Goal: Task Accomplishment & Management: Use online tool/utility

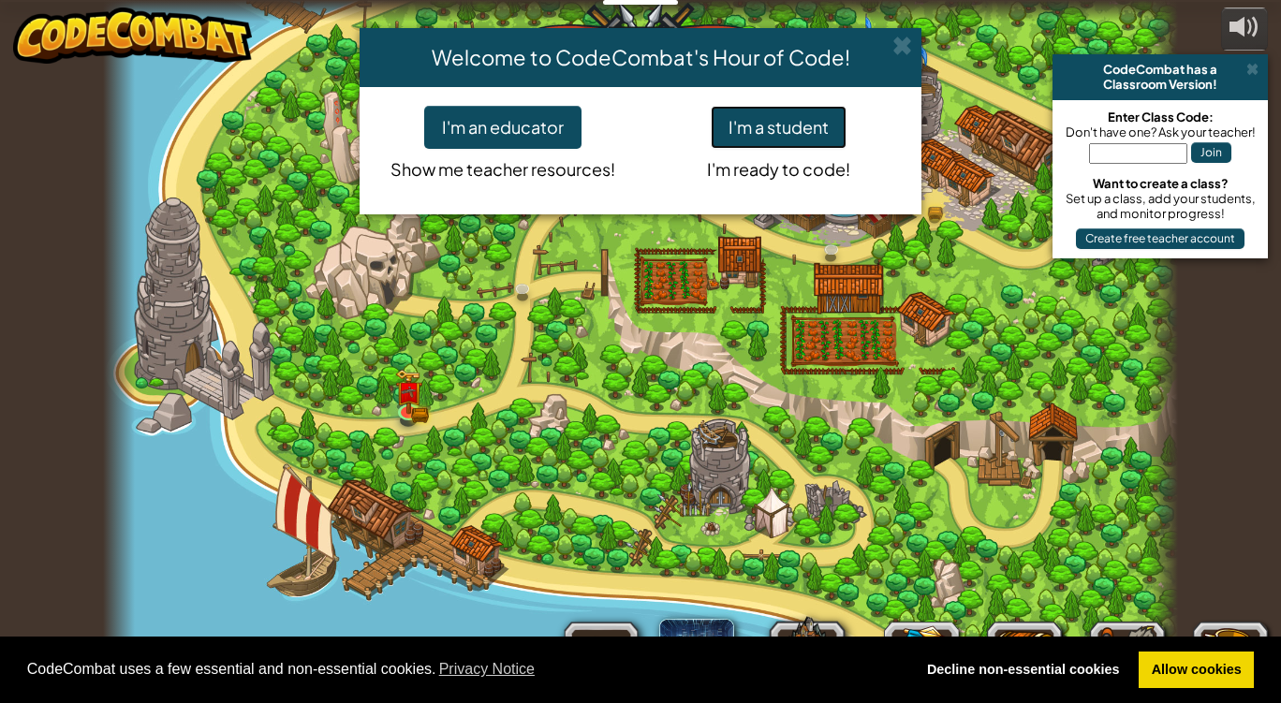
click at [806, 131] on button "I'm a student" at bounding box center [779, 127] width 136 height 43
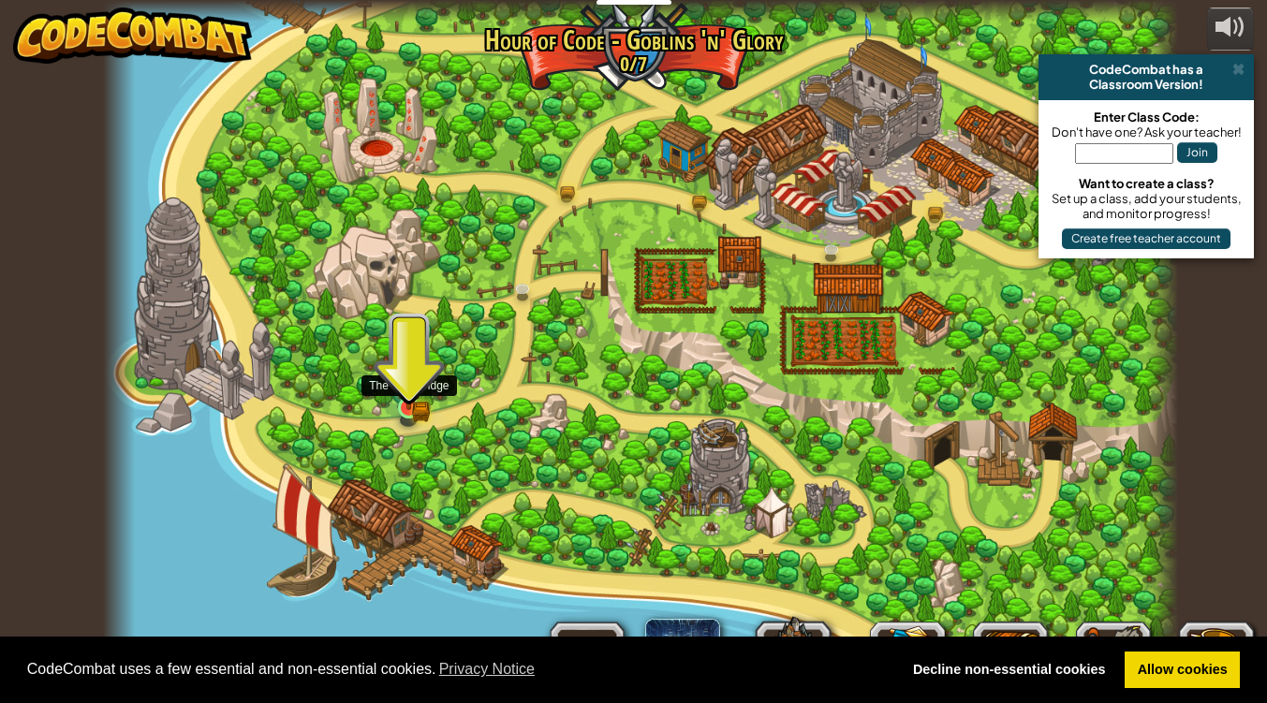
click at [399, 409] on img at bounding box center [408, 380] width 27 height 59
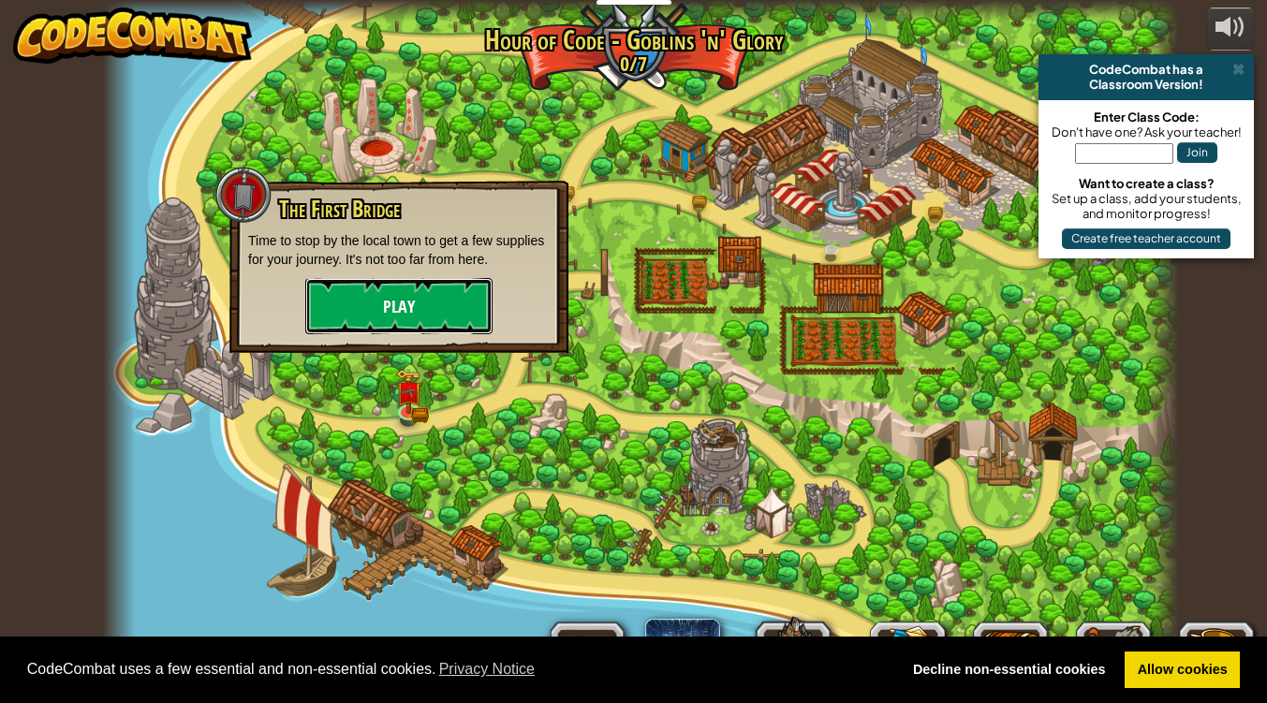
click at [418, 301] on button "Play" at bounding box center [398, 306] width 187 height 56
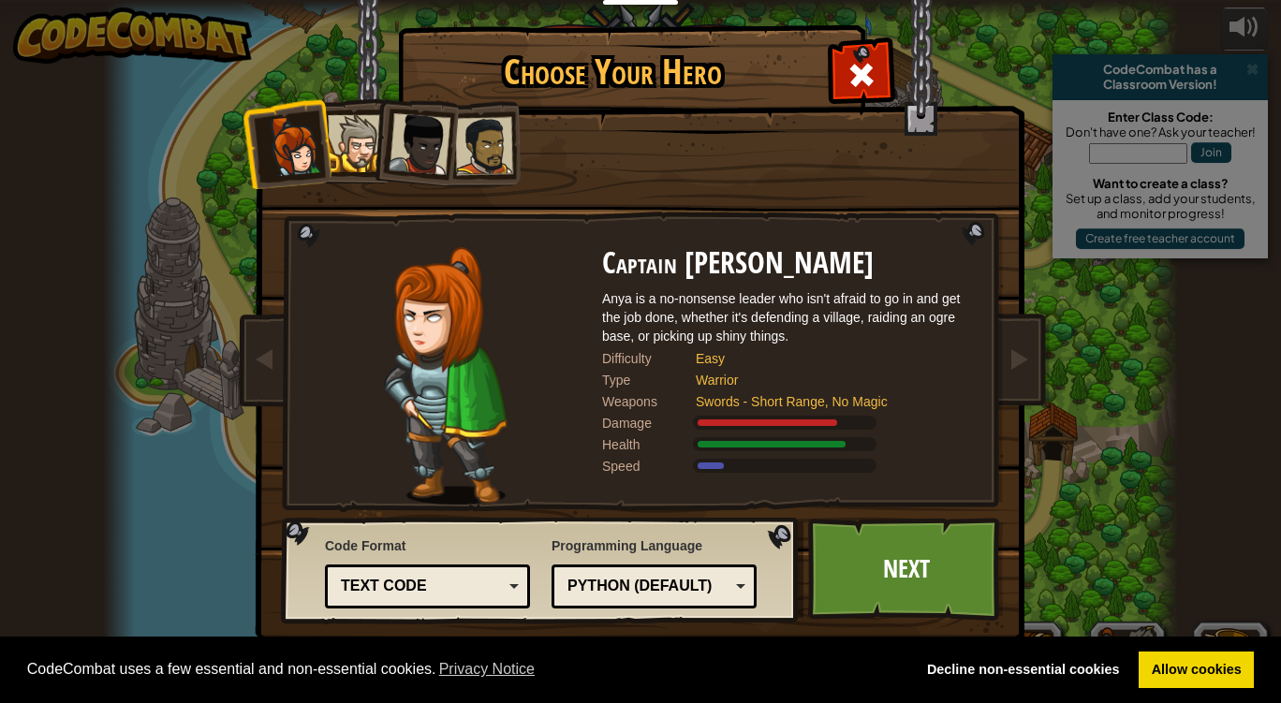
click at [1041, 365] on img at bounding box center [644, 309] width 811 height 670
click at [339, 115] on div at bounding box center [356, 143] width 57 height 57
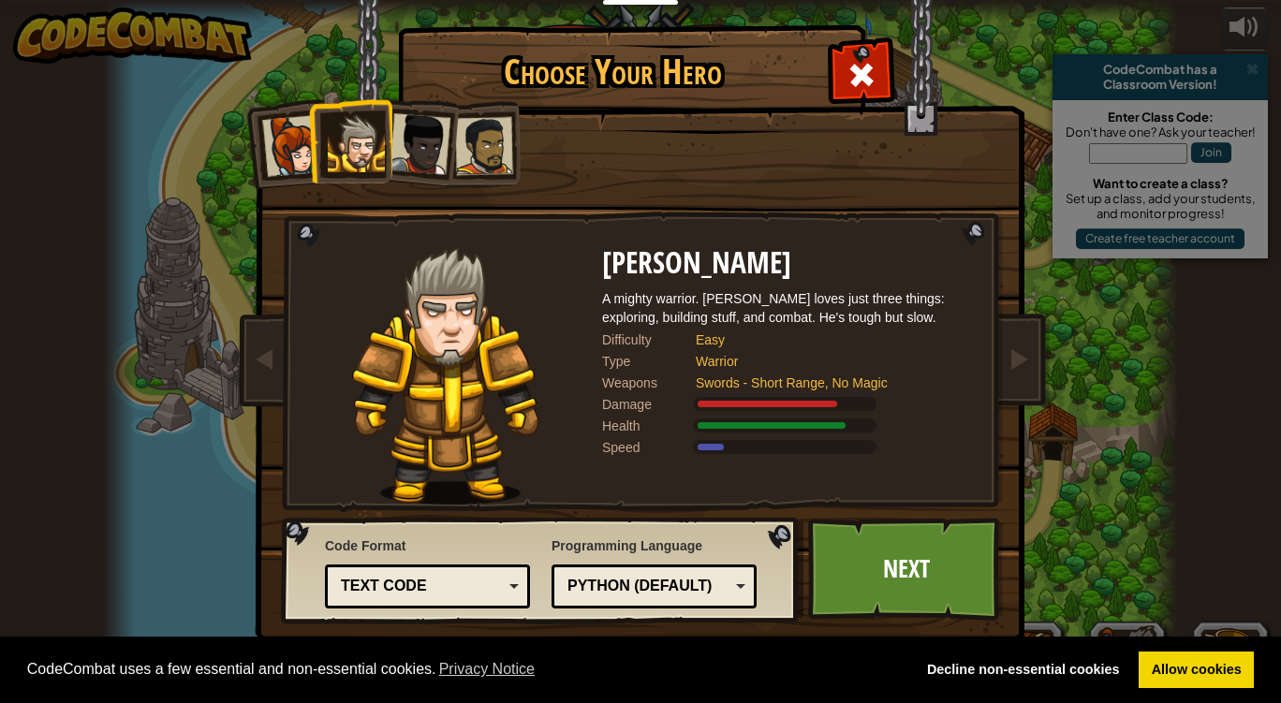
click at [424, 134] on div at bounding box center [420, 144] width 62 height 62
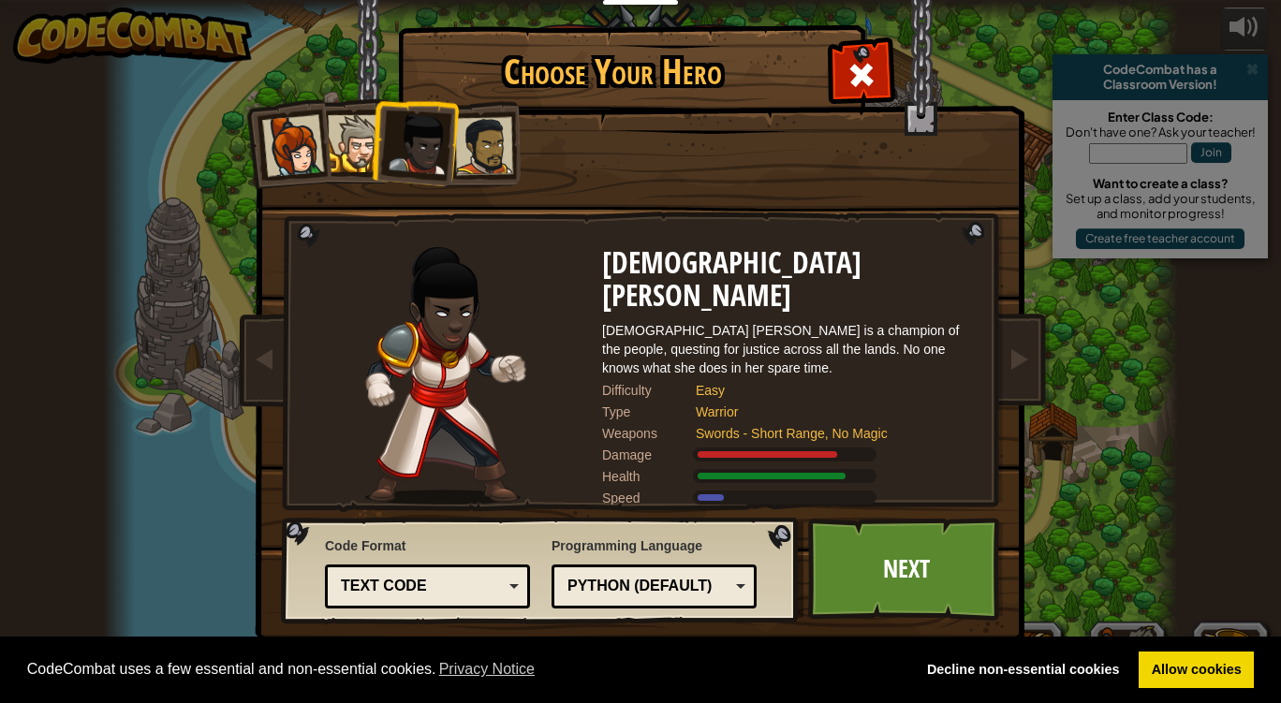
click at [482, 134] on div at bounding box center [484, 146] width 58 height 58
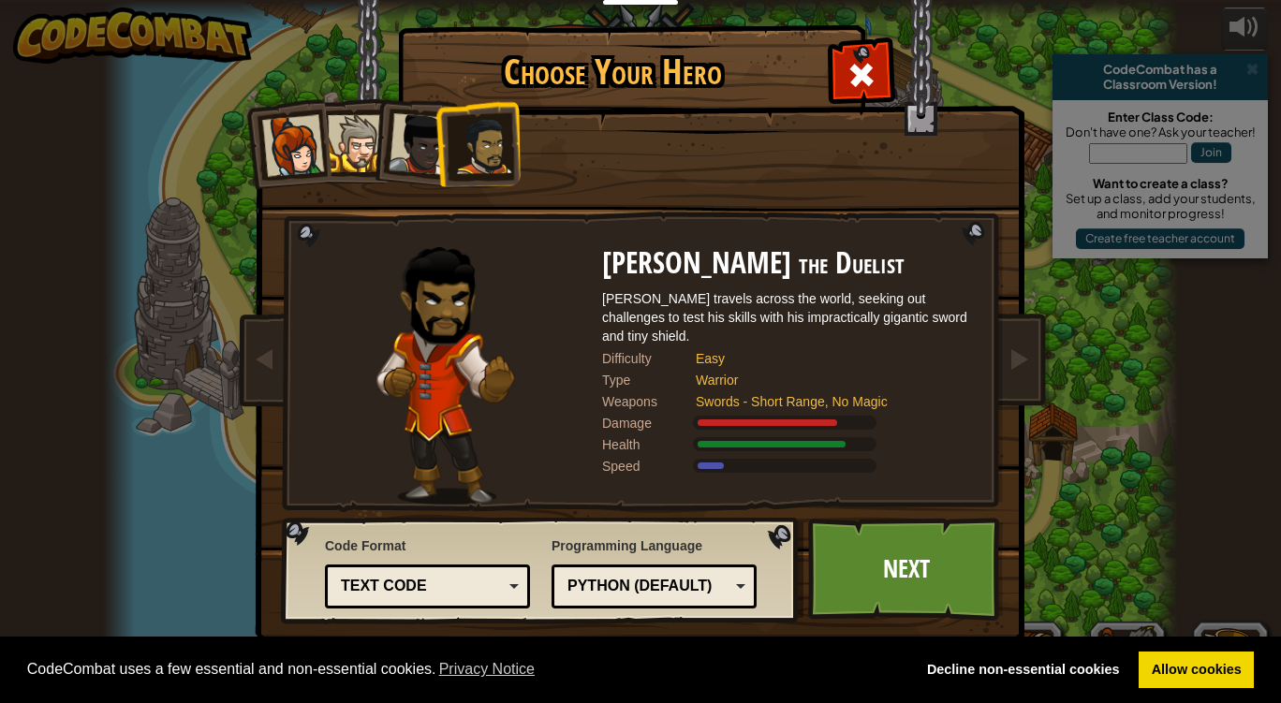
click at [434, 139] on div at bounding box center [420, 144] width 62 height 62
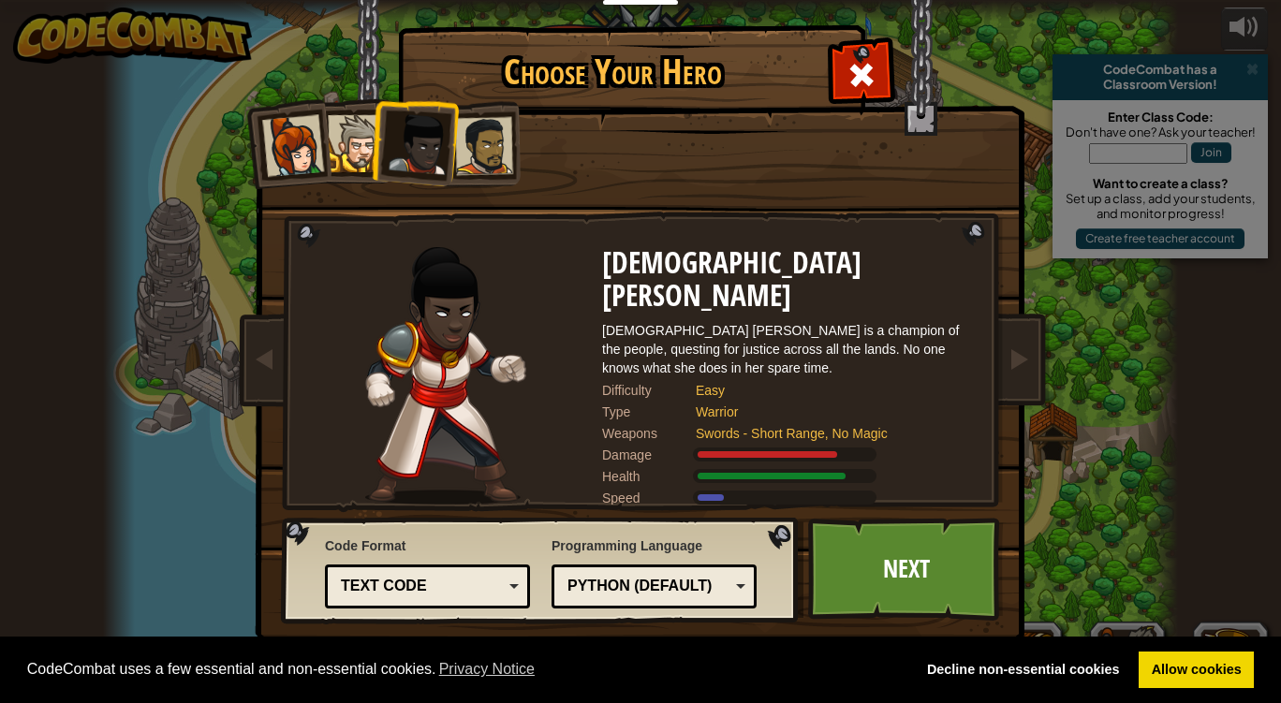
click at [291, 151] on div at bounding box center [293, 146] width 62 height 62
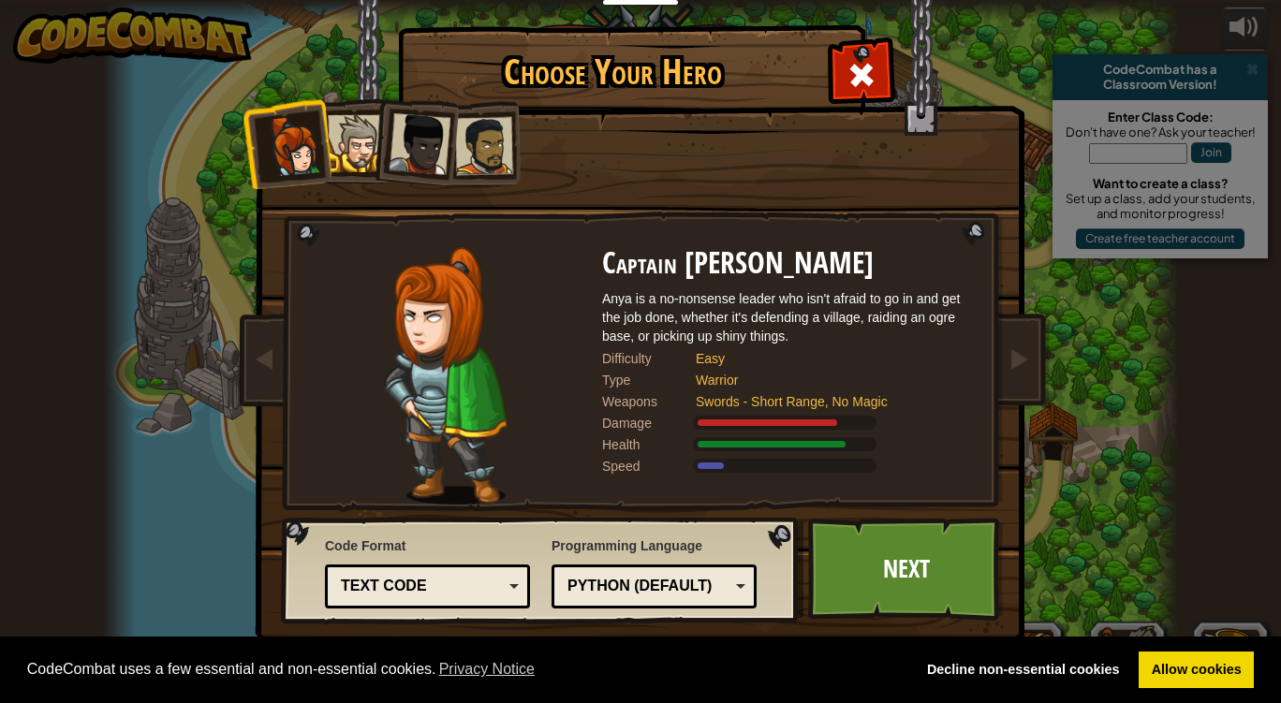
click at [343, 145] on div at bounding box center [356, 143] width 57 height 57
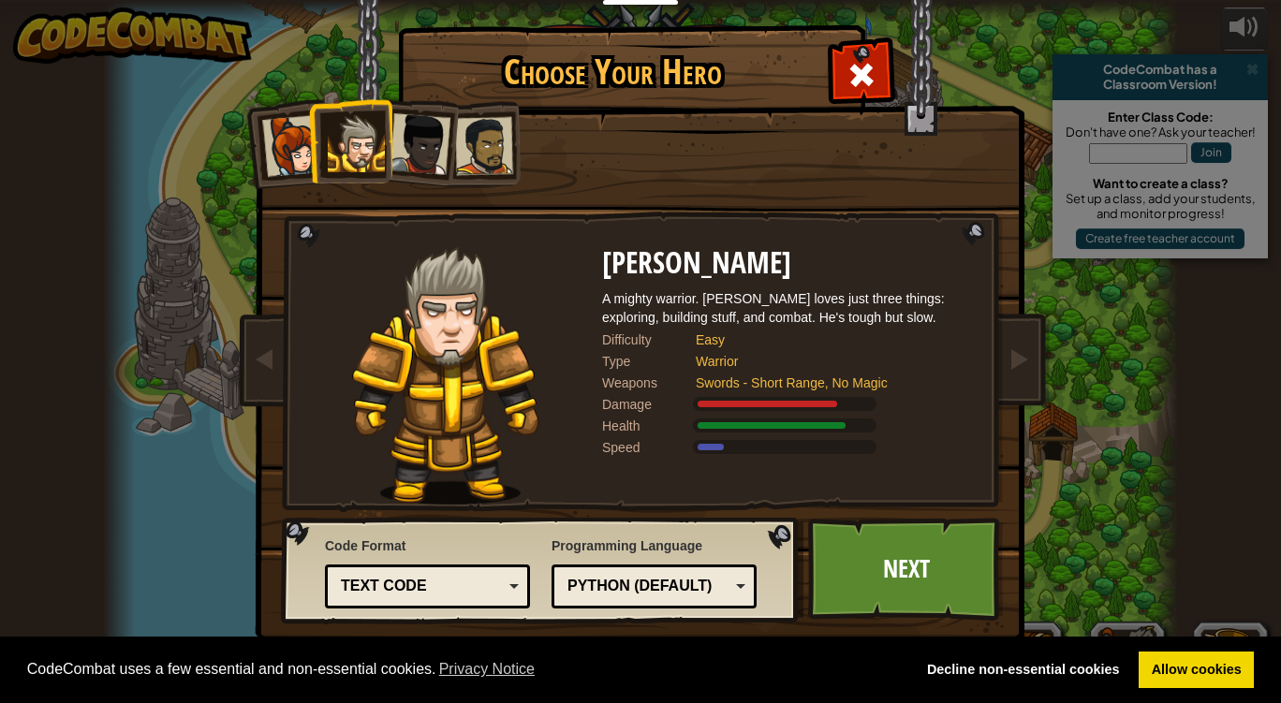
click at [424, 147] on div at bounding box center [420, 144] width 62 height 62
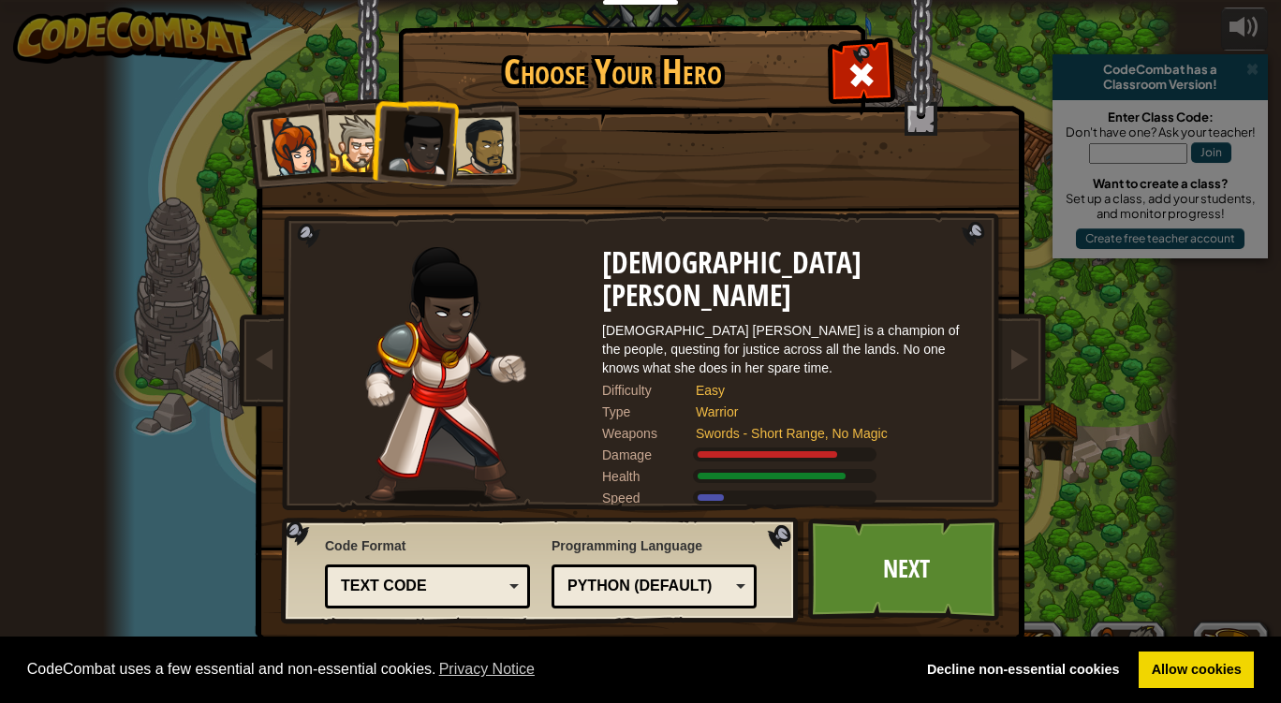
click at [729, 597] on div "Python (Default)" at bounding box center [654, 586] width 181 height 29
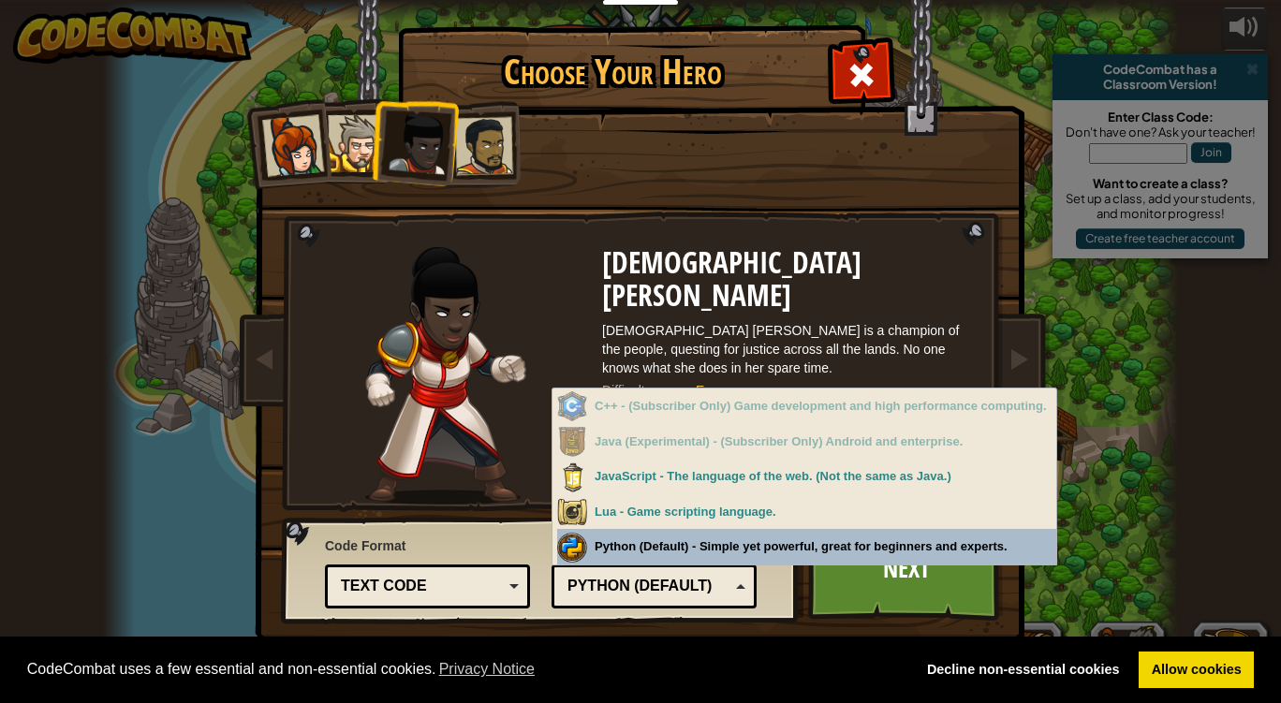
click at [493, 585] on div "Text code" at bounding box center [422, 587] width 162 height 22
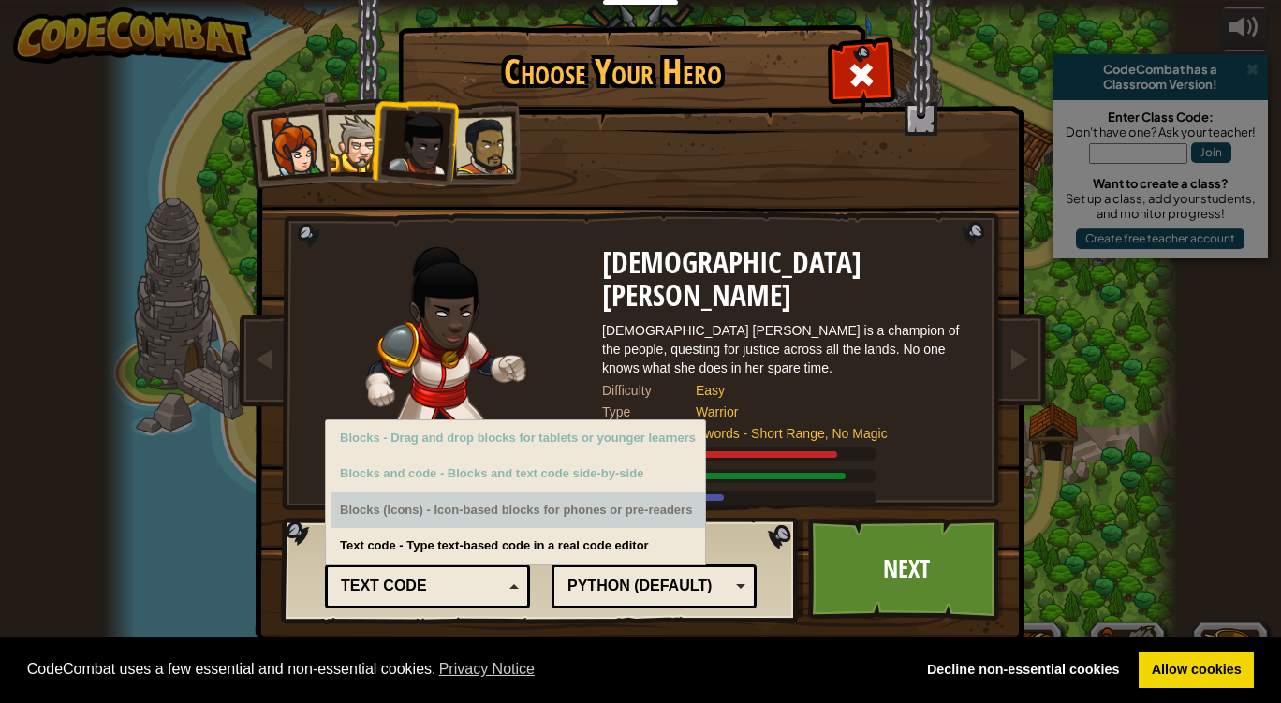
click at [654, 523] on div "Blocks (Icons) - Icon-based blocks for phones or pre-readers" at bounding box center [517, 510] width 374 height 37
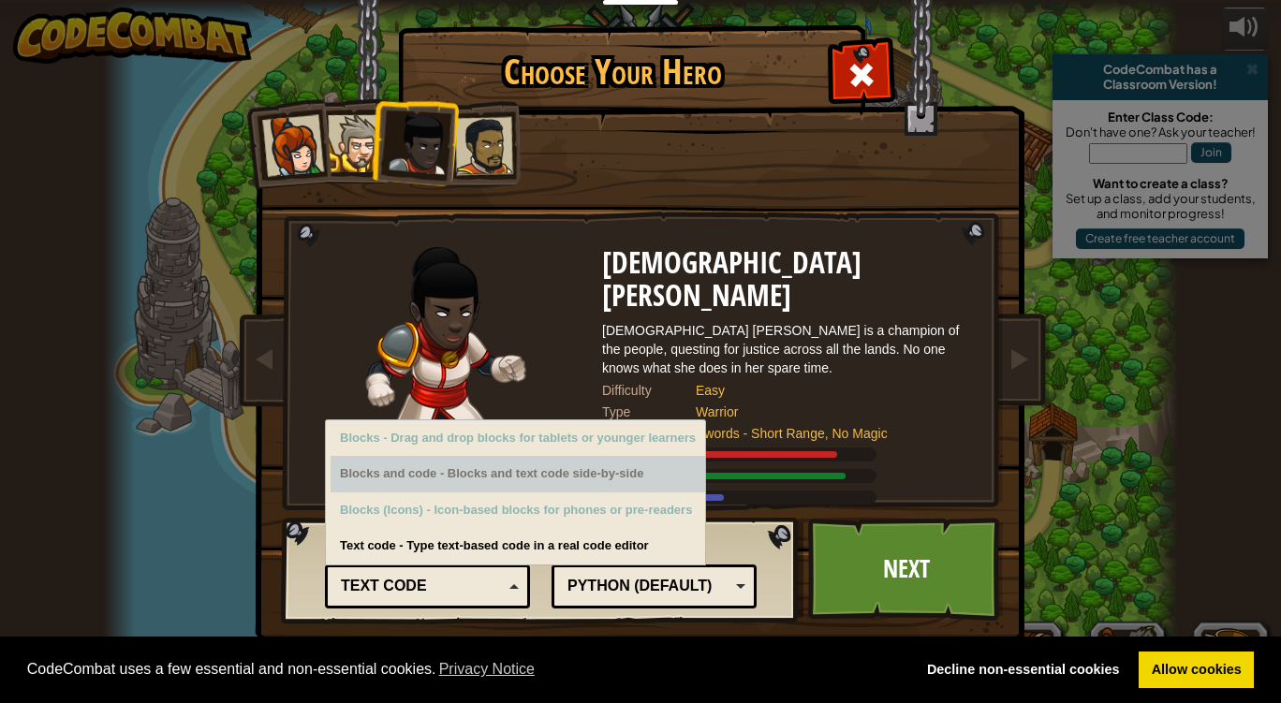
click at [625, 484] on div "Blocks and code - Blocks and text code side-by-side" at bounding box center [517, 474] width 374 height 37
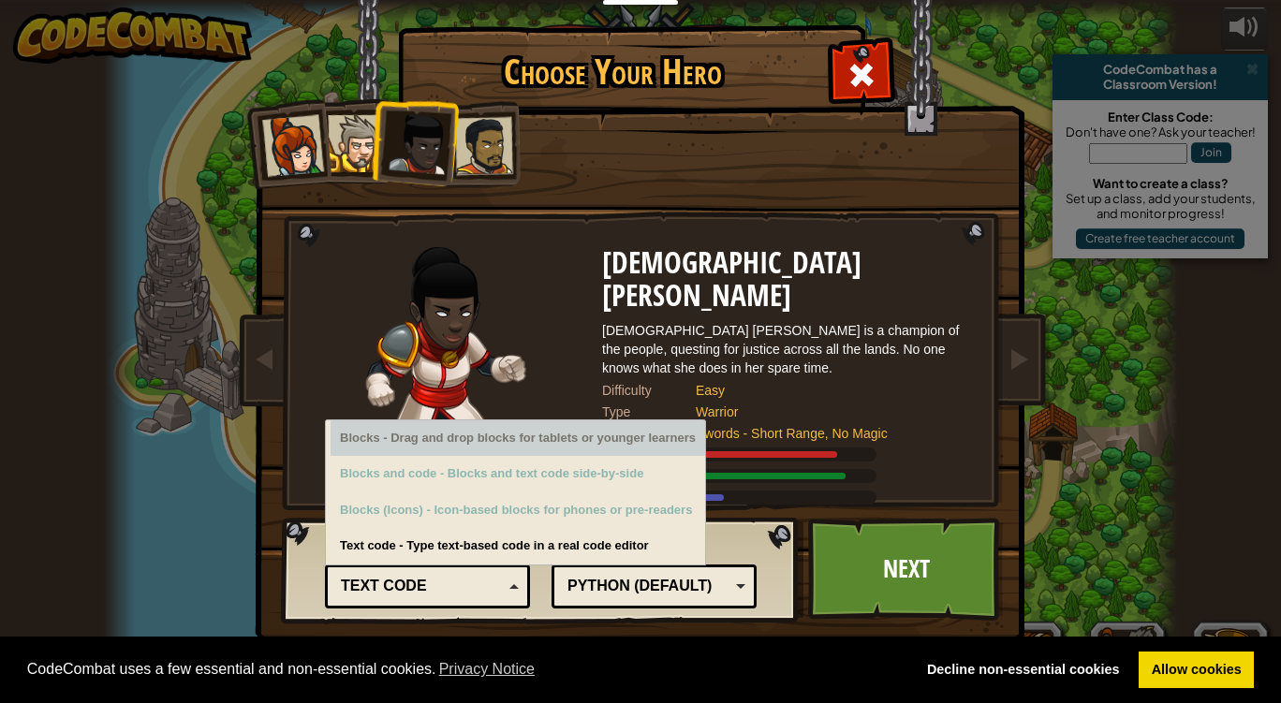
click at [616, 445] on div "Blocks - Drag and drop blocks for tablets or younger learners" at bounding box center [517, 438] width 374 height 37
click at [674, 433] on div "Blocks - Drag and drop blocks for tablets or younger learners" at bounding box center [517, 438] width 374 height 37
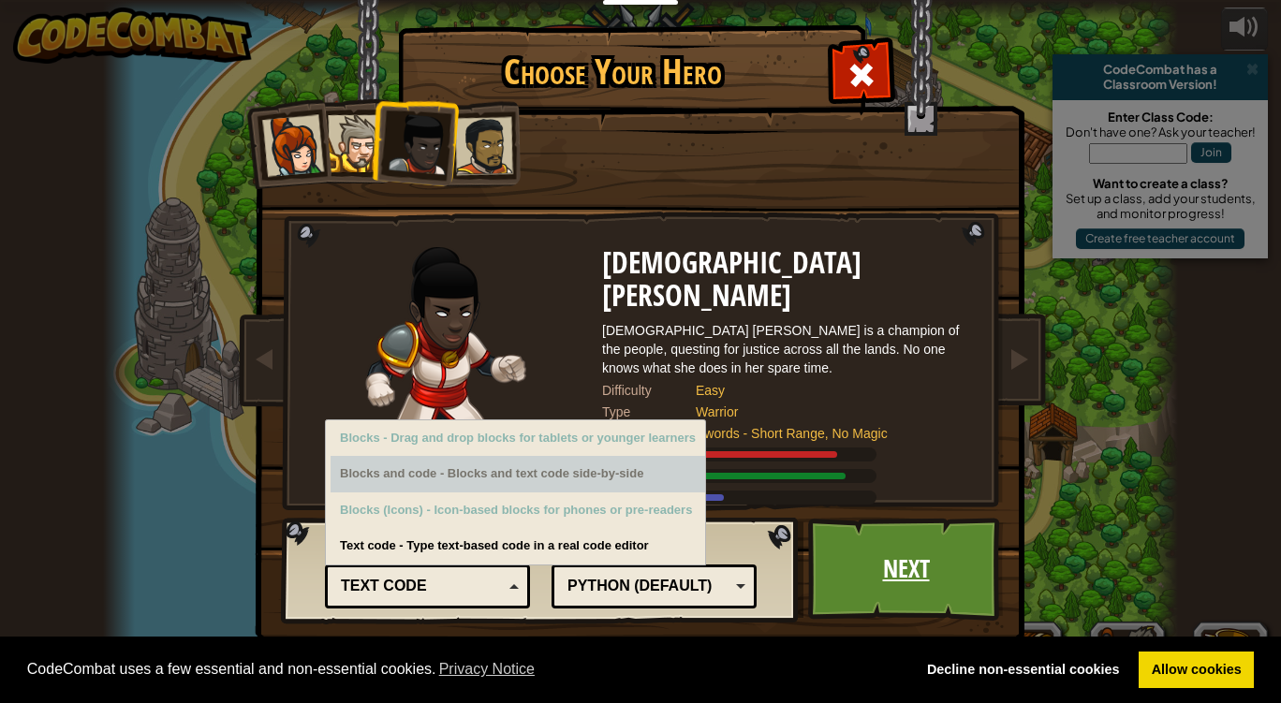
drag, startPoint x: 674, startPoint y: 433, endPoint x: 893, endPoint y: 538, distance: 242.9
click at [893, 29] on div "Code Format Text code Blocks and code Blocks Blocks (Icons) Text code Blocks - …" at bounding box center [640, 29] width 766 height 0
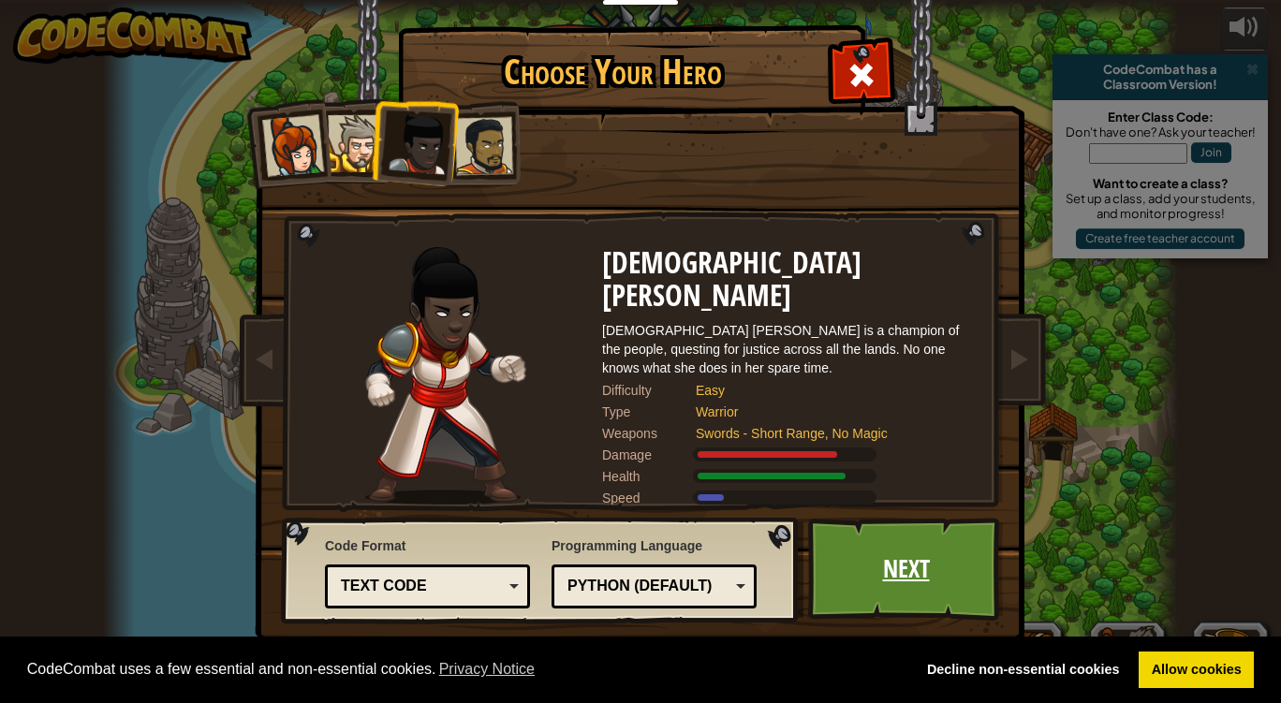
click at [893, 538] on link "Next" at bounding box center [906, 569] width 196 height 103
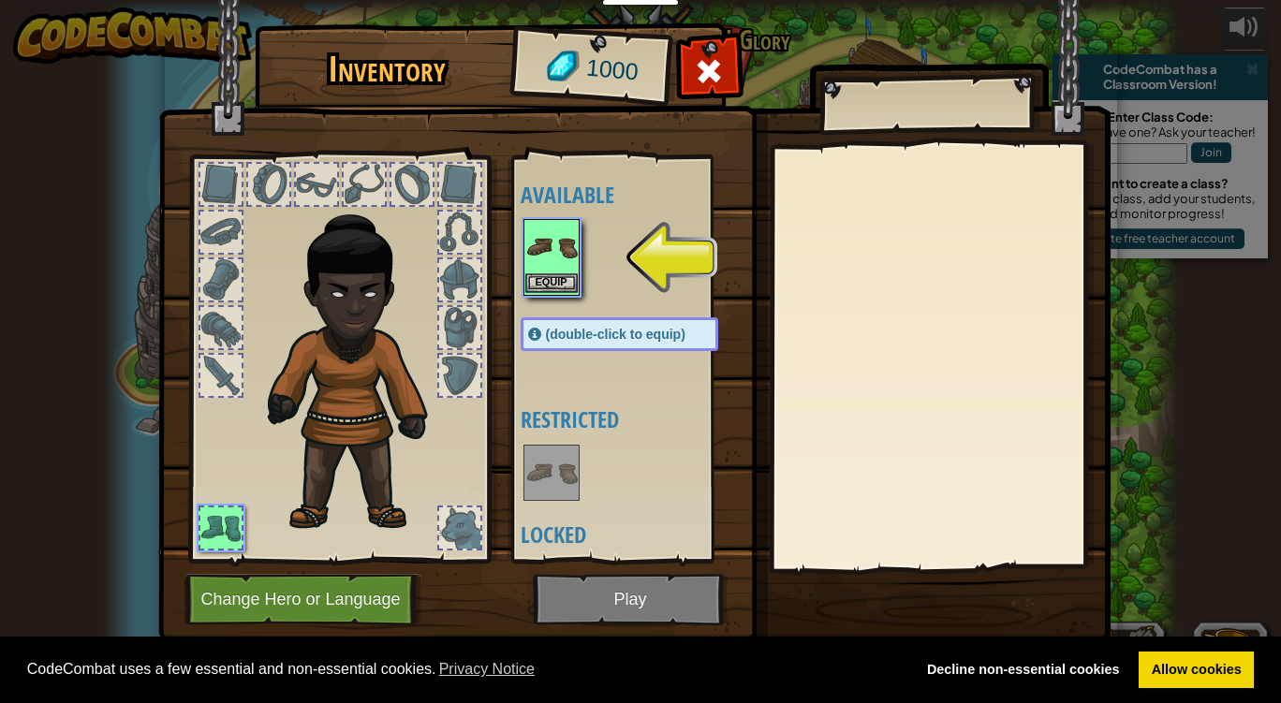
click at [551, 266] on img at bounding box center [551, 247] width 52 height 52
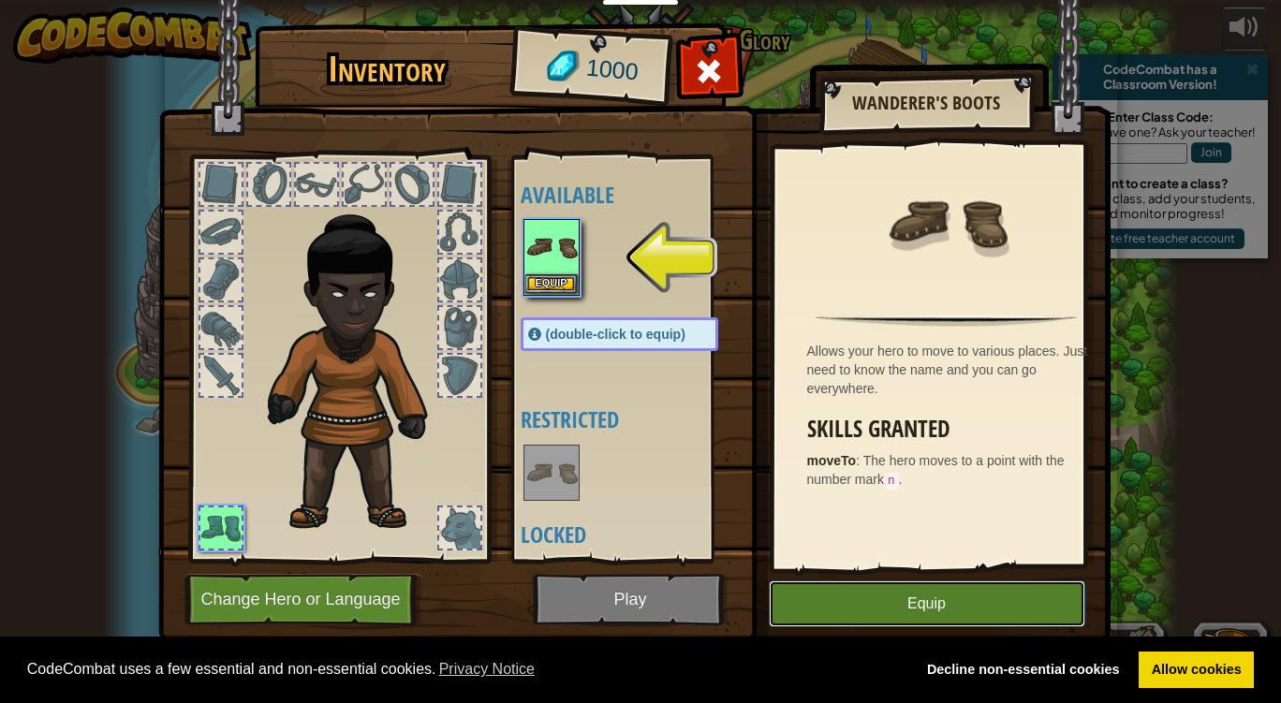
click at [873, 589] on button "Equip" at bounding box center [927, 603] width 316 height 47
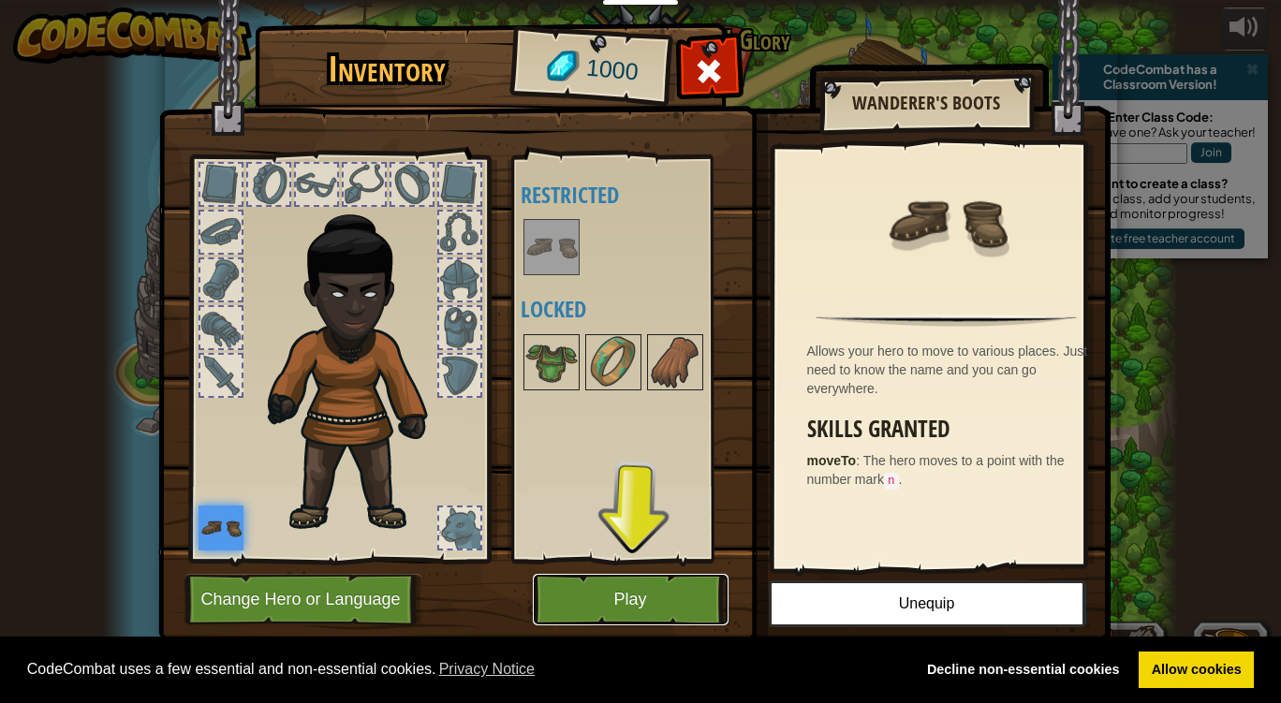
click at [647, 580] on button "Play" at bounding box center [631, 599] width 196 height 51
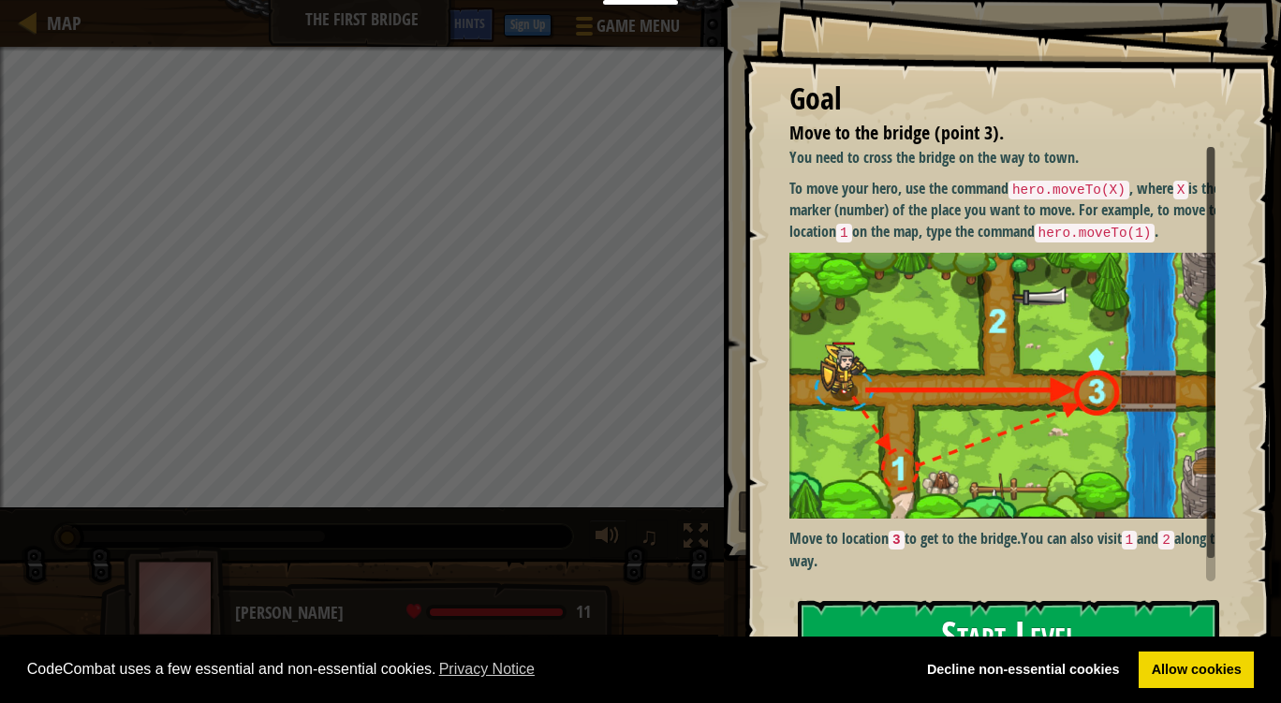
click at [867, 605] on button "Start Level" at bounding box center [1008, 637] width 421 height 74
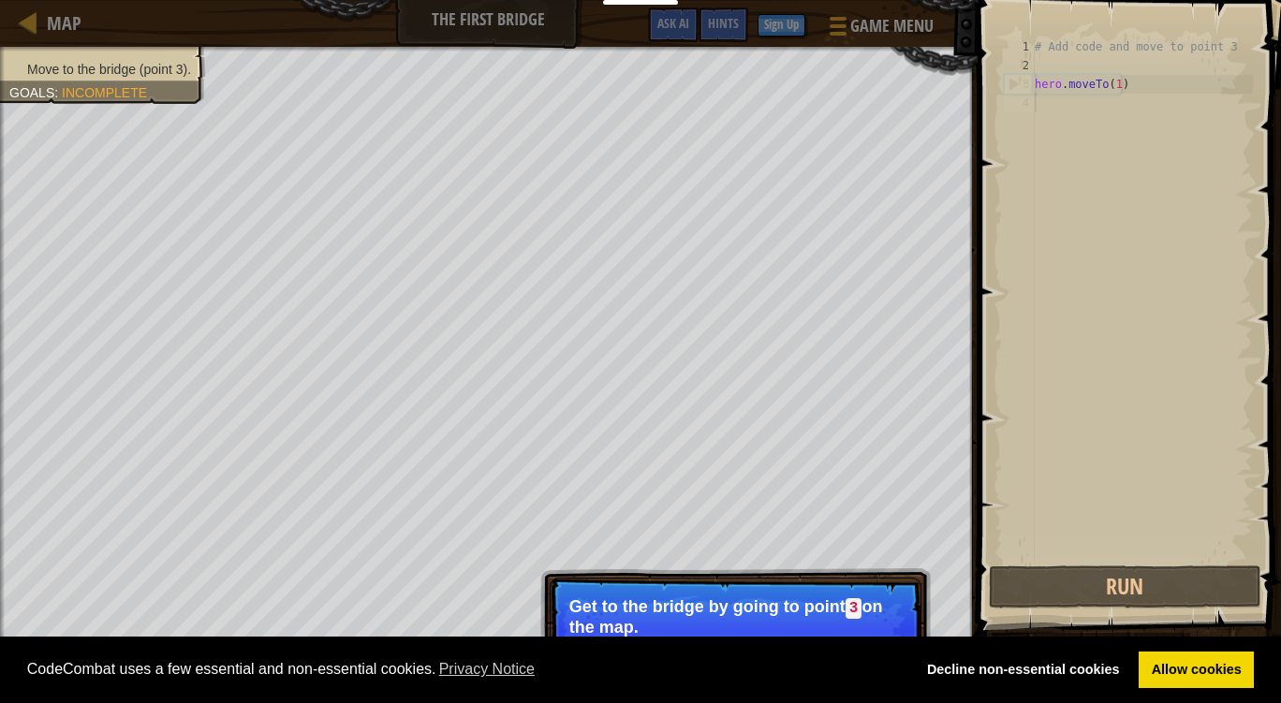
click at [1053, 105] on div "# Add code and move to point 3 hero . moveTo ( 1 )" at bounding box center [1142, 318] width 222 height 562
click at [1138, 84] on div "# Add code and move to point 3 hero . moveTo ( 1 )" at bounding box center [1142, 318] width 222 height 562
type textarea "hero.moveTo(1)"
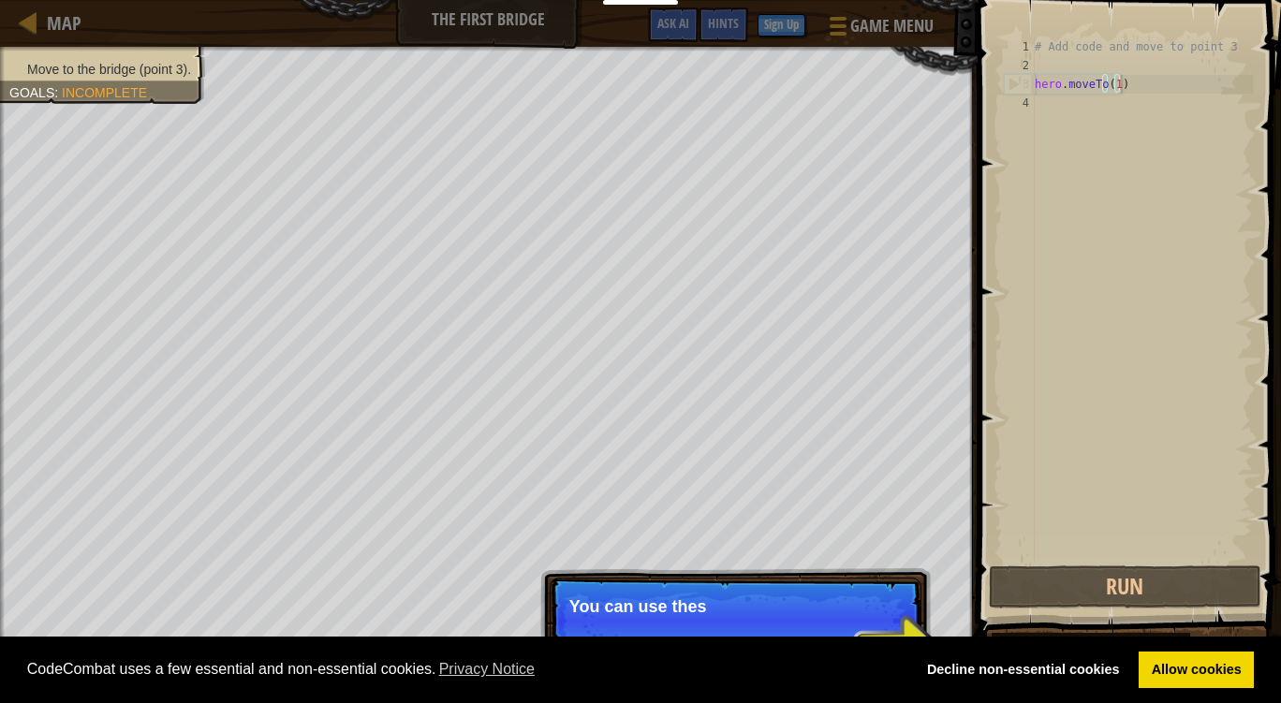
click at [1040, 106] on div "# Add code and move to point 3 hero . moveTo ( 1 )" at bounding box center [1142, 318] width 222 height 562
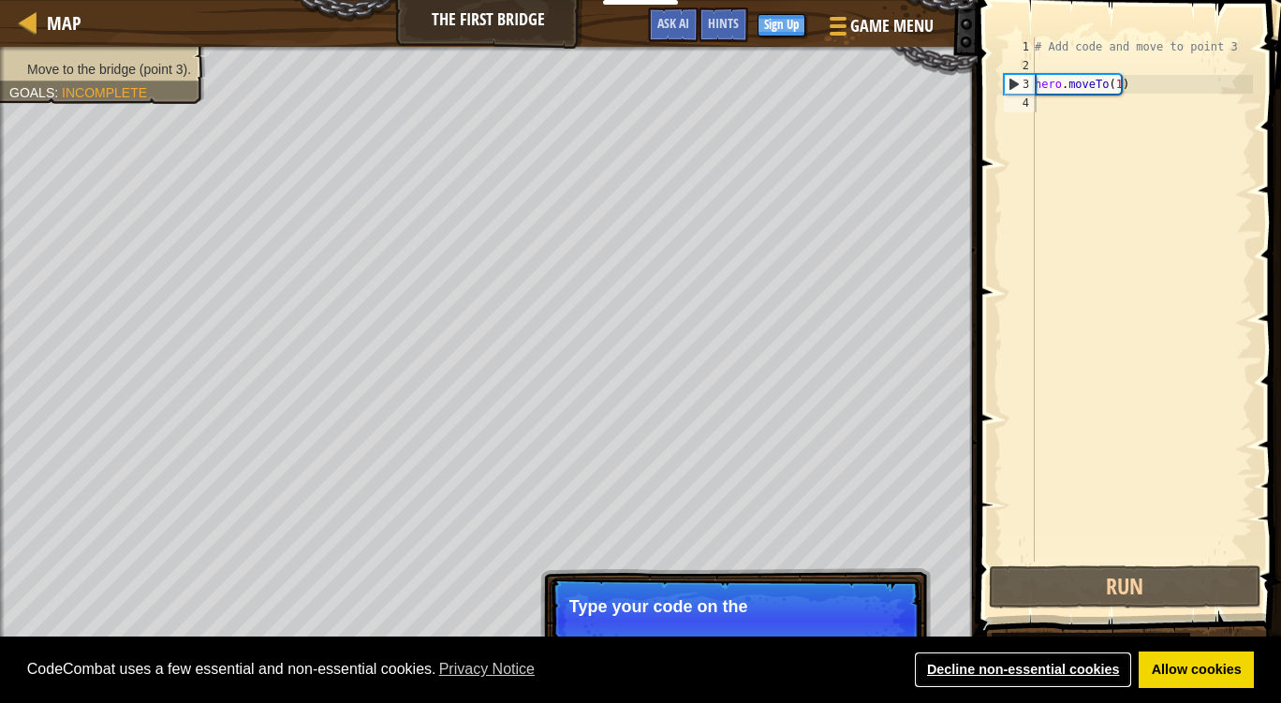
click at [999, 675] on link "Decline non-essential cookies" at bounding box center [1023, 670] width 218 height 37
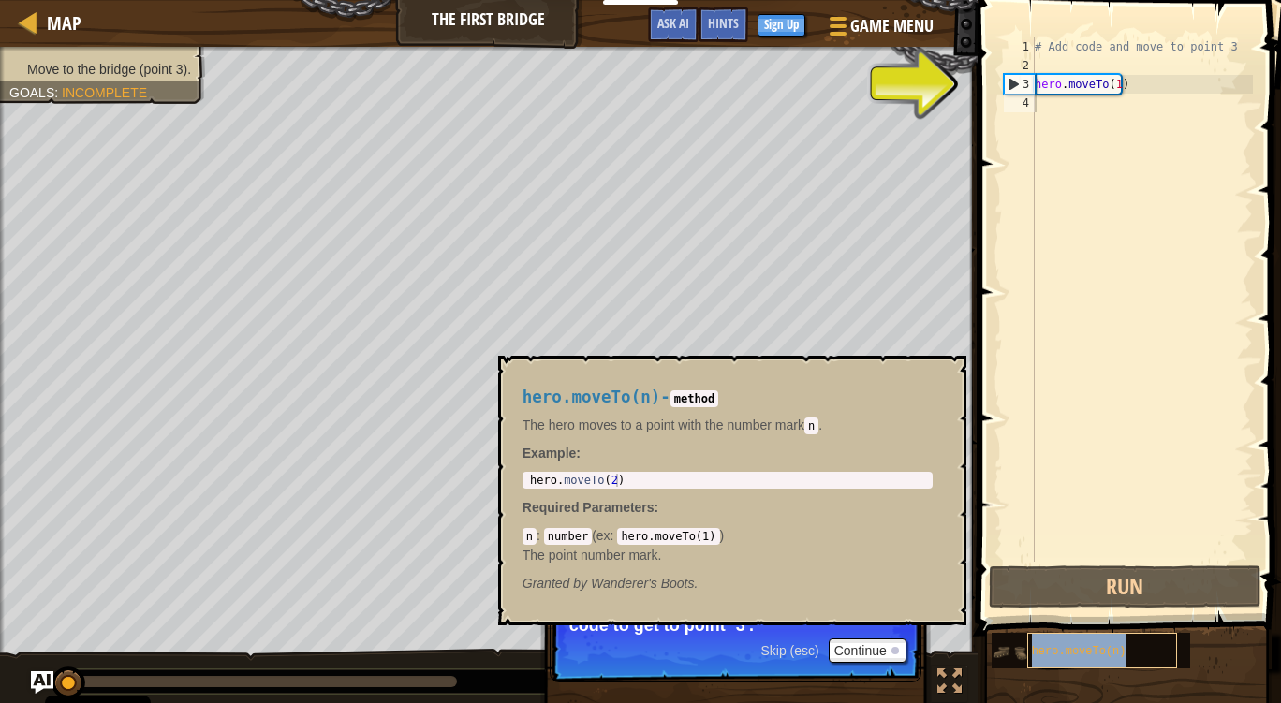
click at [1063, 663] on div "hero.moveTo(n)" at bounding box center [1102, 651] width 150 height 36
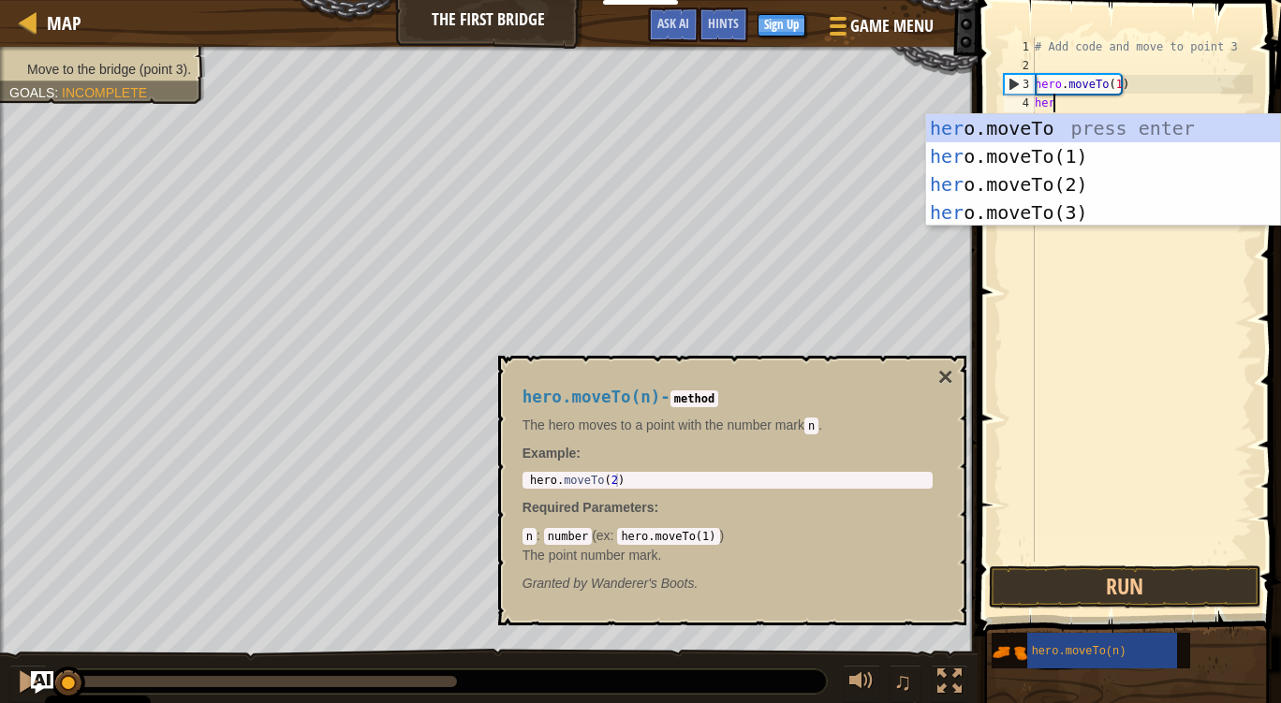
scroll to position [8, 0]
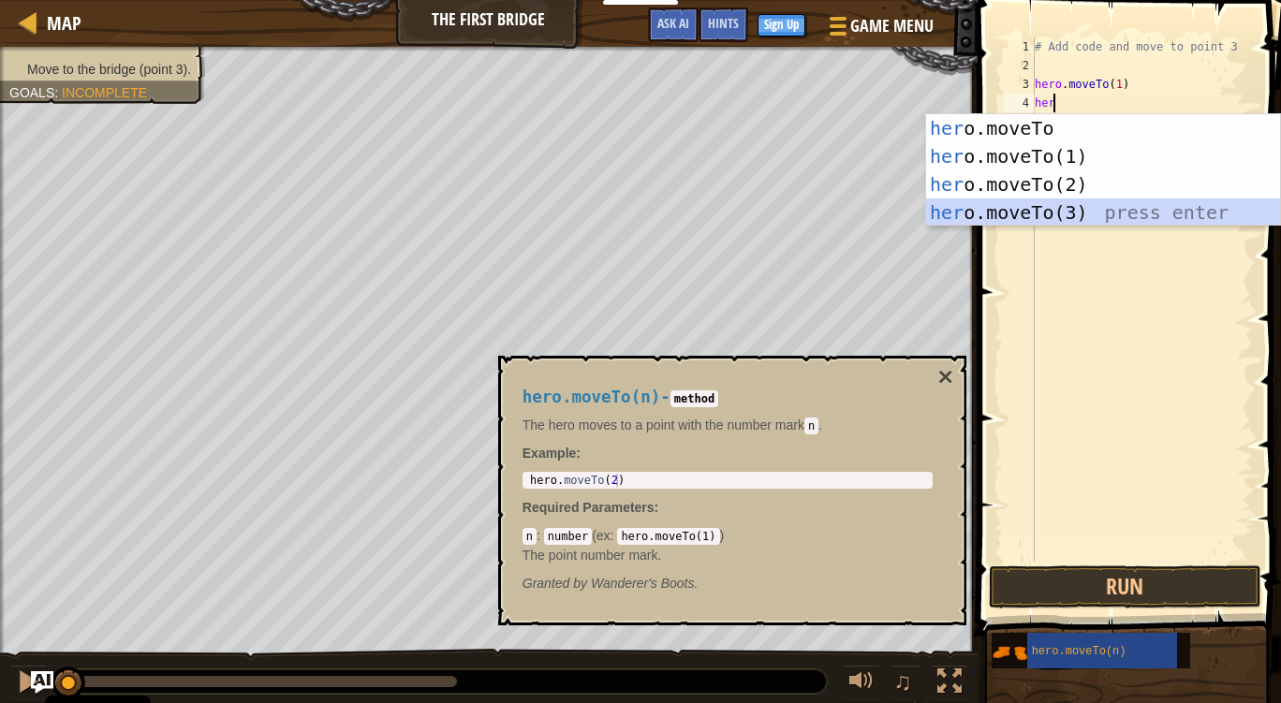
click at [1067, 211] on div "her o.moveTo press enter her o.moveTo(1) press enter her o.moveTo(2) press ente…" at bounding box center [1103, 198] width 354 height 169
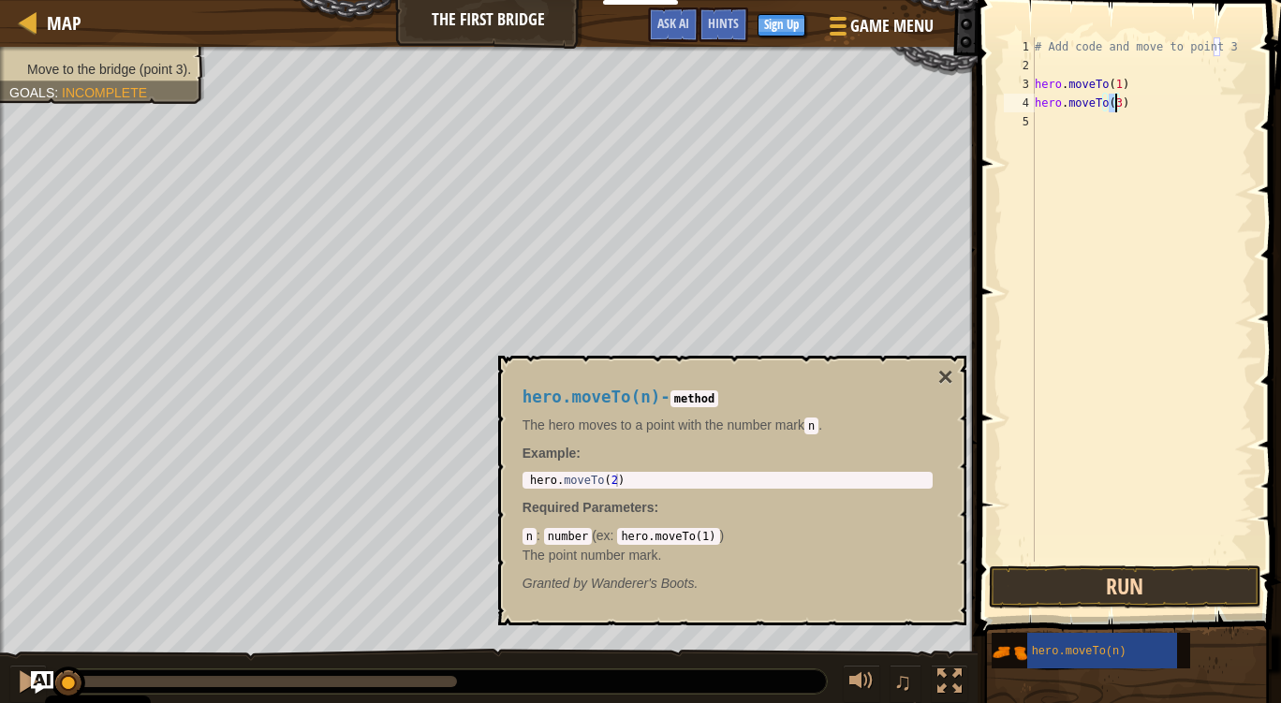
type textarea "hero.moveTo(3)"
click at [1057, 574] on button "Run" at bounding box center [1125, 586] width 272 height 43
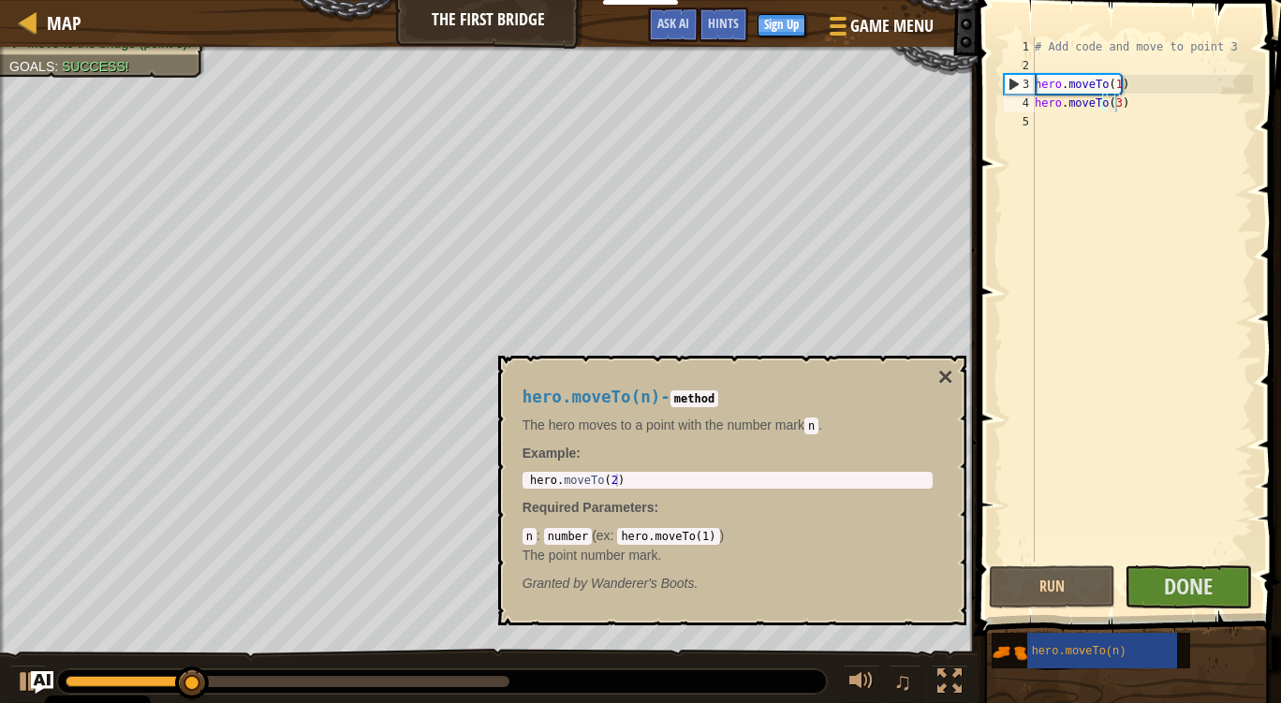
click at [932, 374] on div "hero.moveTo(n) - method The hero moves to a point with the number [PERSON_NAME]…" at bounding box center [727, 491] width 436 height 240
click at [944, 374] on button "×" at bounding box center [944, 377] width 15 height 26
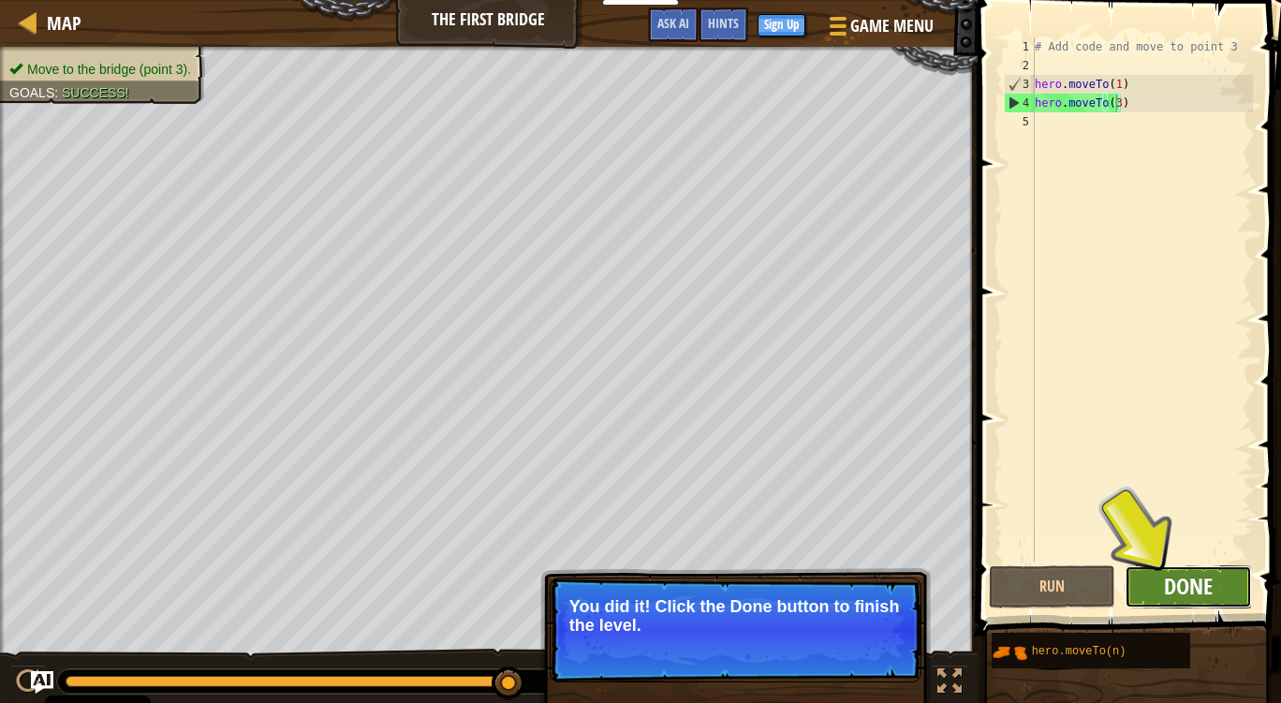
click at [1168, 596] on span "Done" at bounding box center [1188, 586] width 49 height 30
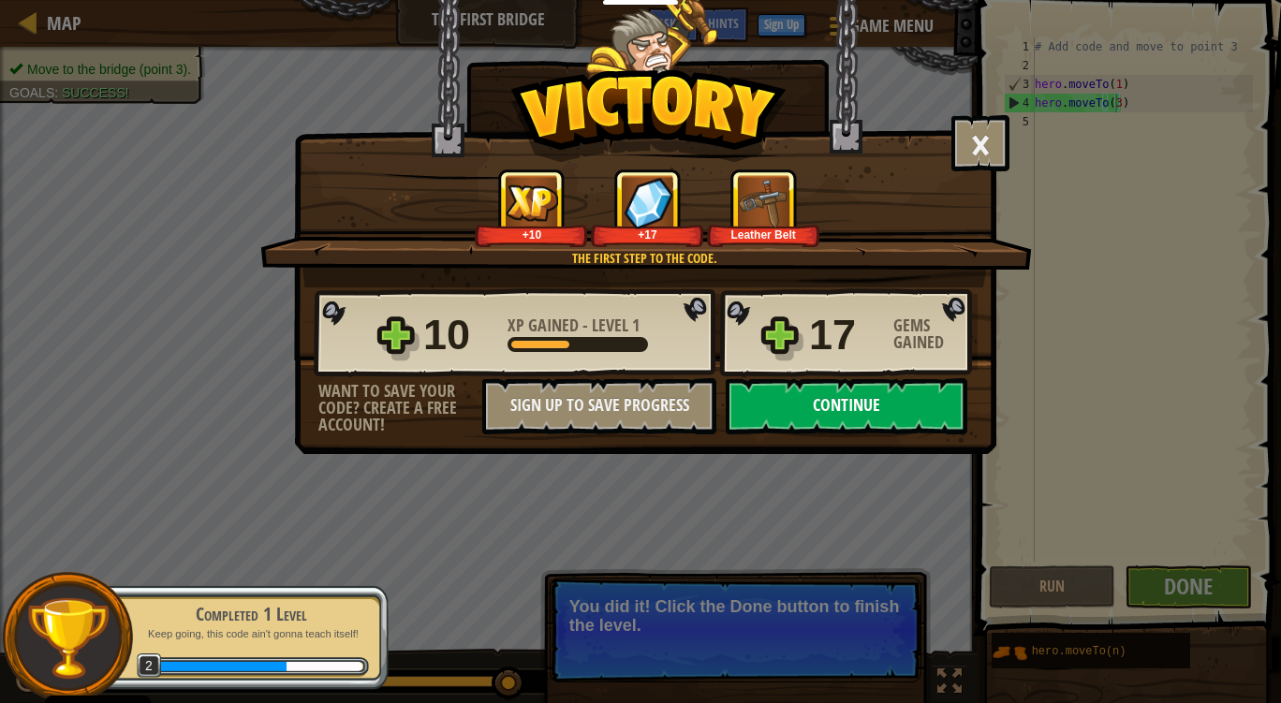
click at [922, 384] on button "Continue" at bounding box center [847, 406] width 242 height 56
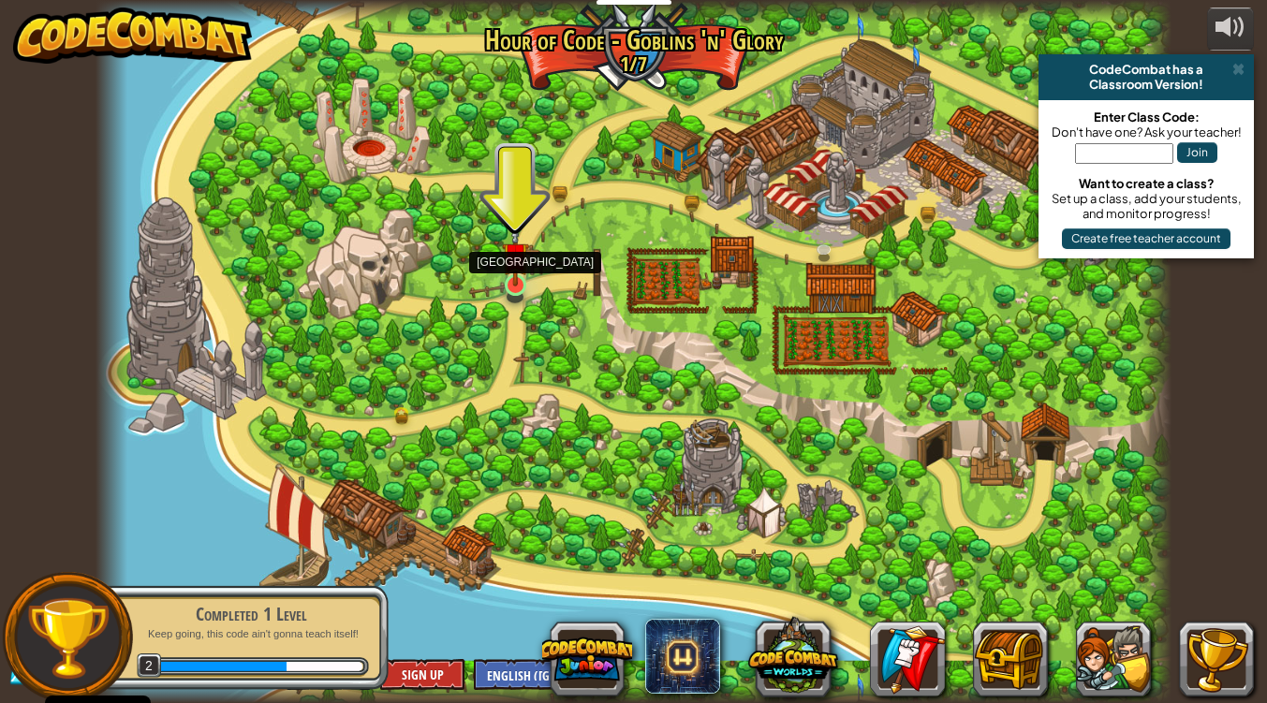
click at [514, 277] on img at bounding box center [515, 256] width 27 height 62
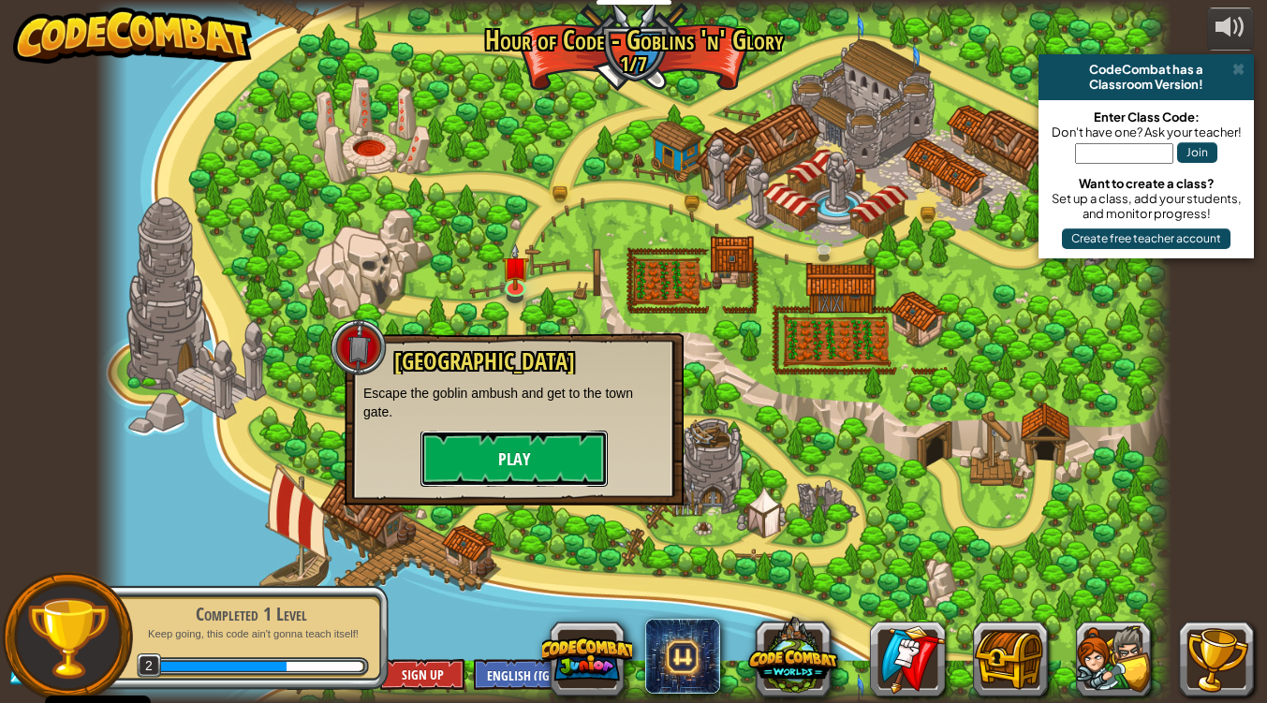
click at [554, 452] on button "Play" at bounding box center [513, 459] width 187 height 56
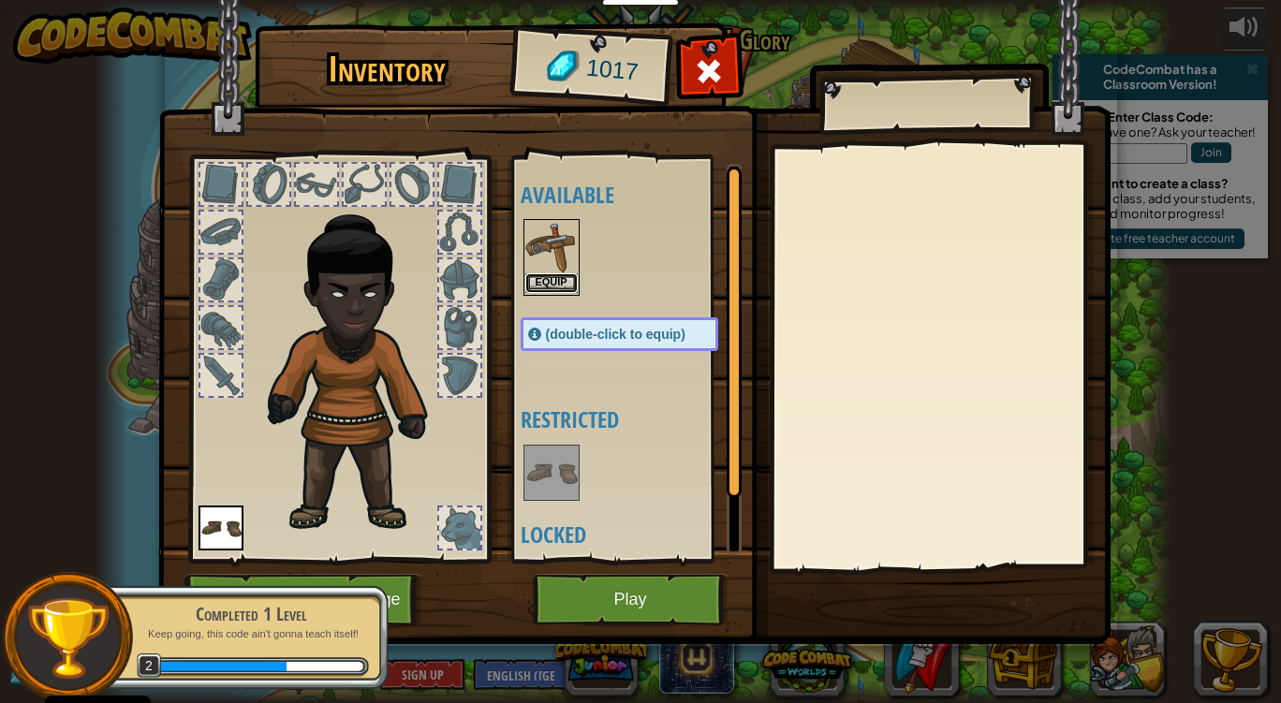
click at [553, 273] on button "Equip" at bounding box center [551, 283] width 52 height 20
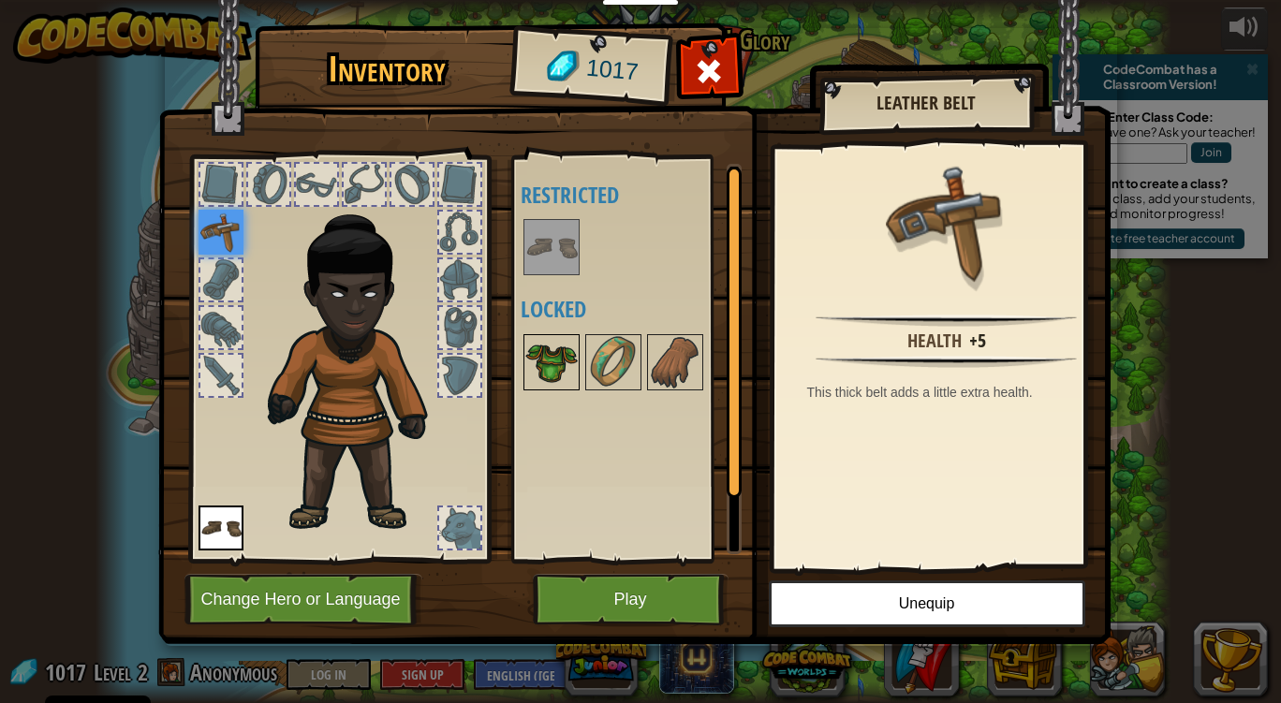
click at [554, 364] on img at bounding box center [551, 362] width 52 height 52
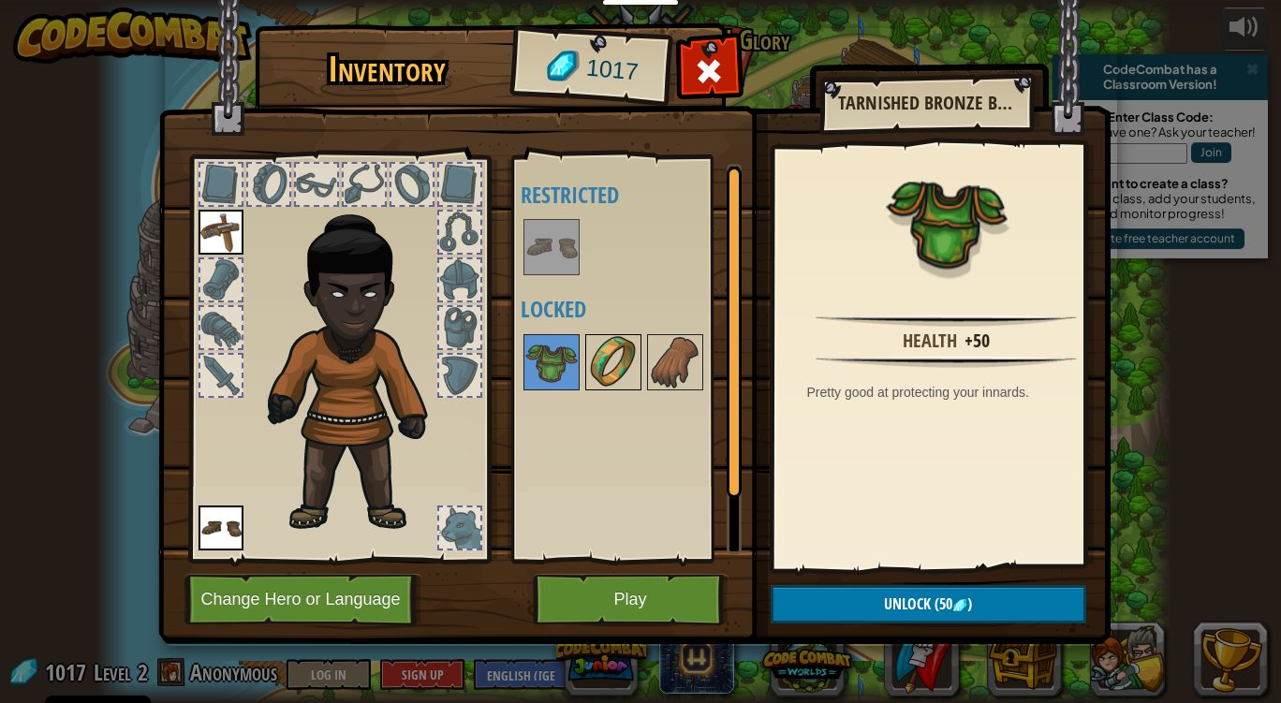
click at [606, 349] on img at bounding box center [613, 362] width 52 height 52
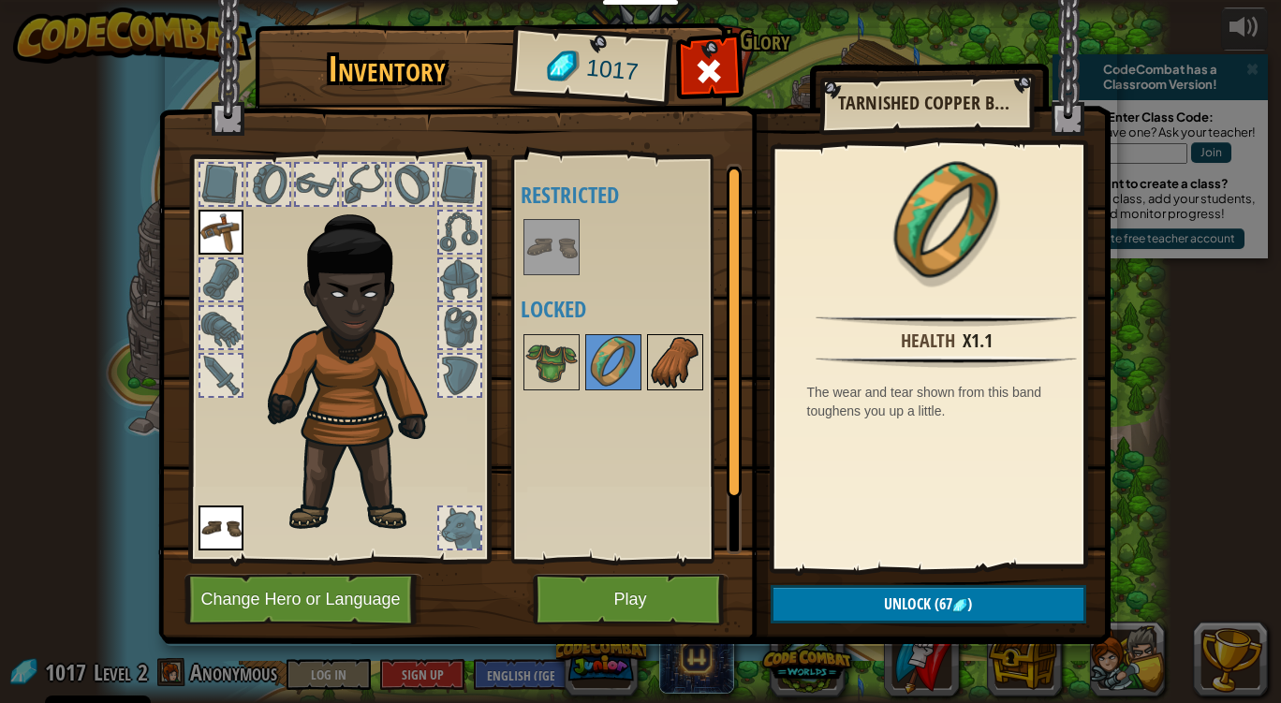
click at [665, 360] on img at bounding box center [675, 362] width 52 height 52
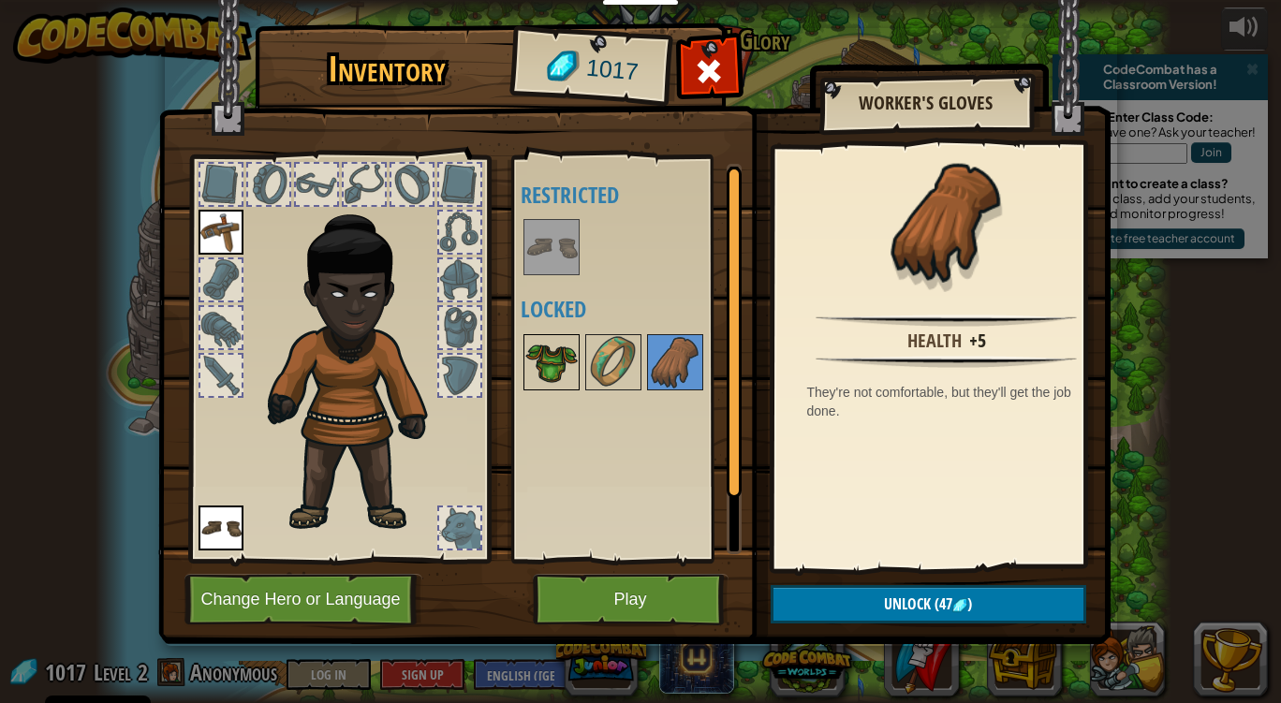
click at [532, 368] on img at bounding box center [551, 362] width 52 height 52
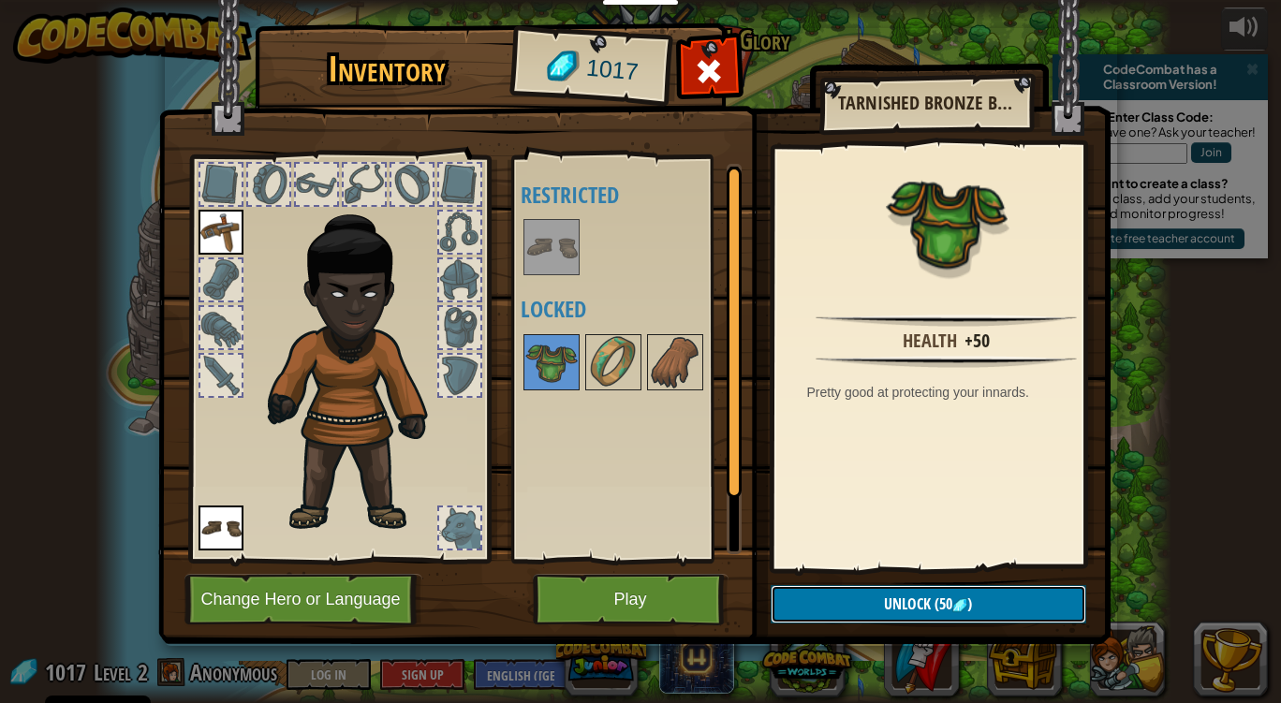
click at [862, 601] on button "Unlock (50 )" at bounding box center [929, 604] width 316 height 38
click at [911, 598] on button "Confirm" at bounding box center [929, 604] width 316 height 38
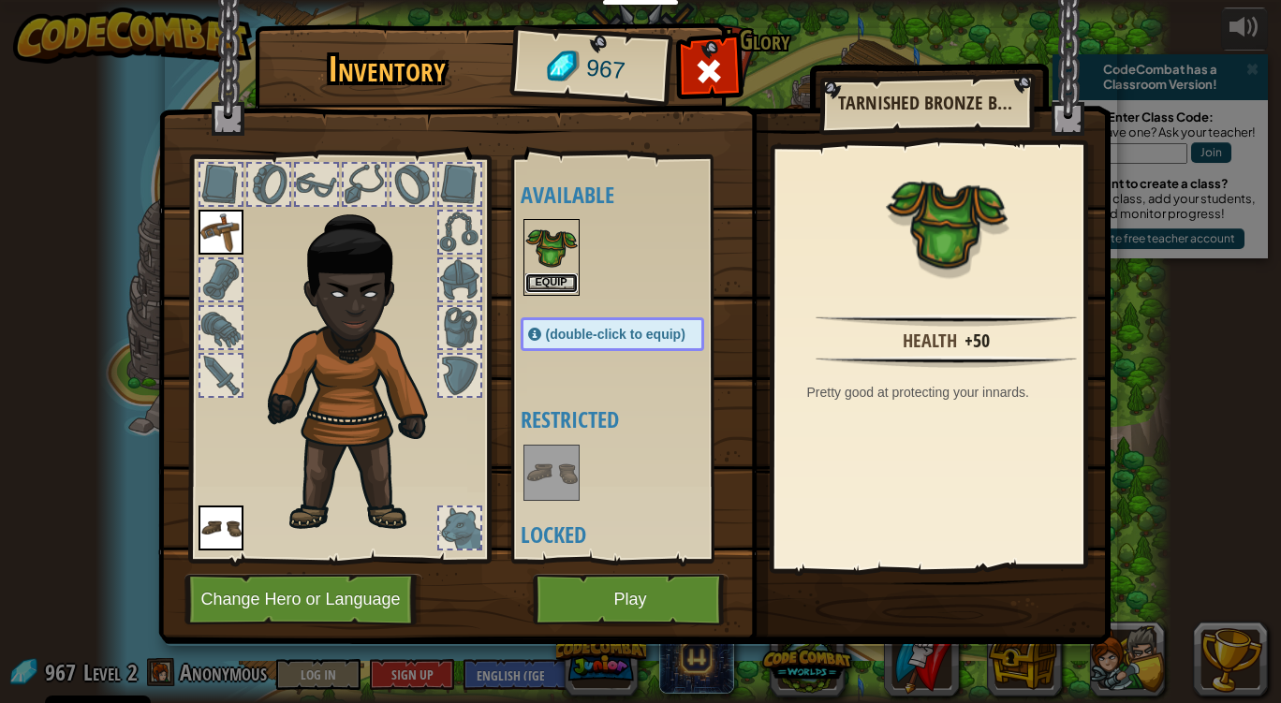
click at [565, 273] on button "Equip" at bounding box center [551, 283] width 52 height 20
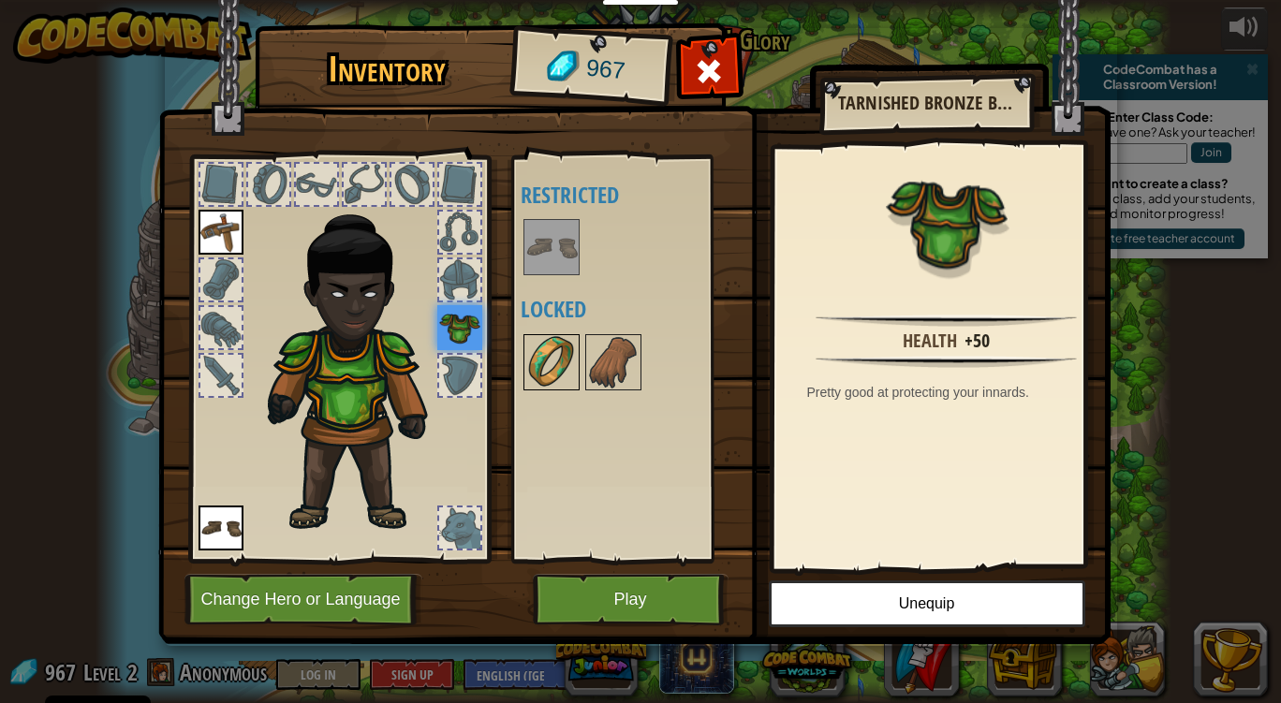
click at [566, 366] on img at bounding box center [551, 362] width 52 height 52
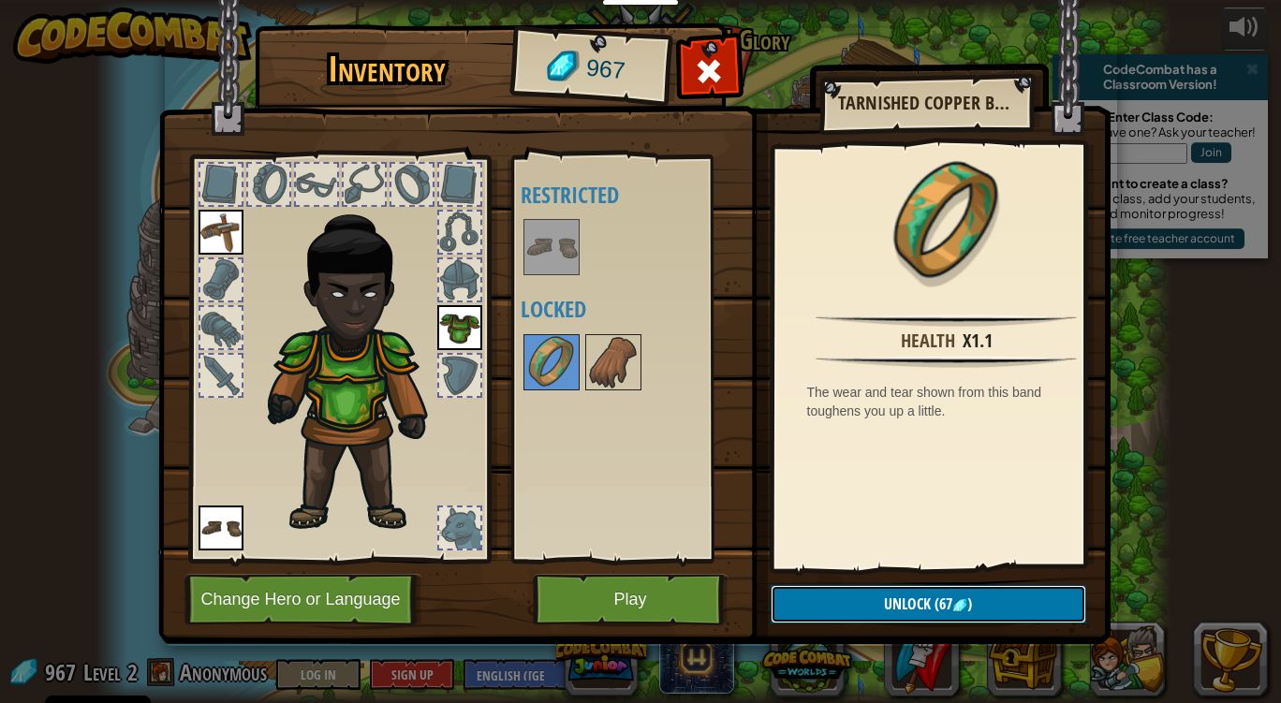
click at [894, 602] on span "Unlock" at bounding box center [907, 604] width 47 height 21
click at [894, 602] on button "Confirm" at bounding box center [929, 604] width 316 height 38
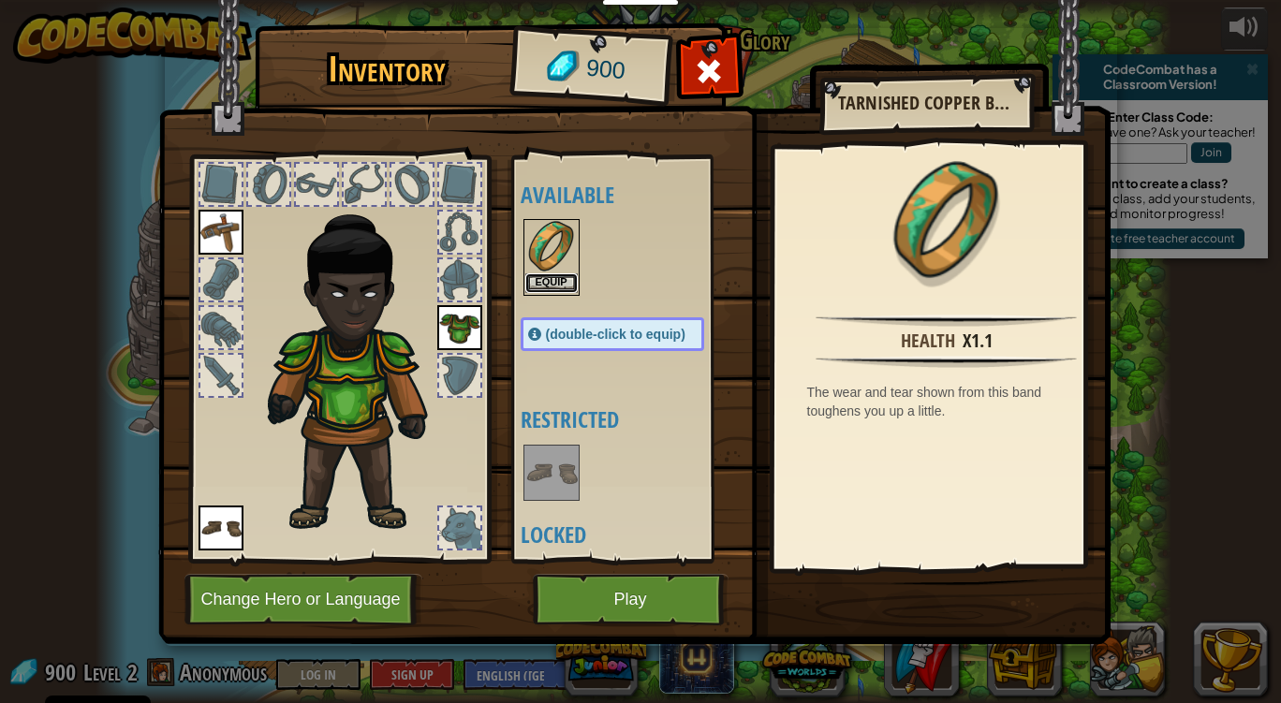
click at [552, 284] on button "Equip" at bounding box center [551, 283] width 52 height 20
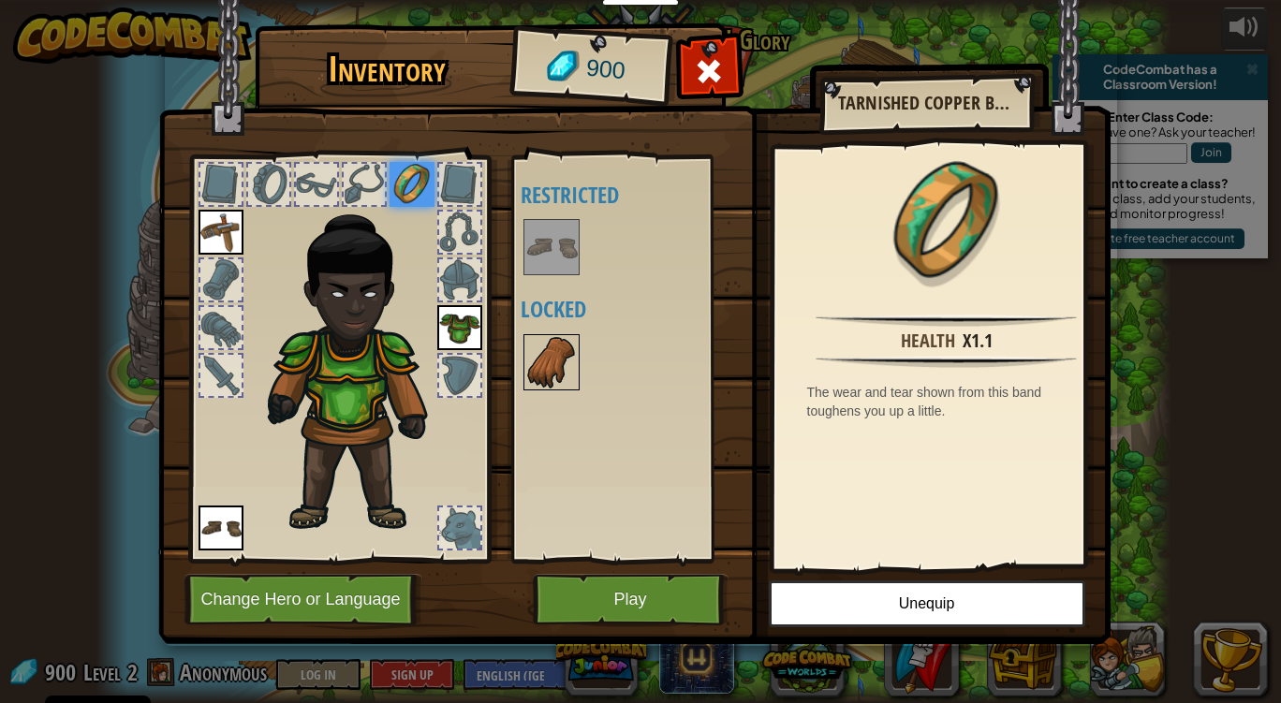
click at [550, 367] on img at bounding box center [551, 362] width 52 height 52
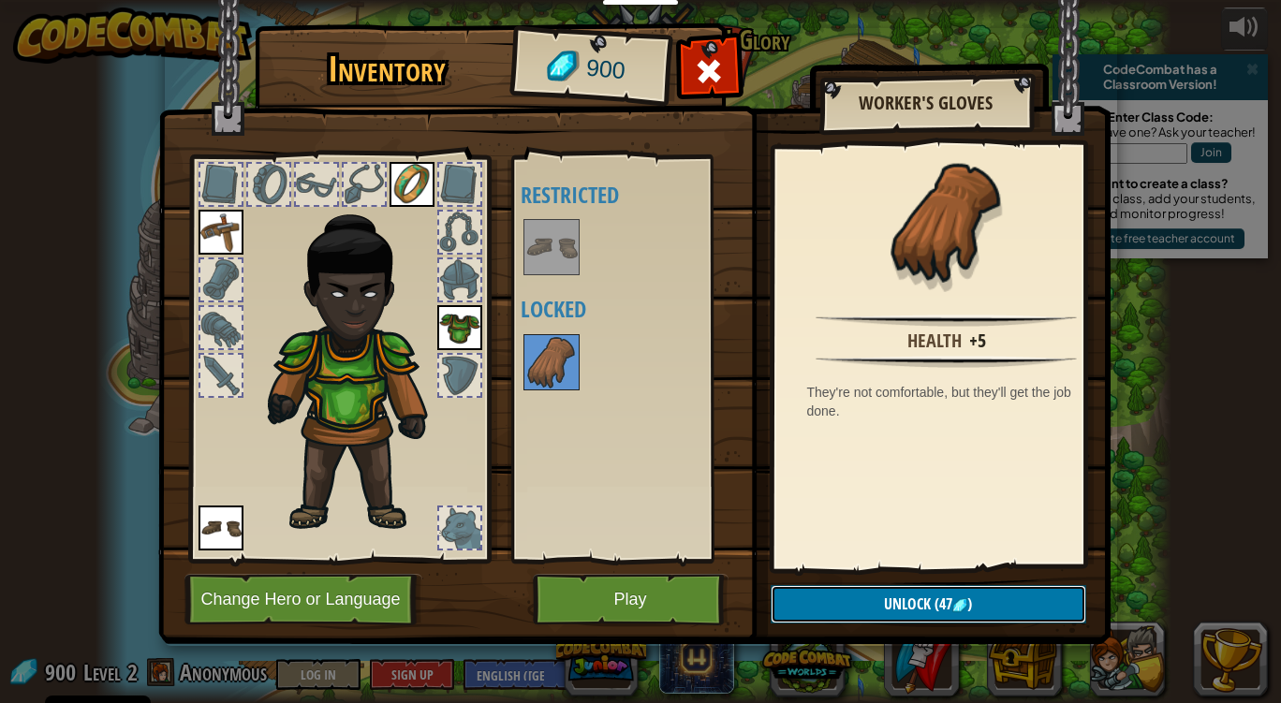
click at [832, 610] on button "Unlock (47 )" at bounding box center [929, 604] width 316 height 38
click at [837, 603] on button "Confirm" at bounding box center [929, 604] width 316 height 38
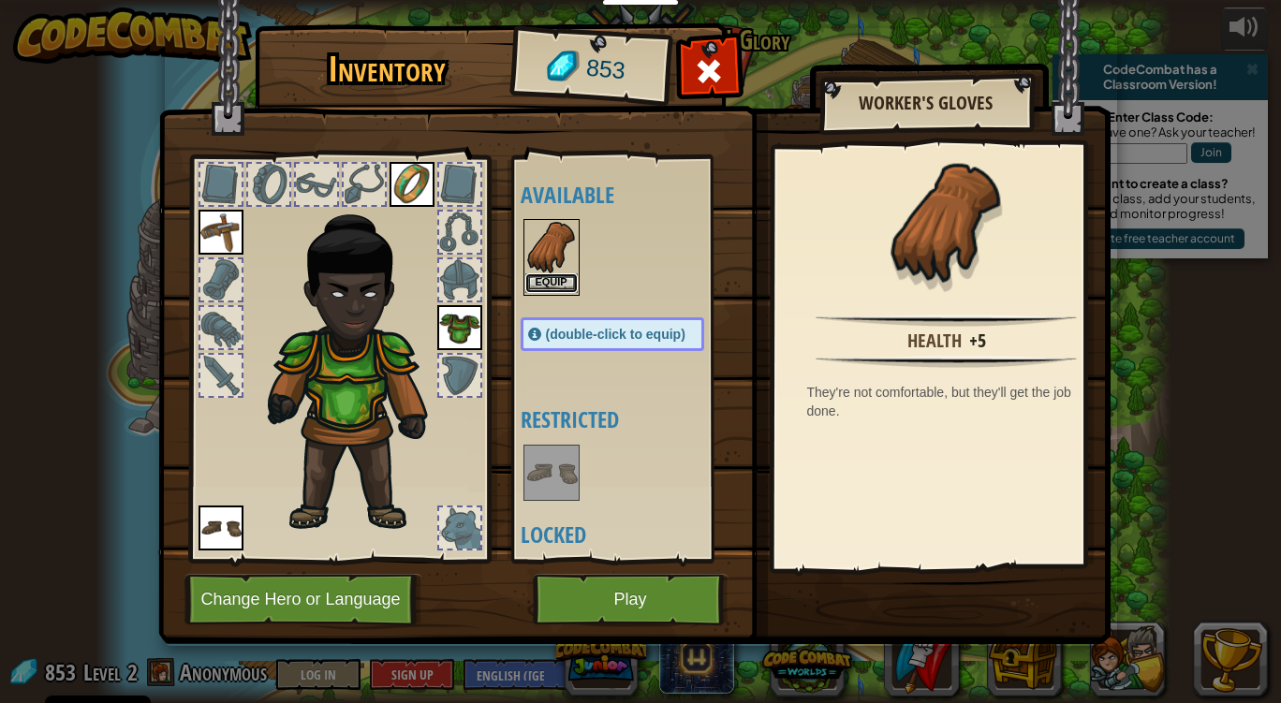
click at [551, 273] on button "Equip" at bounding box center [551, 283] width 52 height 20
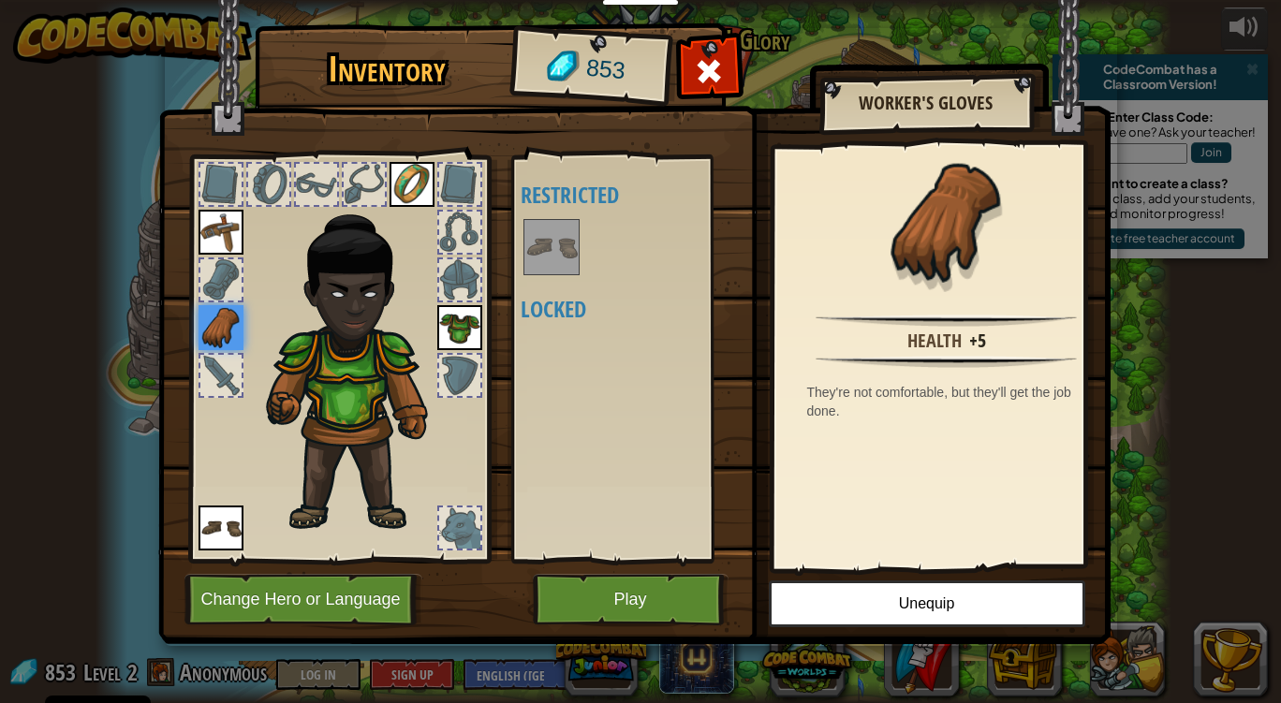
click at [472, 363] on div at bounding box center [459, 375] width 41 height 41
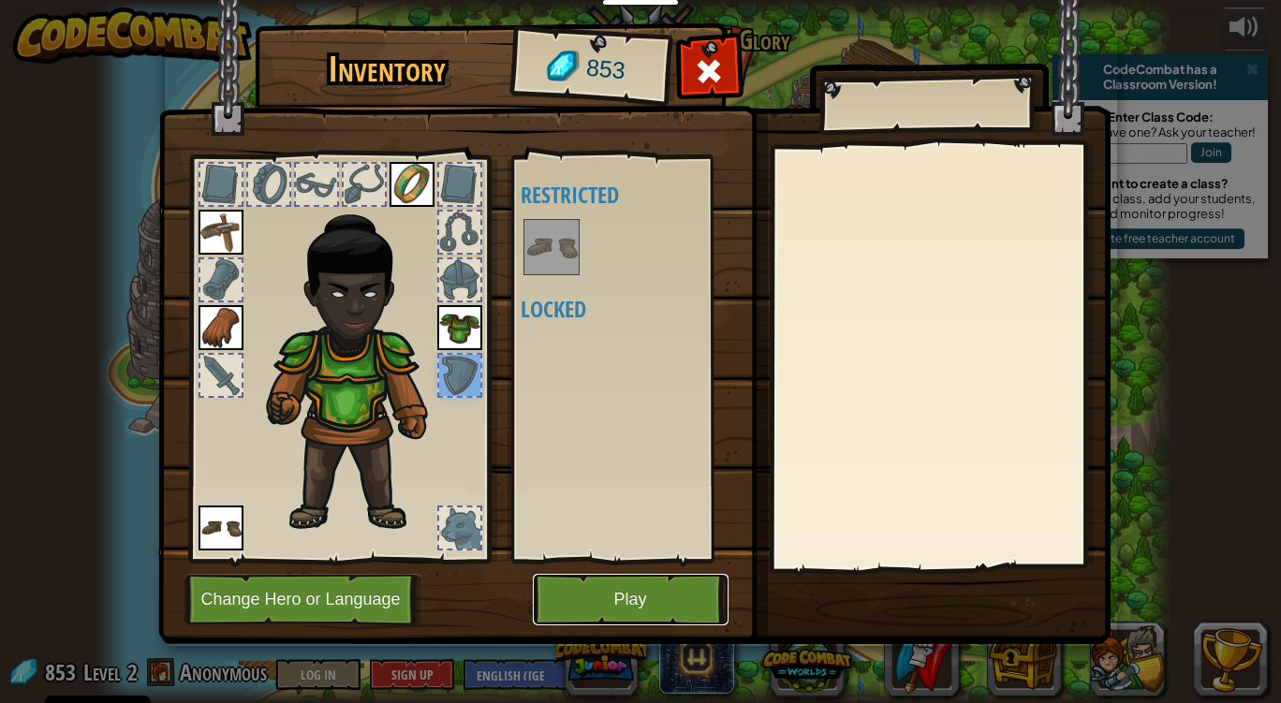
click at [628, 595] on button "Play" at bounding box center [631, 599] width 196 height 51
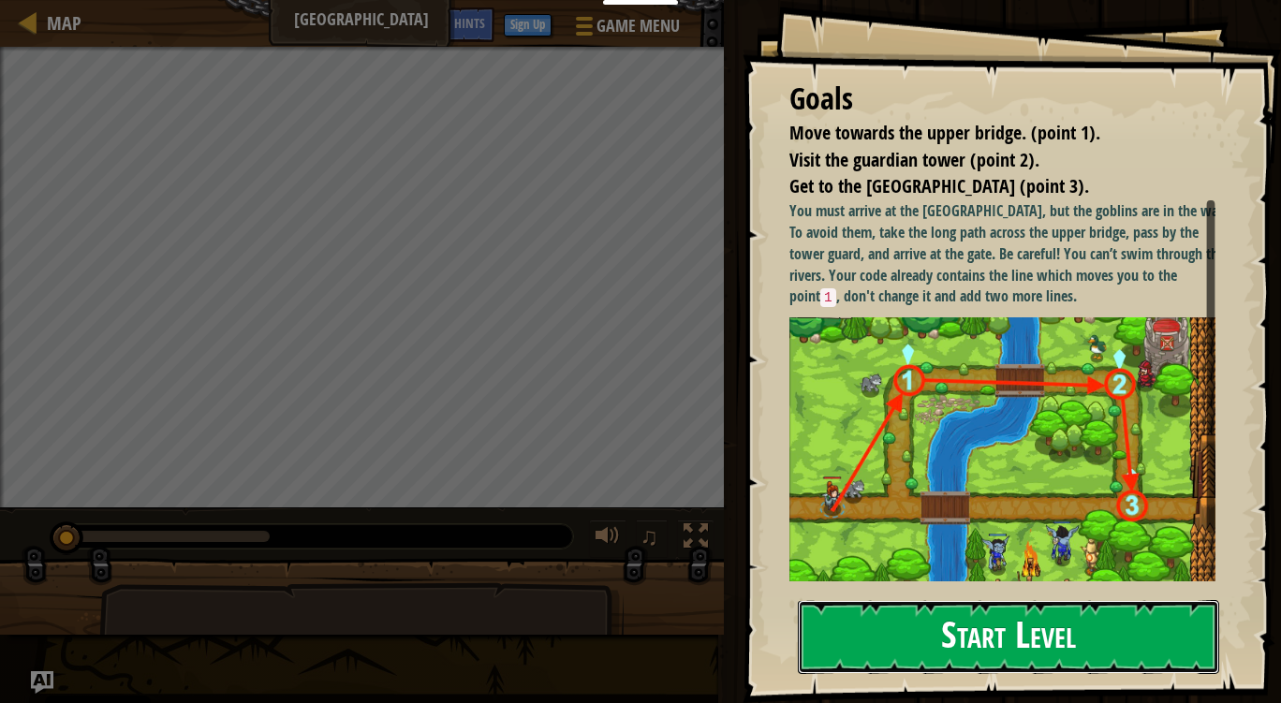
click at [959, 631] on button "Start Level" at bounding box center [1008, 637] width 421 height 74
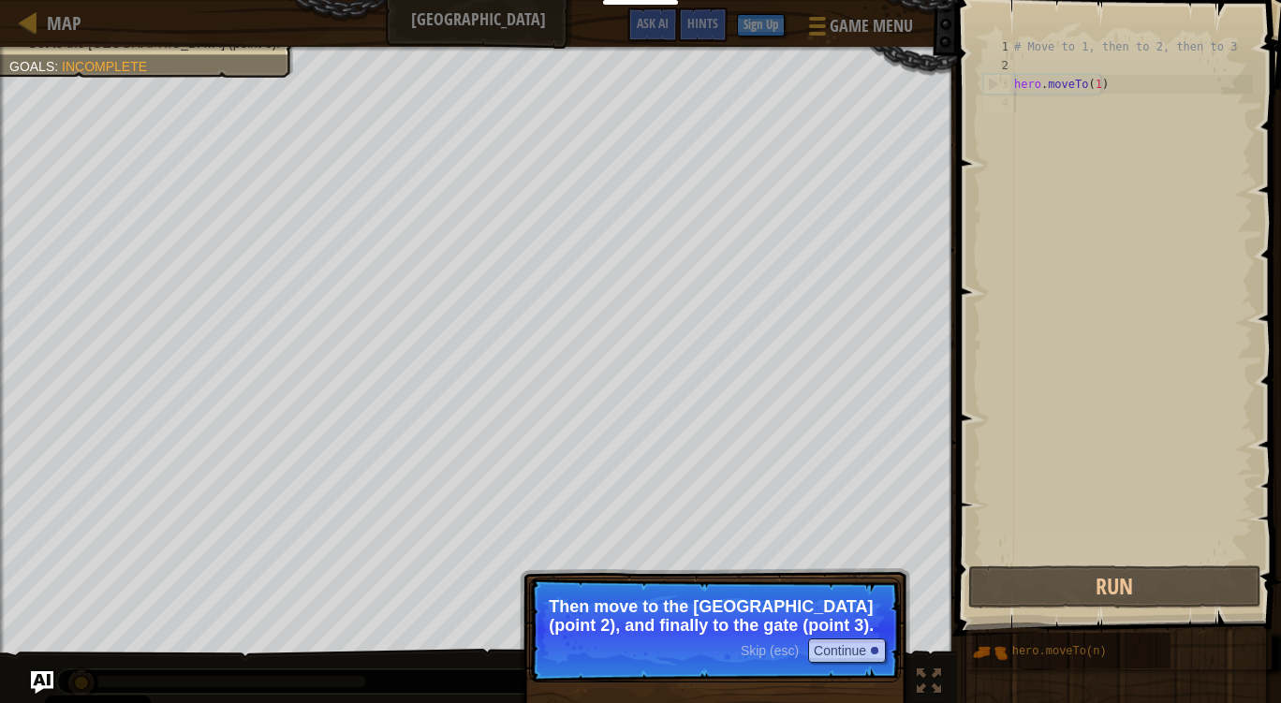
click at [889, 605] on p "Skip (esc) Continue Then move to the [GEOGRAPHIC_DATA] (point 2), and finally t…" at bounding box center [715, 630] width 372 height 105
click at [861, 648] on button "Continue" at bounding box center [847, 651] width 78 height 24
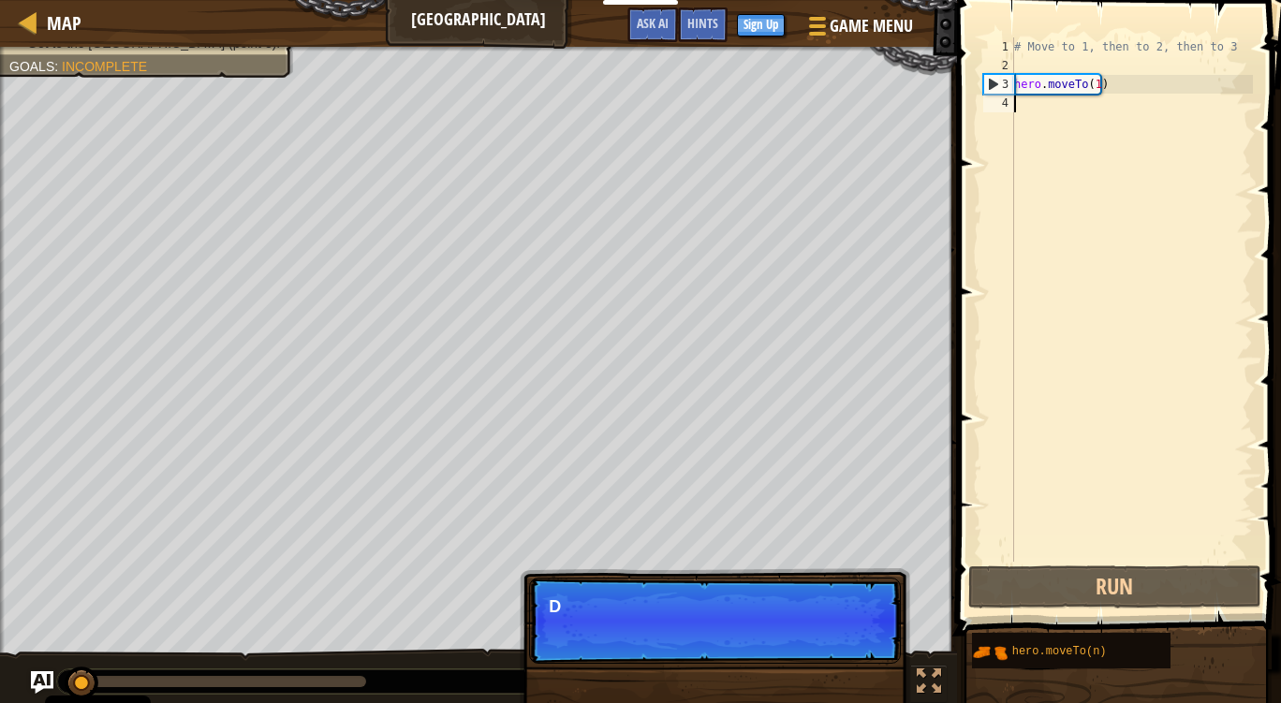
scroll to position [8, 0]
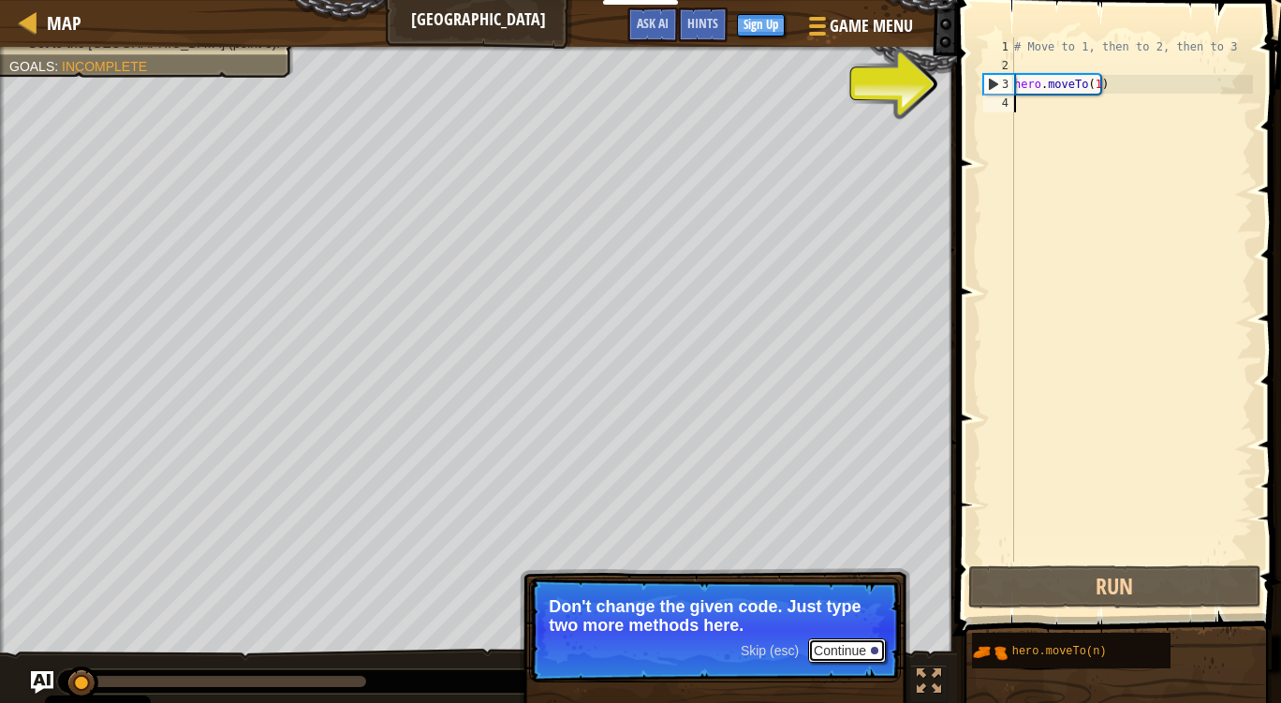
click at [859, 648] on button "Continue" at bounding box center [847, 651] width 78 height 24
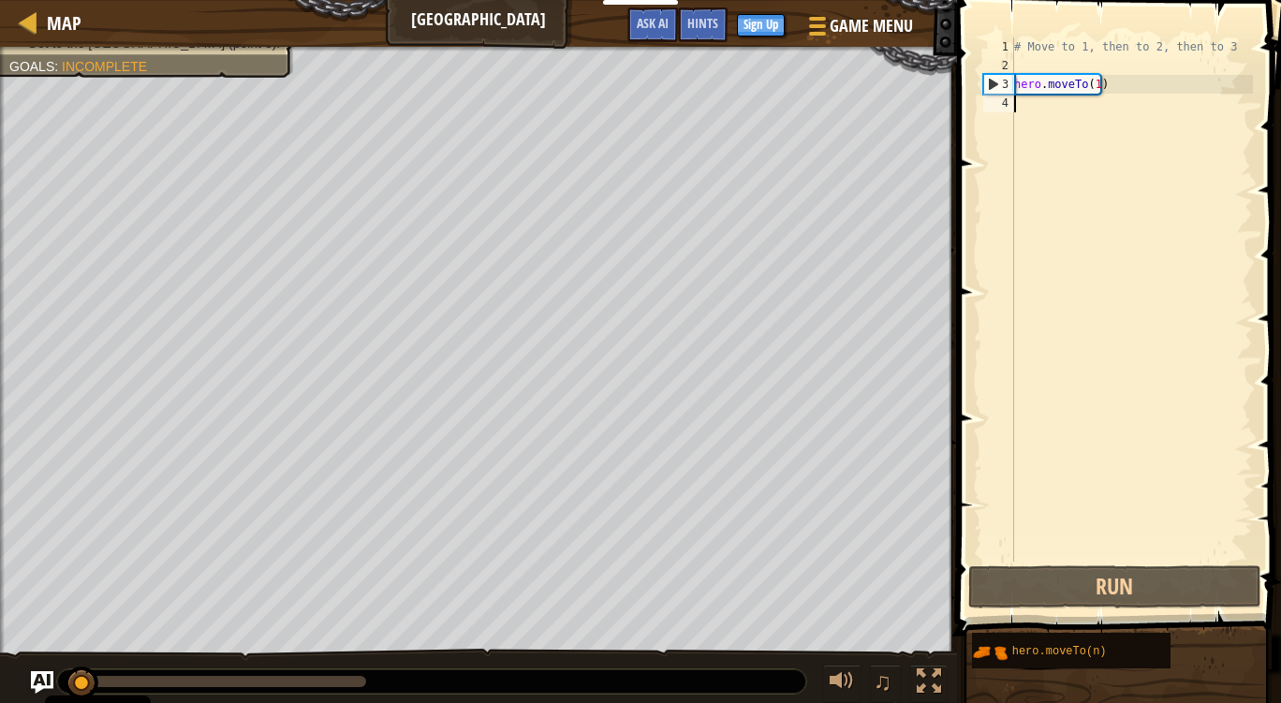
click at [1035, 109] on div "# Move to 1, then to 2, then to 3 hero . moveTo ( 1 )" at bounding box center [1131, 318] width 242 height 562
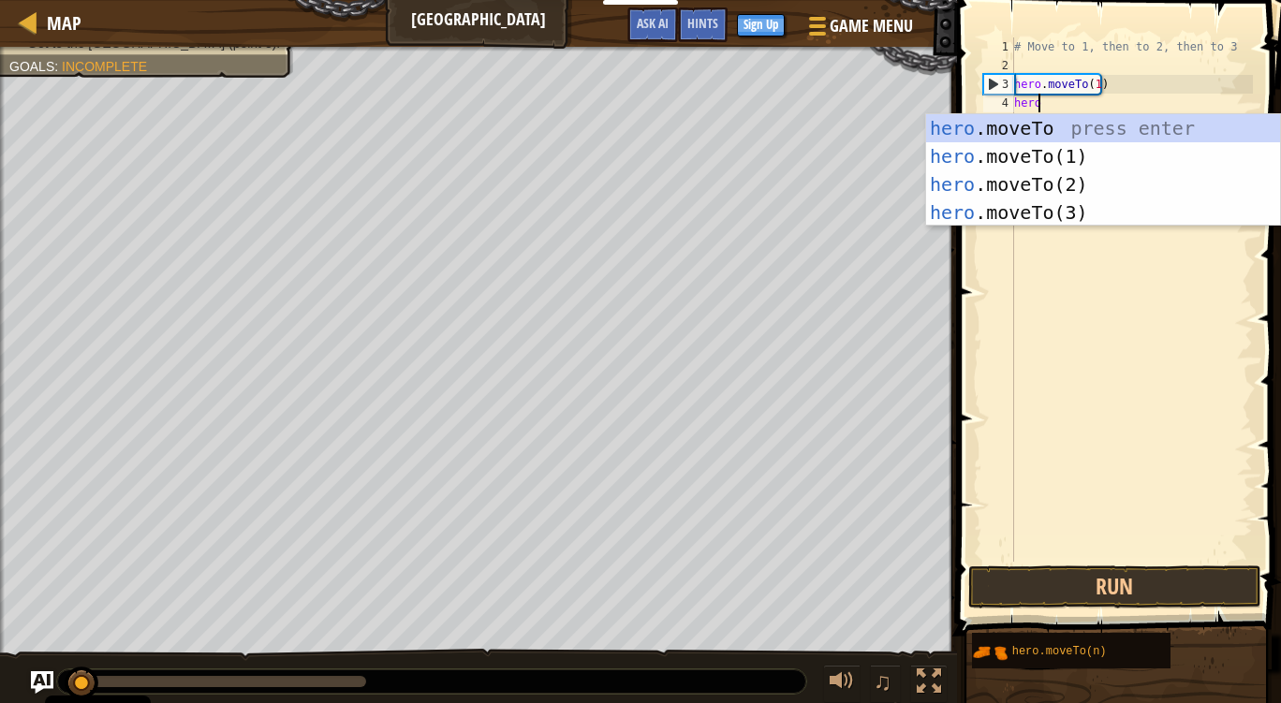
scroll to position [8, 1]
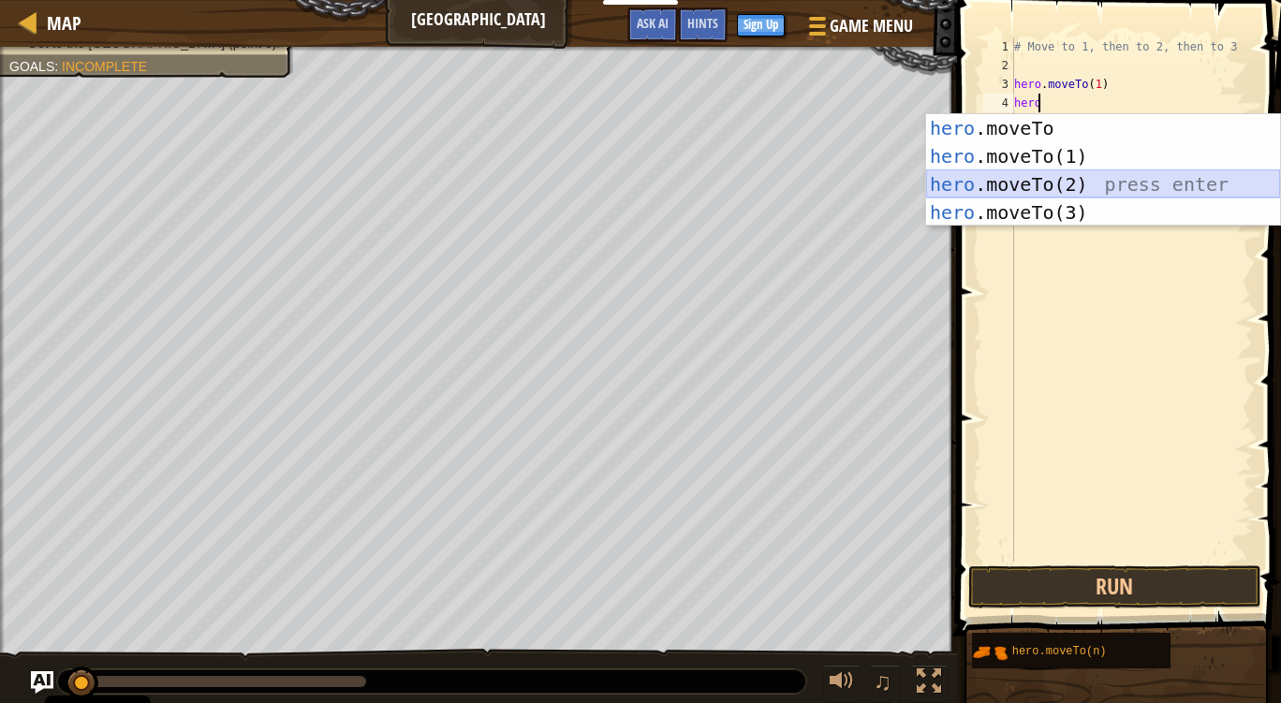
click at [1050, 190] on div "hero .moveTo press enter hero .moveTo(1) press enter hero .moveTo(2) press ente…" at bounding box center [1103, 198] width 354 height 169
type textarea "hero.moveTo(2)"
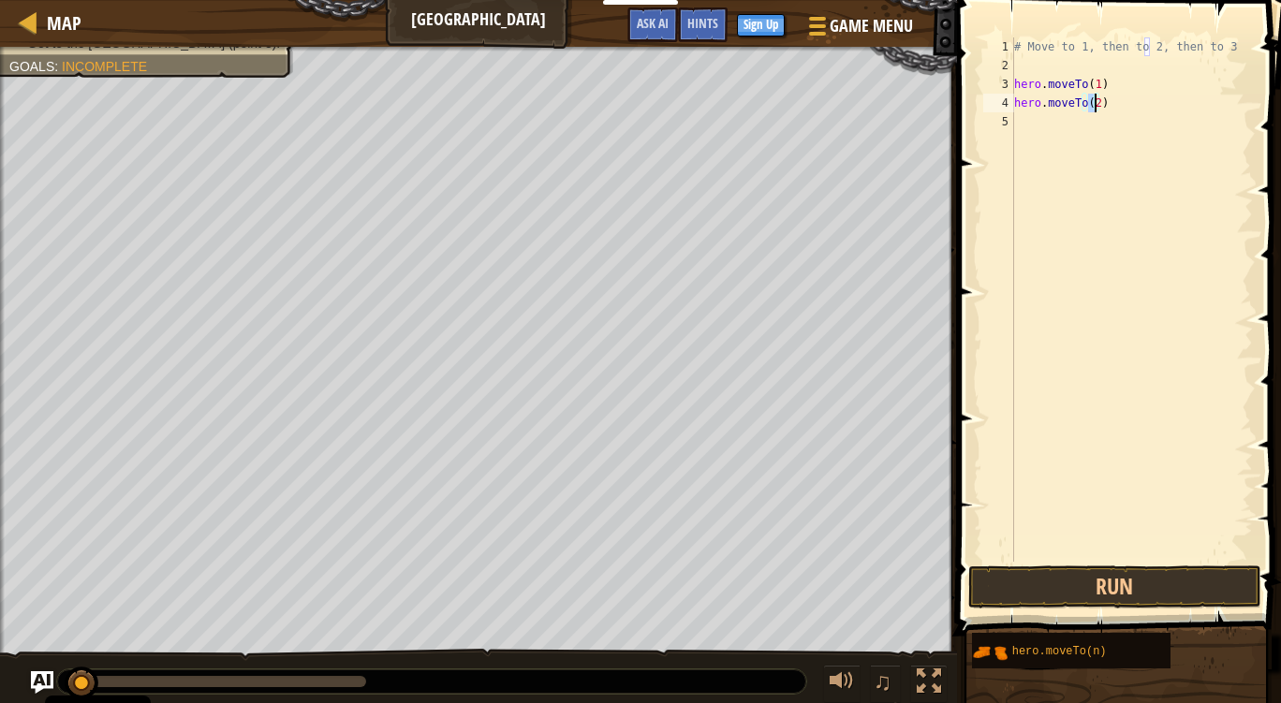
click at [1074, 132] on div "# Move to 1, then to 2, then to 3 hero . moveTo ( 1 ) hero . moveTo ( 2 )" at bounding box center [1131, 318] width 242 height 562
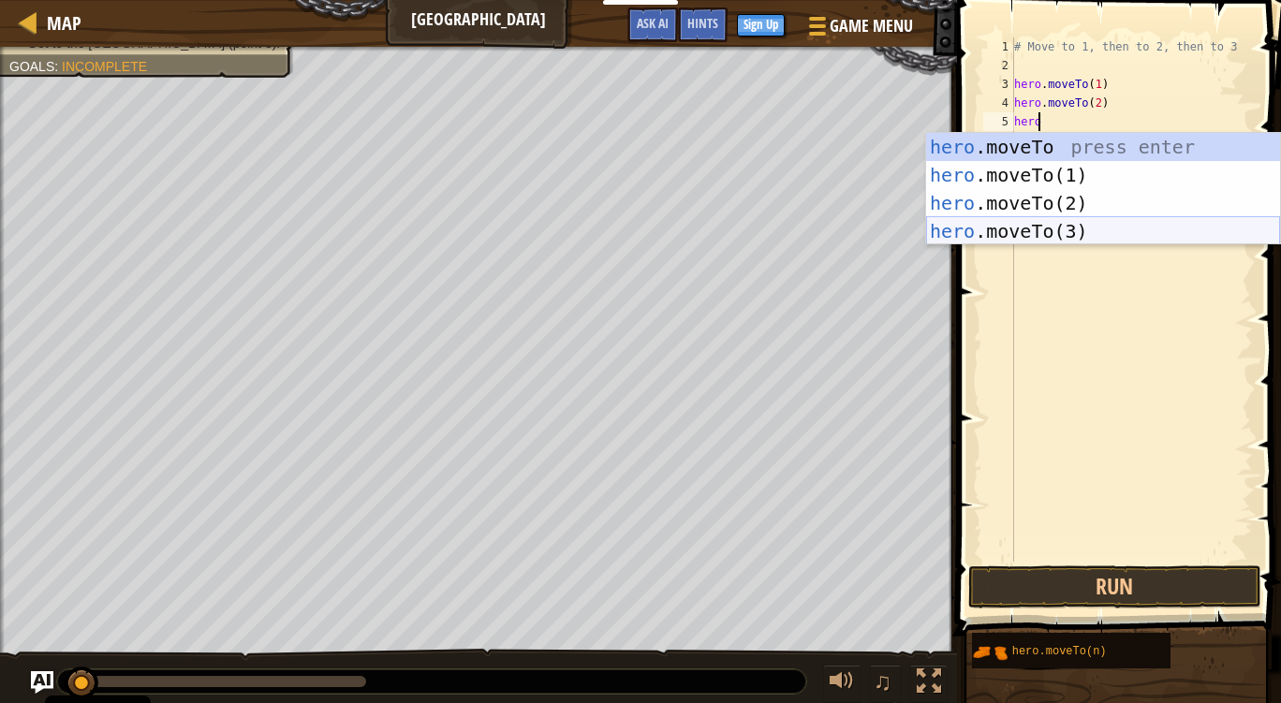
click at [1057, 231] on div "hero .moveTo press enter hero .moveTo(1) press enter hero .moveTo(2) press ente…" at bounding box center [1103, 217] width 354 height 169
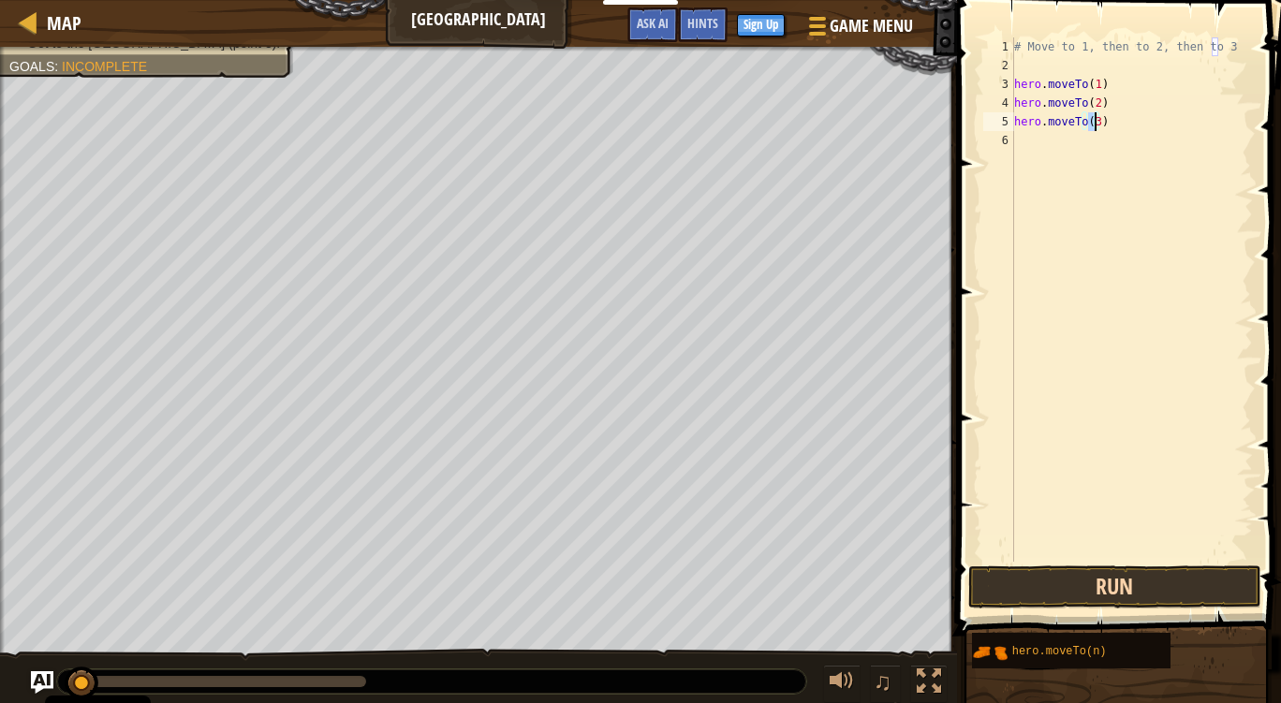
type textarea "hero.moveTo(3)"
click at [1063, 582] on button "Run" at bounding box center [1114, 586] width 292 height 43
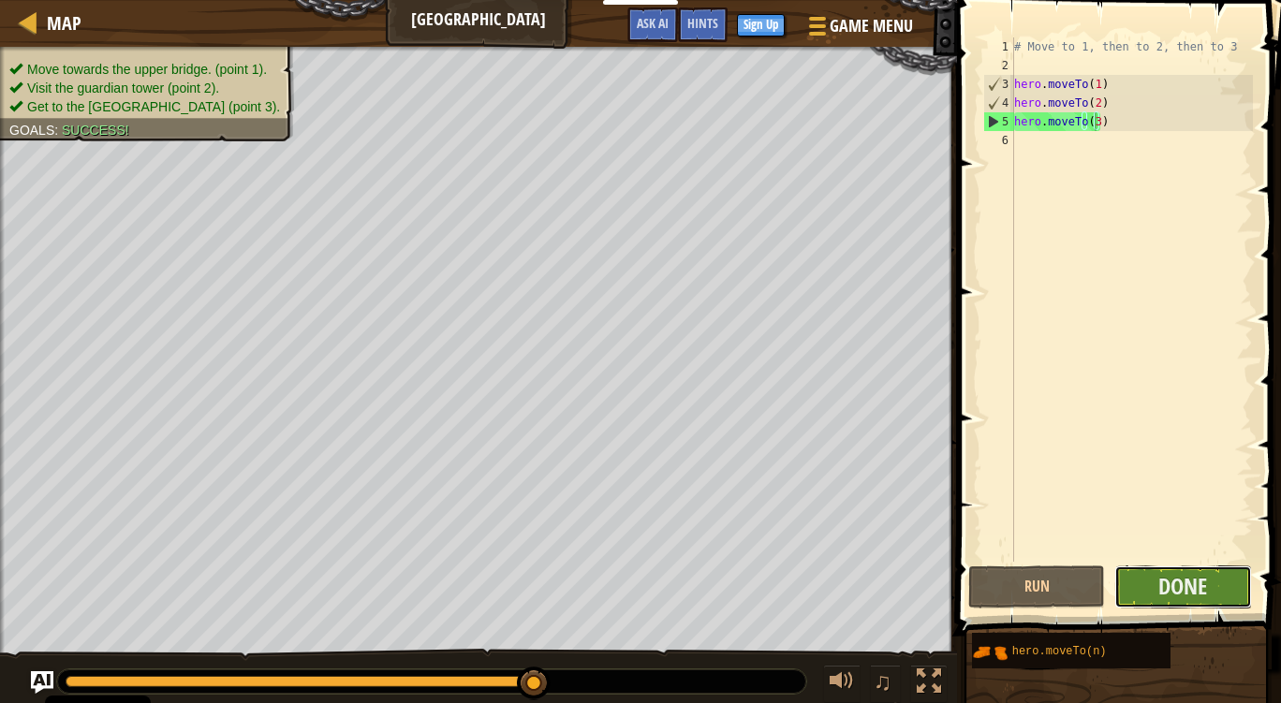
click at [1211, 608] on button "Done" at bounding box center [1182, 586] width 137 height 43
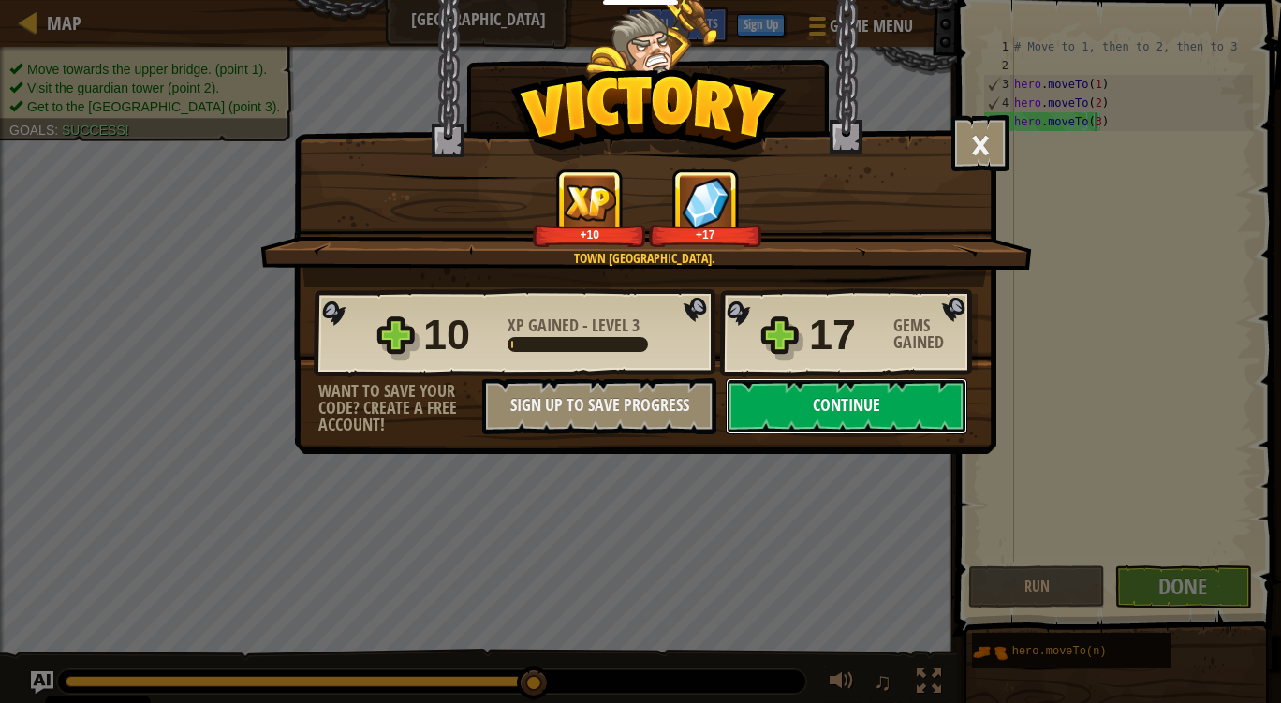
click at [885, 395] on button "Continue" at bounding box center [847, 406] width 242 height 56
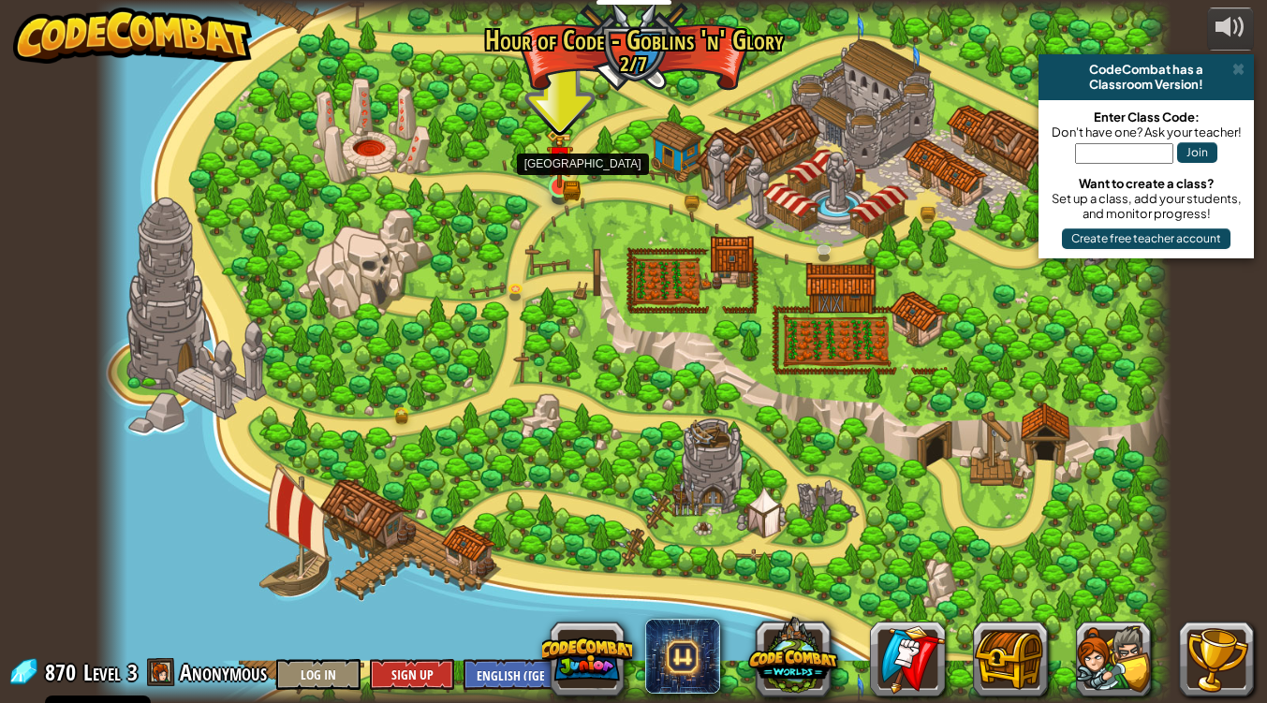
click at [555, 182] on img at bounding box center [559, 158] width 27 height 59
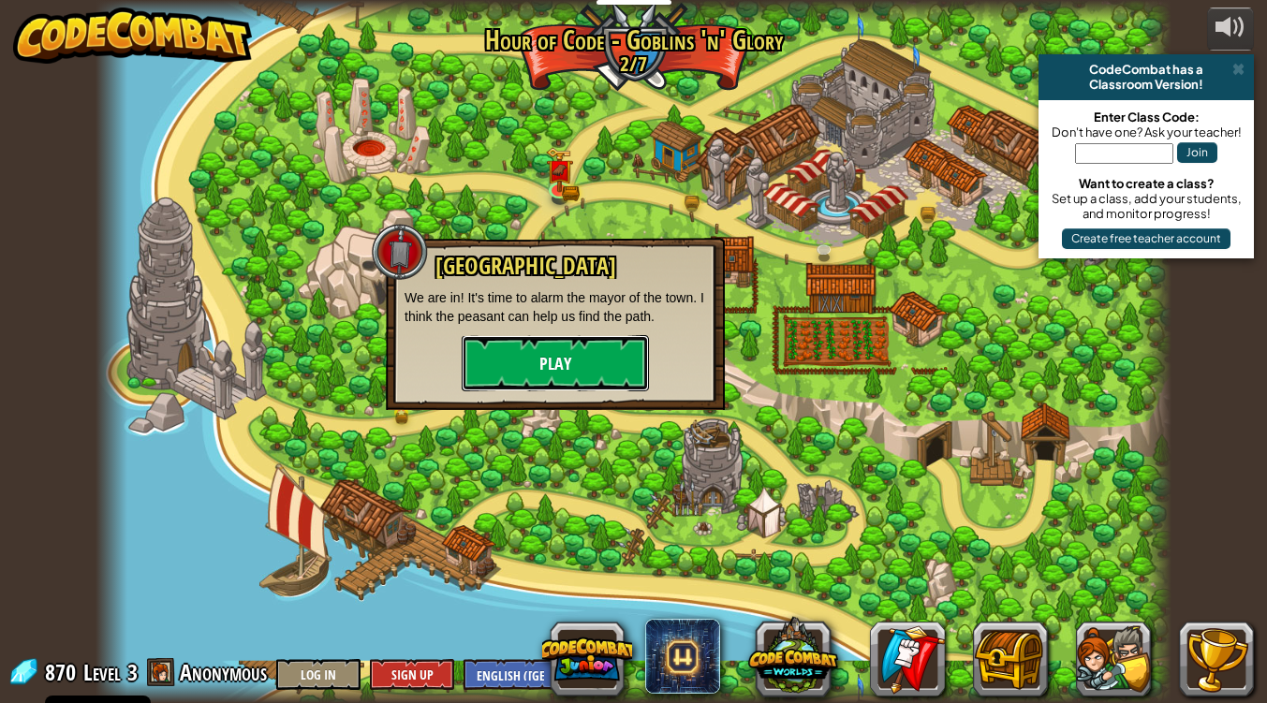
click at [578, 343] on button "Play" at bounding box center [555, 363] width 187 height 56
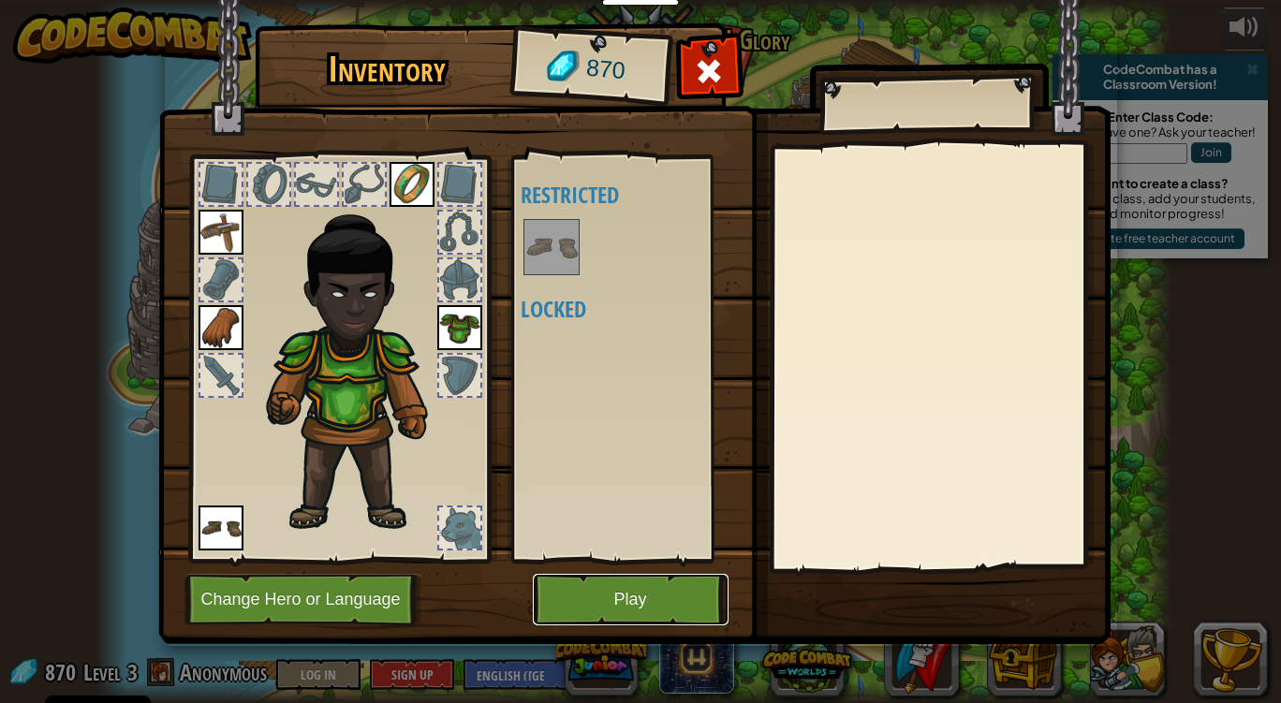
click at [649, 593] on button "Play" at bounding box center [631, 599] width 196 height 51
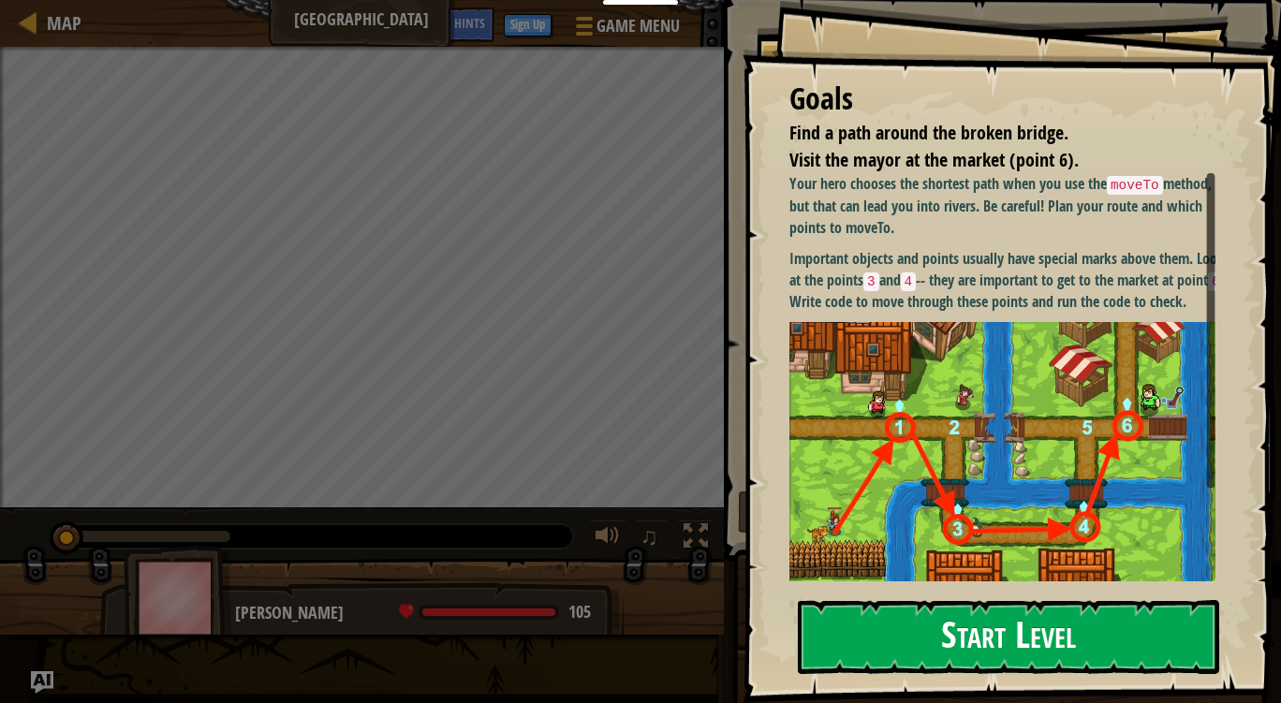
click at [857, 602] on button "Start Level" at bounding box center [1008, 637] width 421 height 74
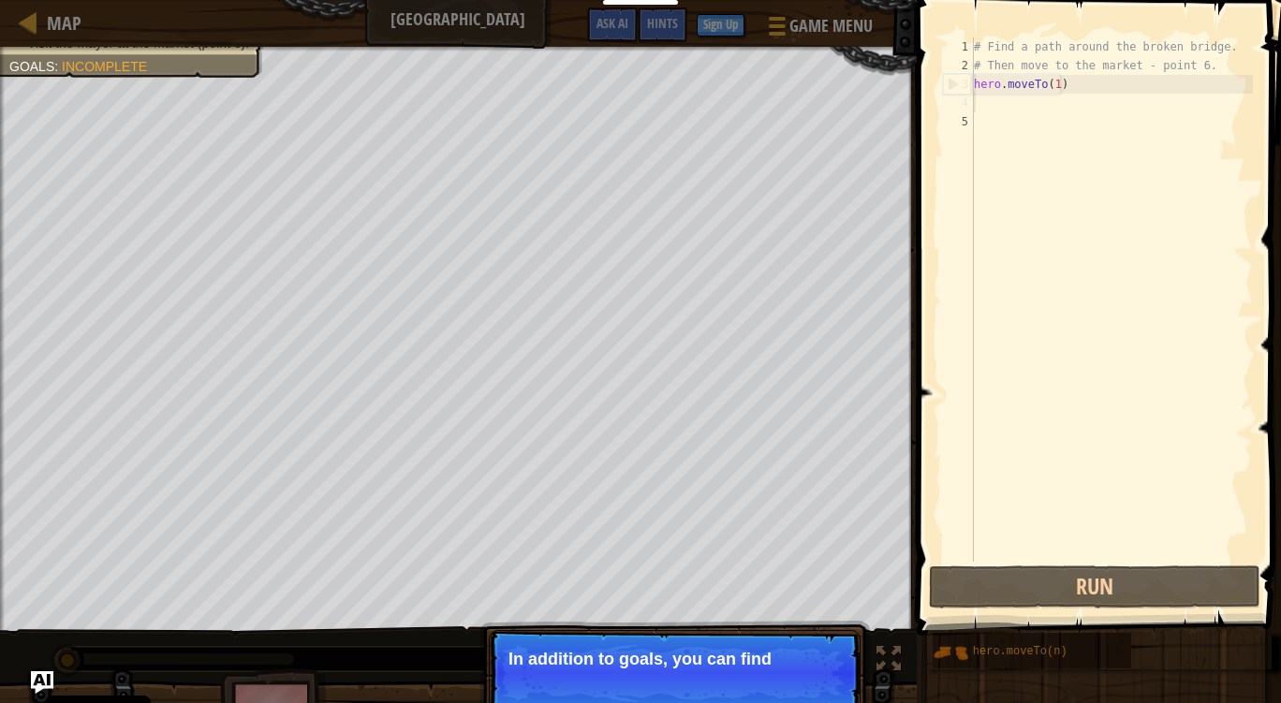
click at [983, 107] on div "# Find a path around the broken bridge. # Then move to the market - point 6. he…" at bounding box center [1111, 318] width 283 height 562
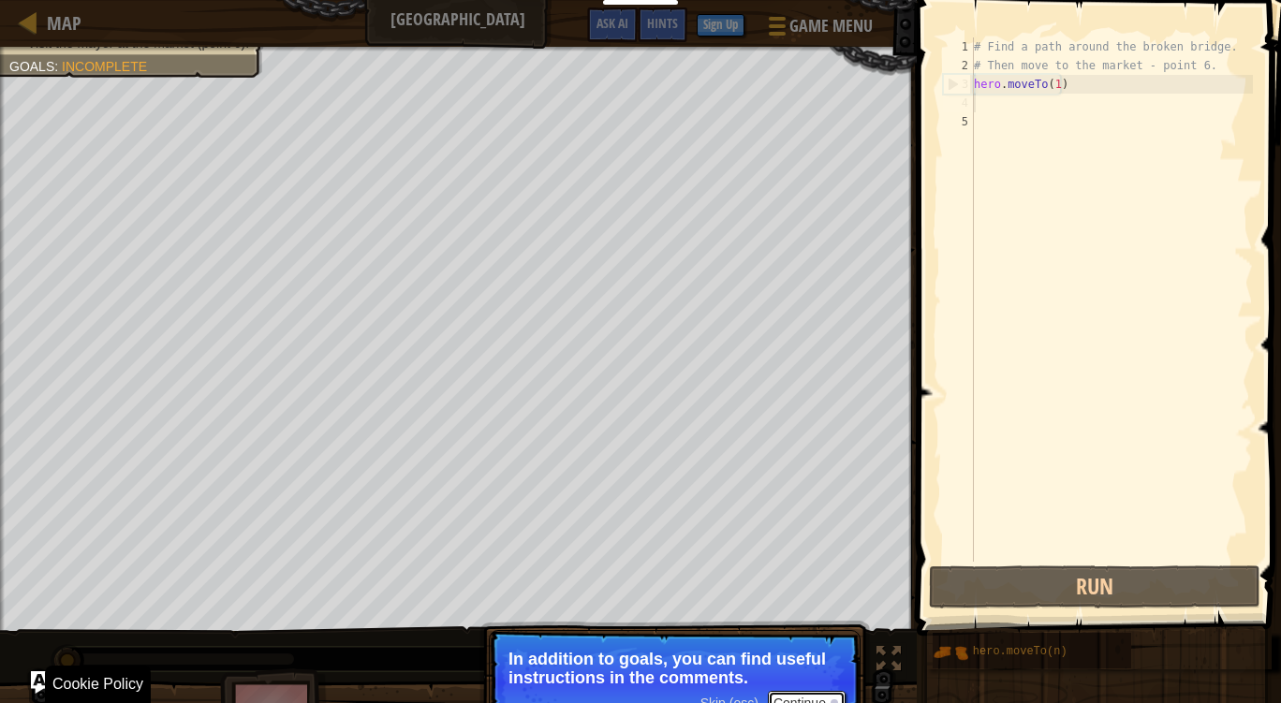
click at [818, 700] on button "Continue" at bounding box center [807, 703] width 78 height 24
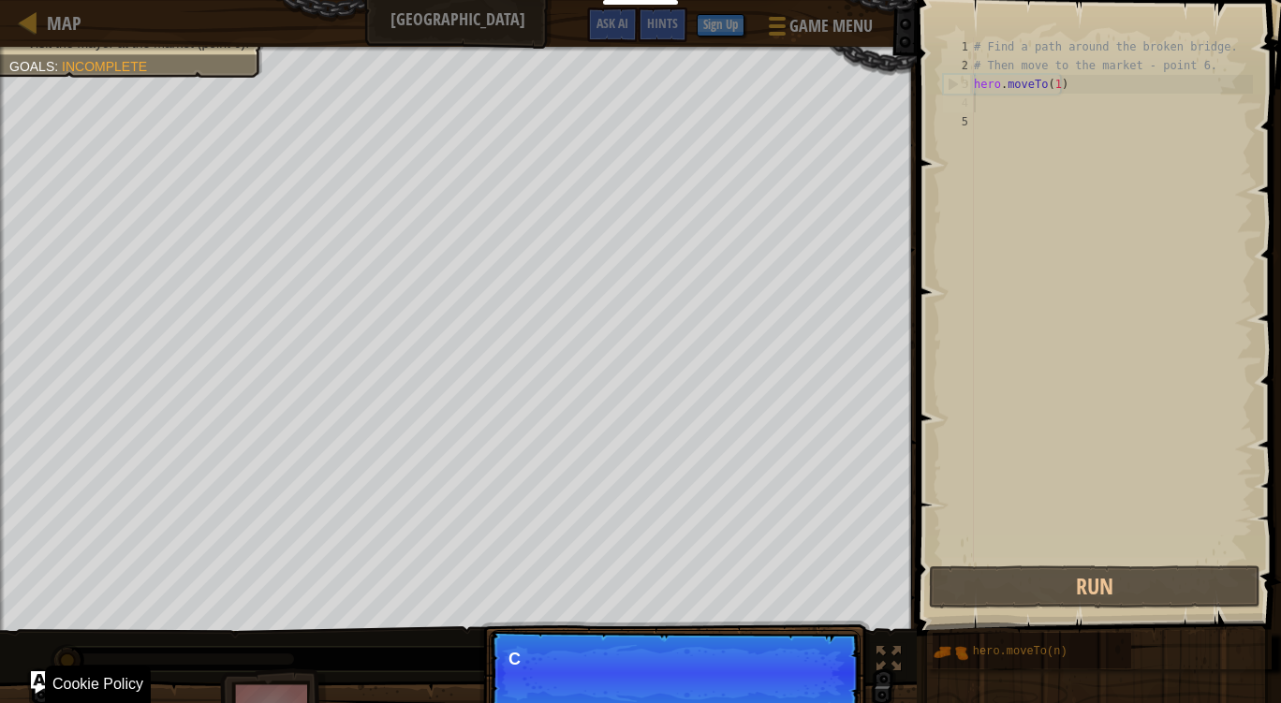
scroll to position [8, 0]
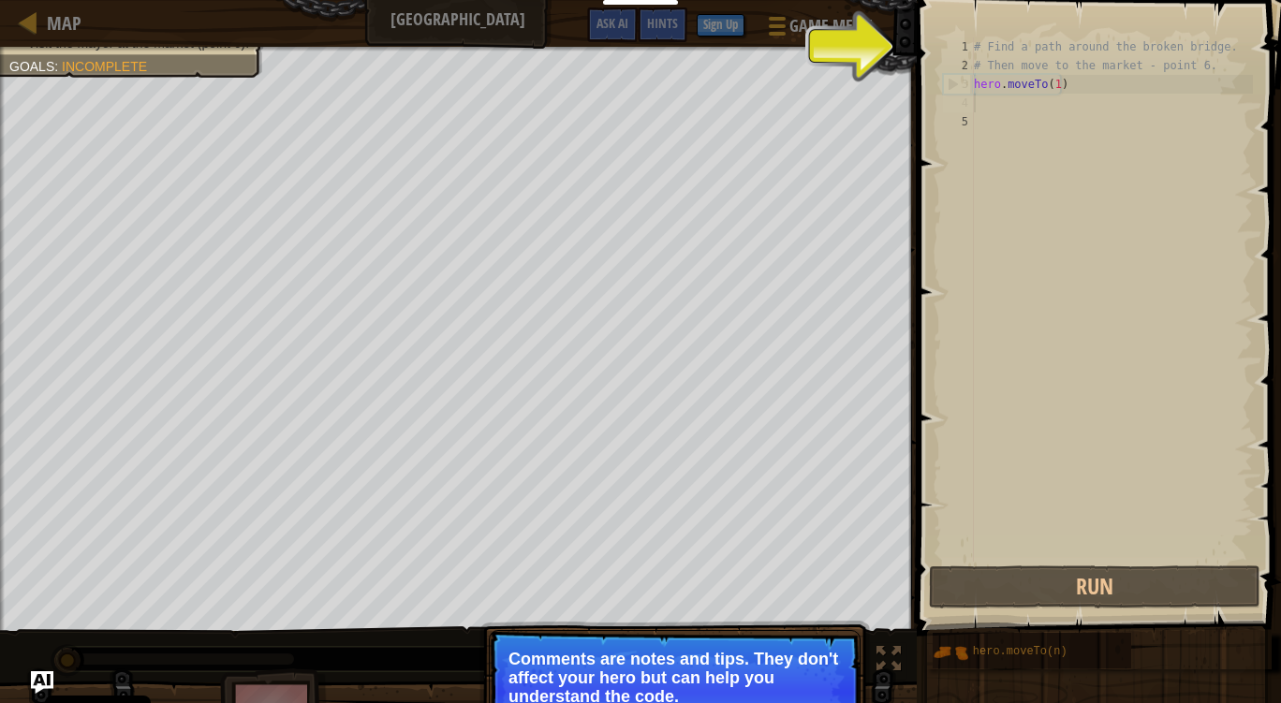
click at [813, 683] on p "Comments are notes and tips. They don't affect your hero but can help you under…" at bounding box center [674, 678] width 332 height 56
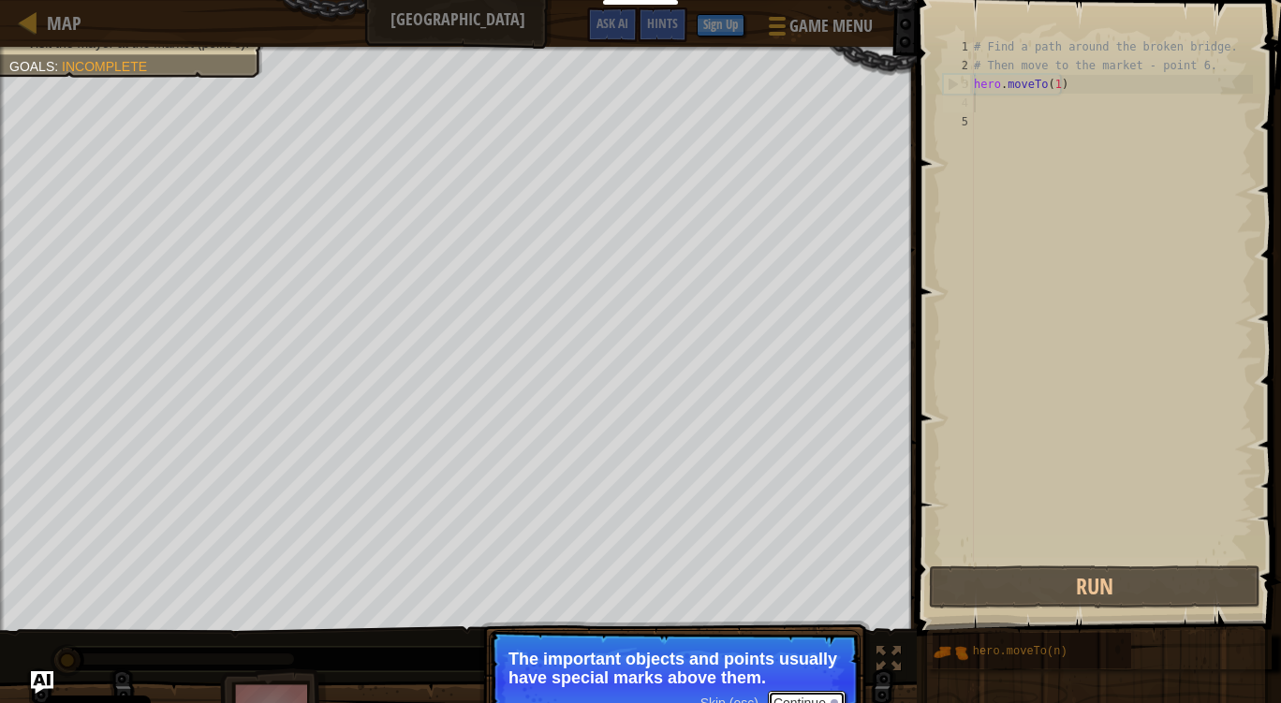
click at [835, 697] on button "Continue" at bounding box center [807, 703] width 78 height 24
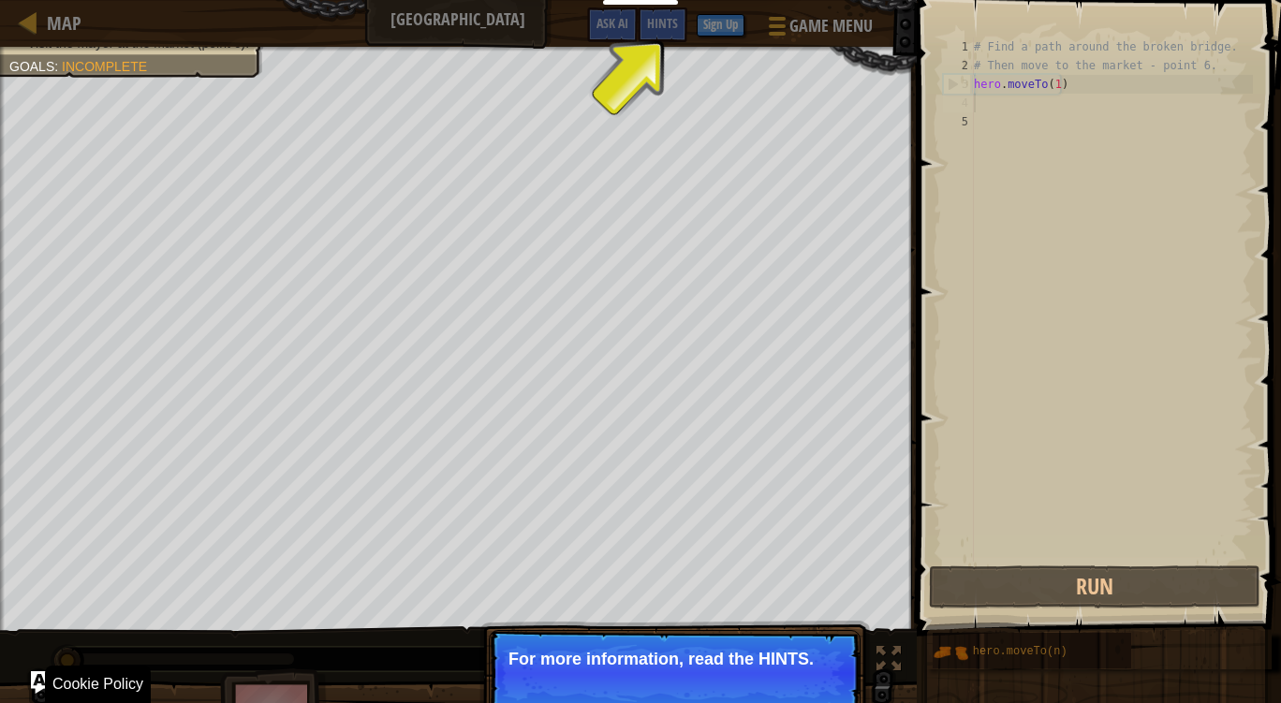
click at [835, 683] on div at bounding box center [833, 684] width 7 height 7
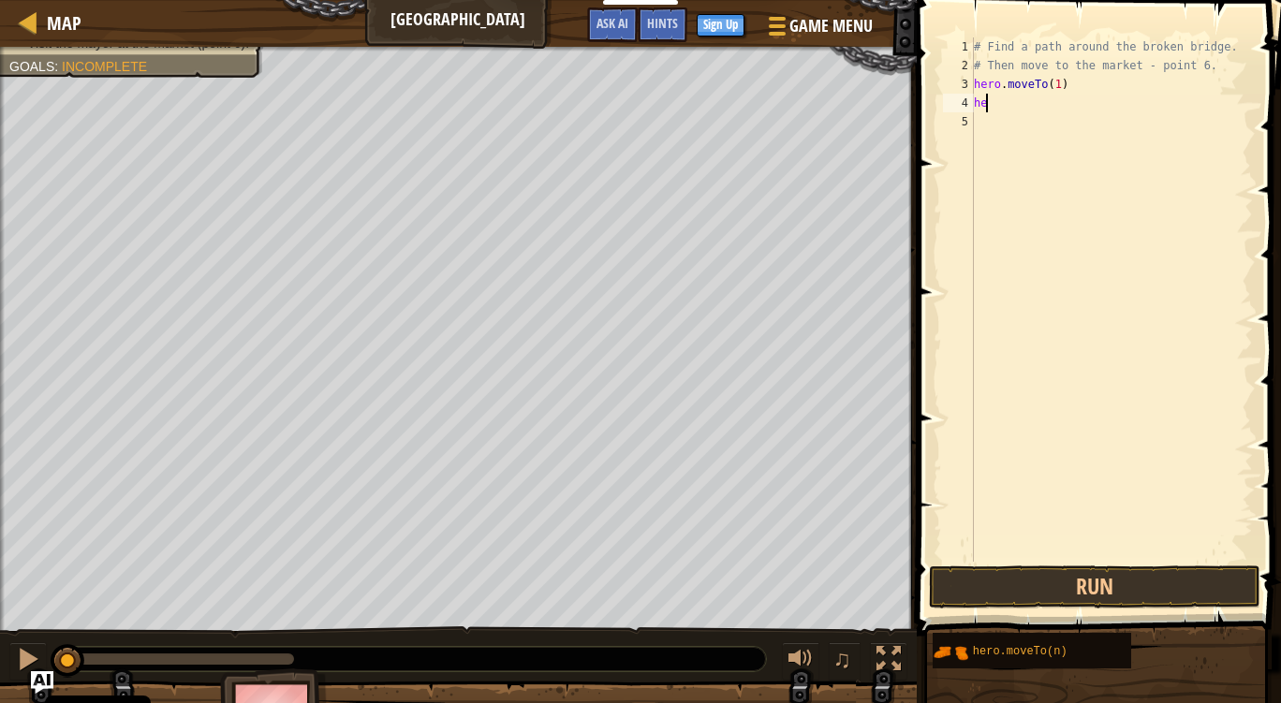
type textarea "h"
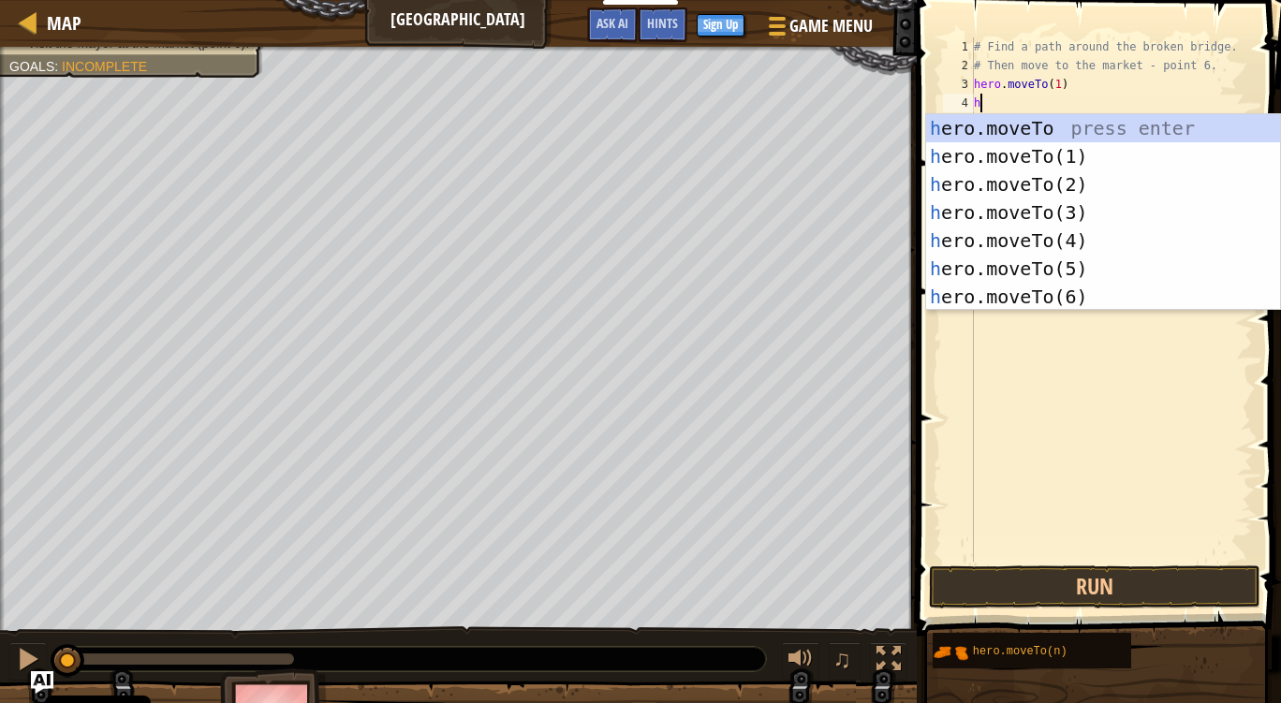
click at [1076, 220] on div "h ero.moveTo press enter h ero.moveTo(1) press enter h ero.moveTo(2) press ente…" at bounding box center [1103, 240] width 354 height 253
type textarea "hero.moveTo(3)"
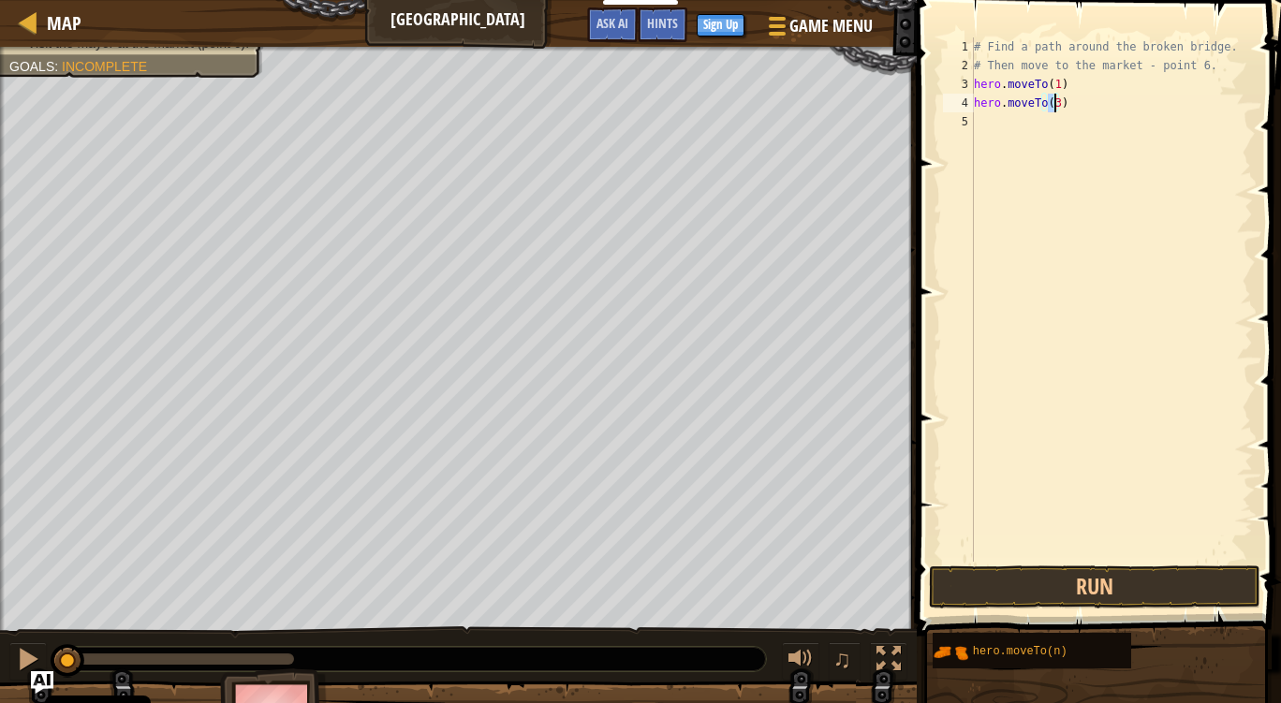
click at [1026, 124] on div "# Find a path around the broken bridge. # Then move to the market - point 6. he…" at bounding box center [1111, 318] width 283 height 562
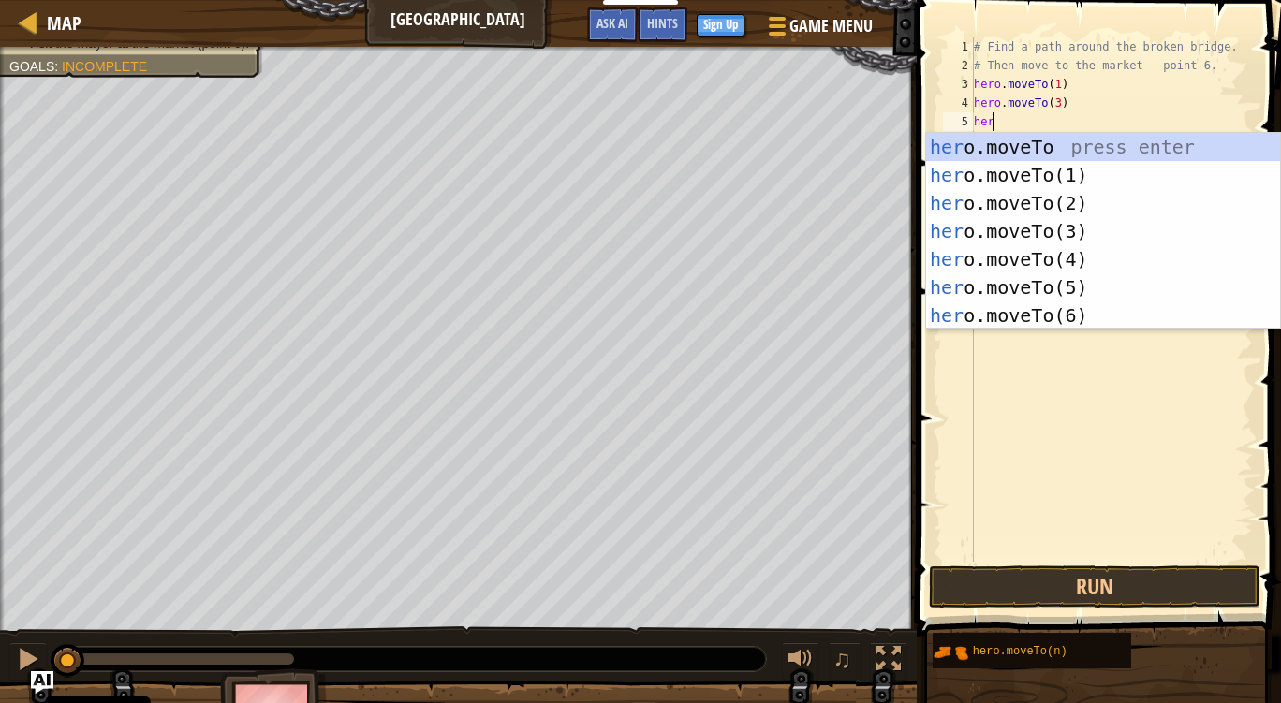
scroll to position [8, 1]
click at [1076, 267] on div "hero .moveTo press enter hero .moveTo(1) press enter hero .moveTo(2) press ente…" at bounding box center [1103, 259] width 354 height 253
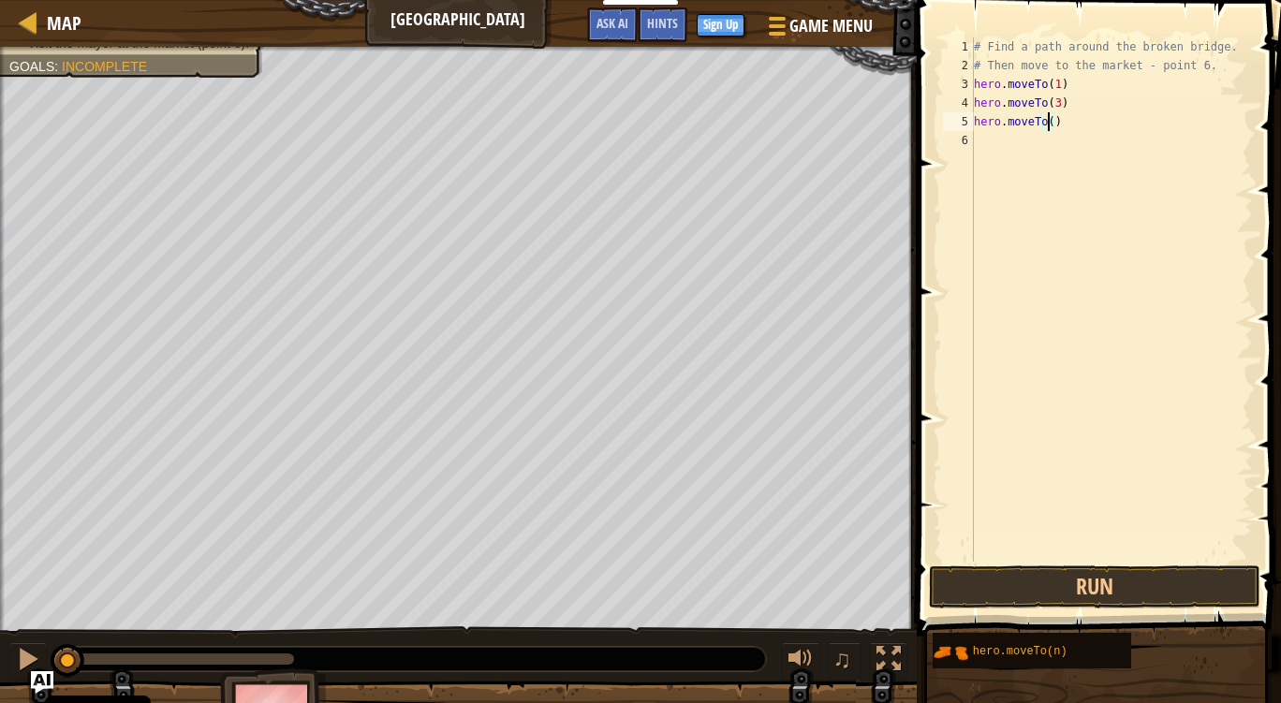
type textarea "hero.moveTo(4)"
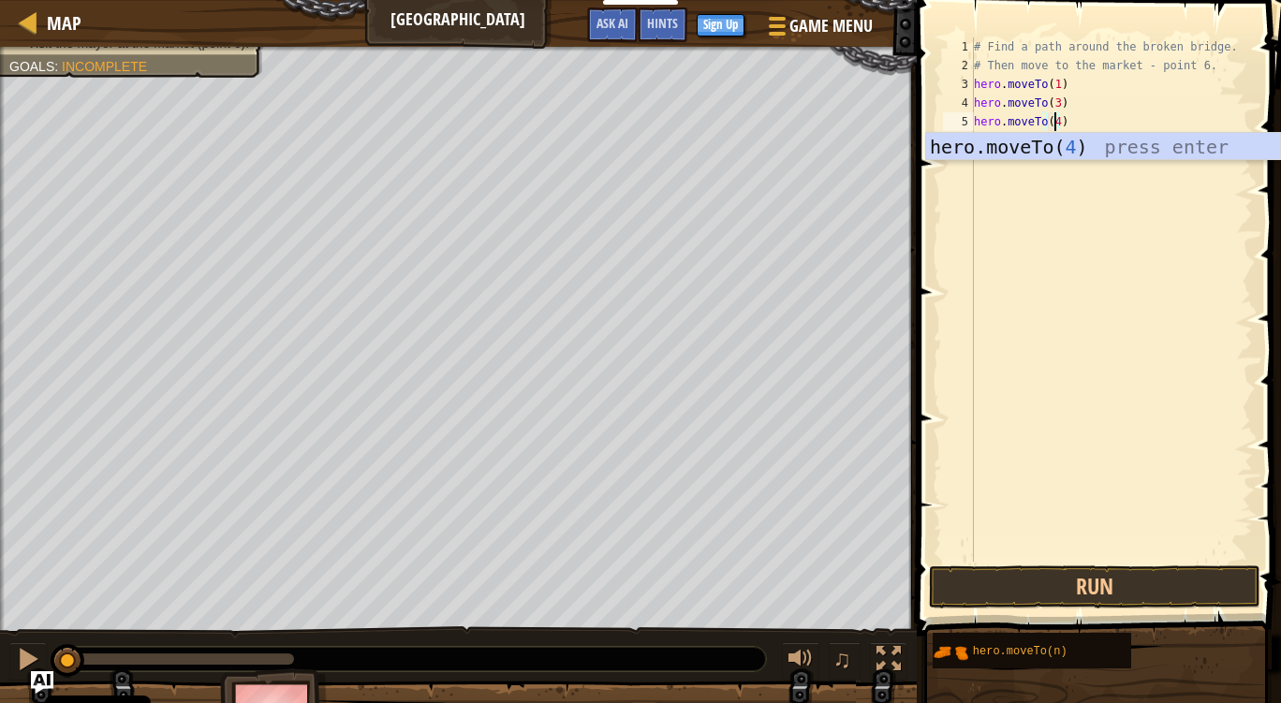
click at [992, 195] on div "# Find a path around the broken bridge. # Then move to the market - point 6. he…" at bounding box center [1111, 318] width 283 height 562
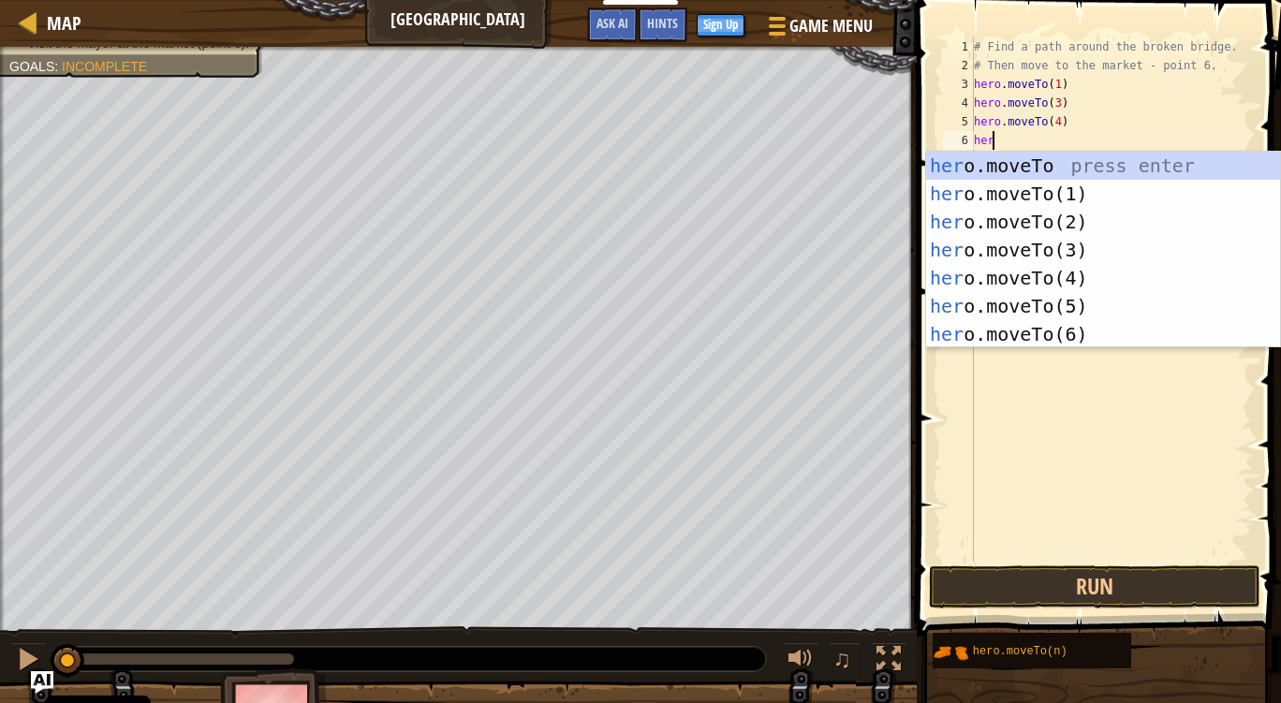
scroll to position [8, 1]
click at [1079, 334] on div "hero .moveTo press enter hero .moveTo(1) press enter hero .moveTo(2) press ente…" at bounding box center [1103, 278] width 354 height 253
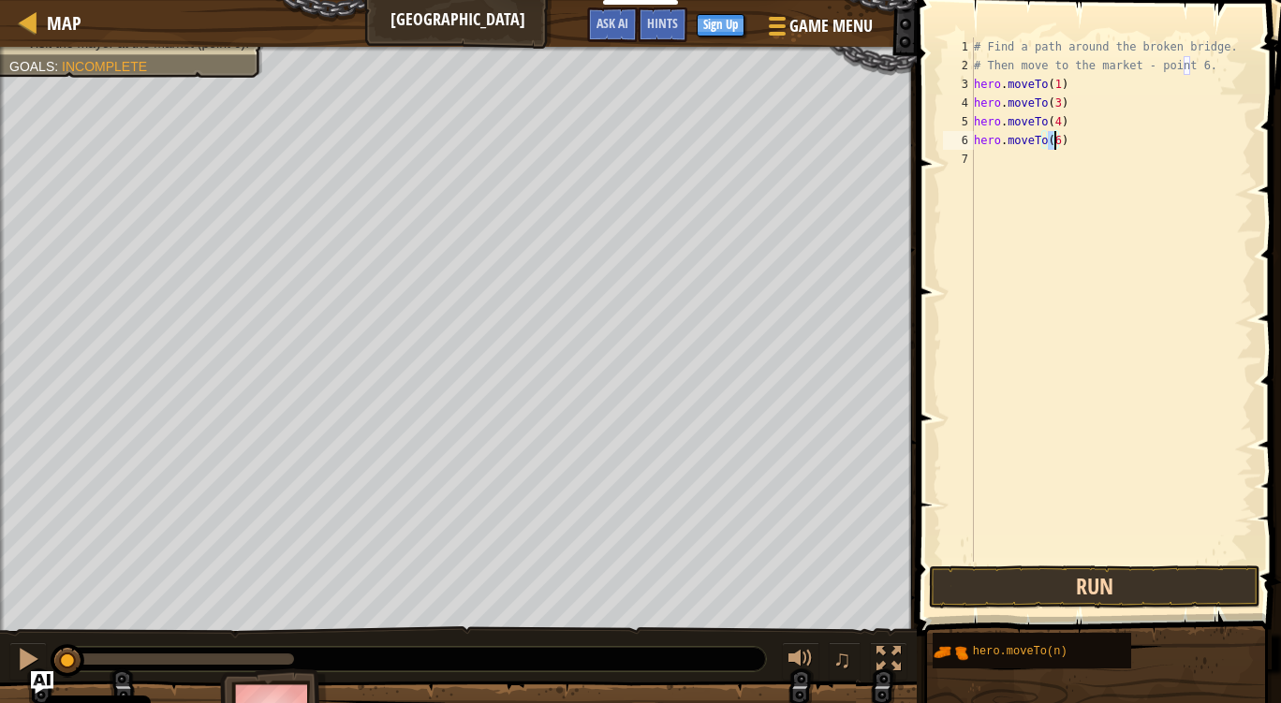
type textarea "hero.moveTo(6)"
click at [1109, 594] on button "Run" at bounding box center [1094, 586] width 331 height 43
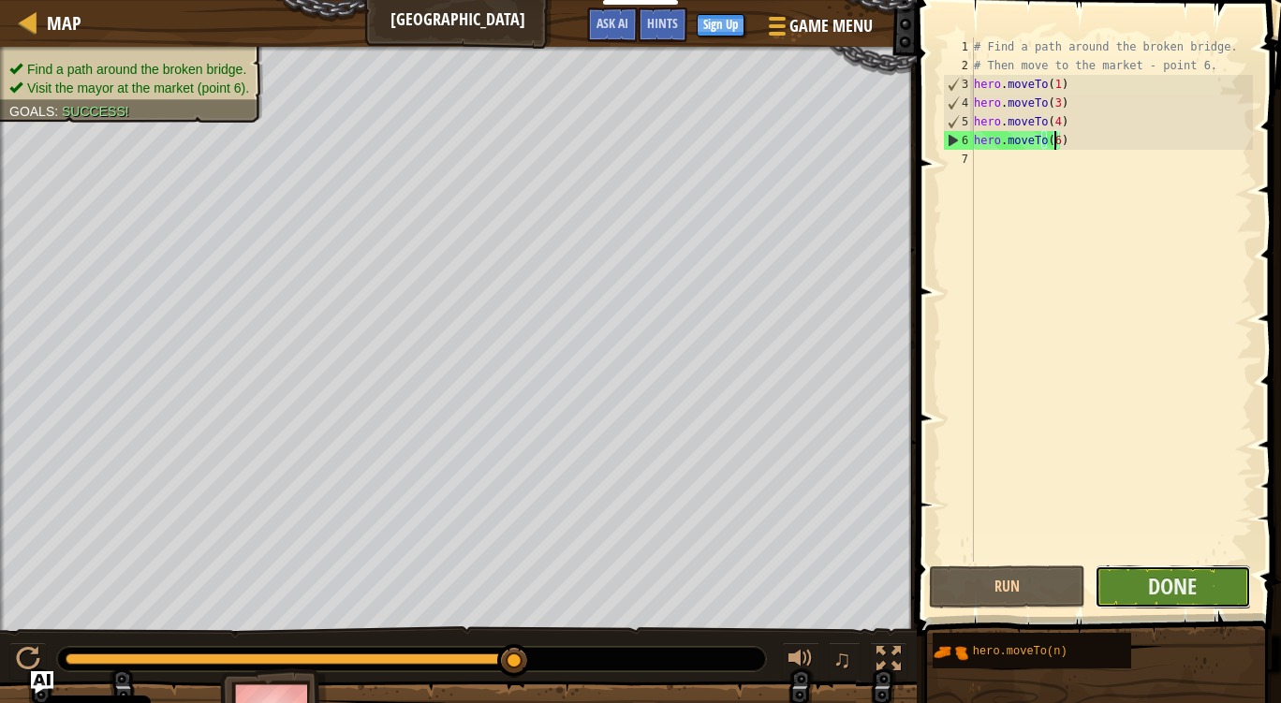
click at [1126, 583] on button "Done" at bounding box center [1172, 586] width 156 height 43
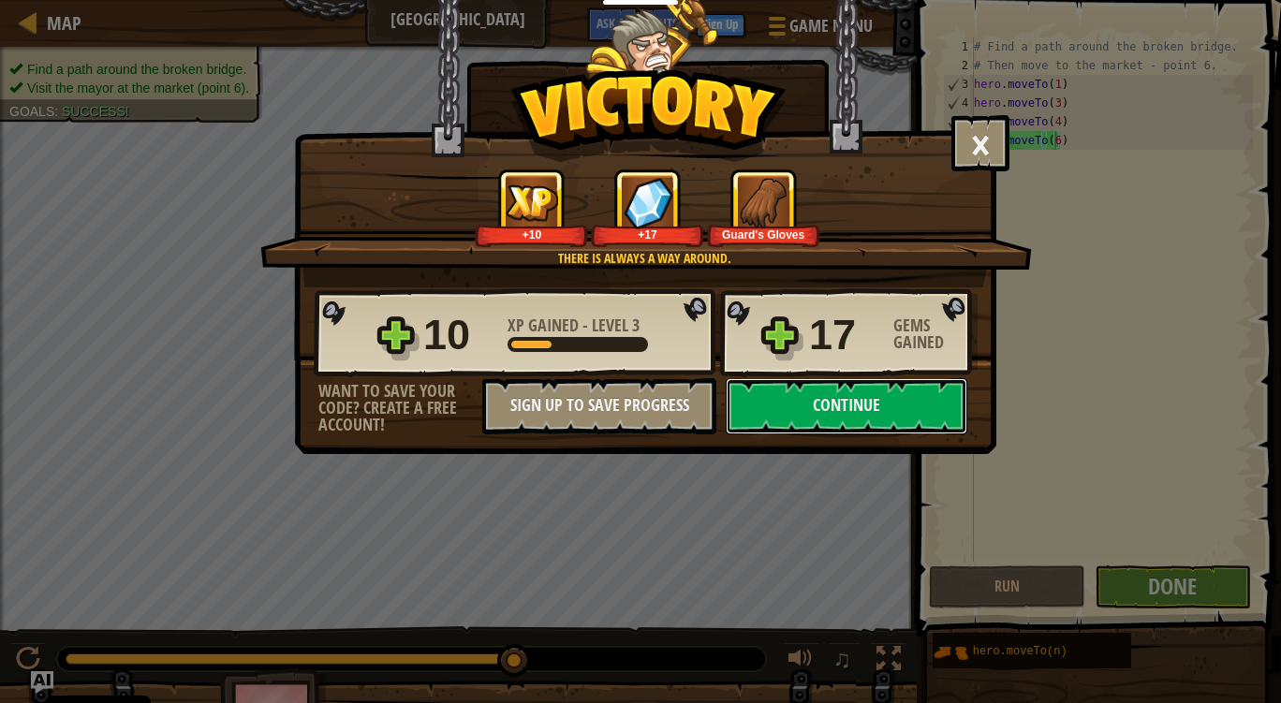
click at [956, 401] on button "Continue" at bounding box center [847, 406] width 242 height 56
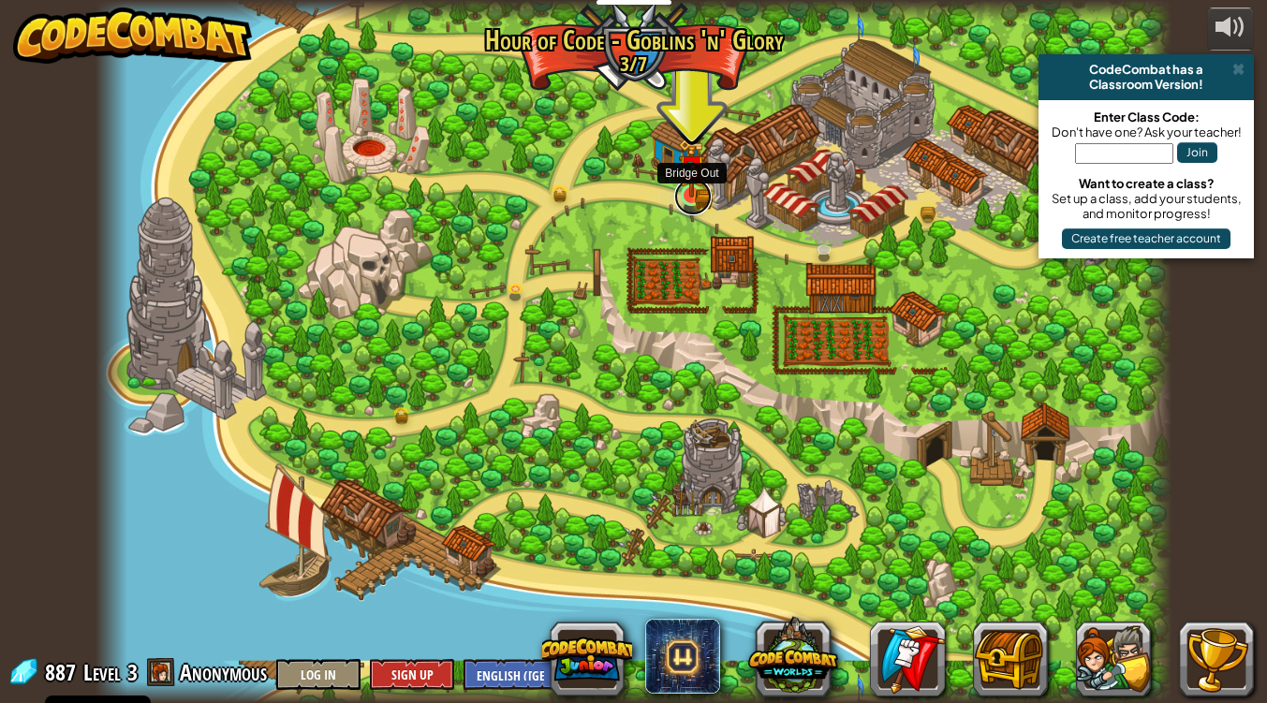
click at [685, 204] on link at bounding box center [692, 196] width 37 height 37
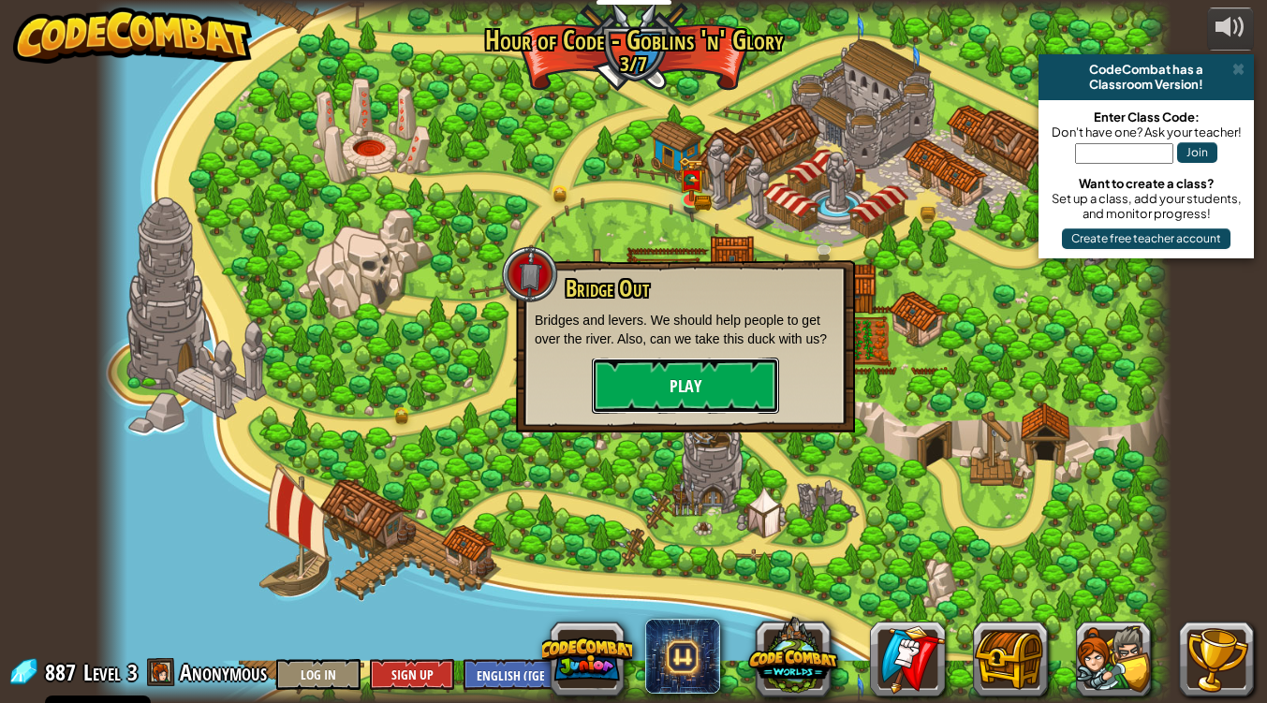
click at [715, 370] on button "Play" at bounding box center [685, 386] width 187 height 56
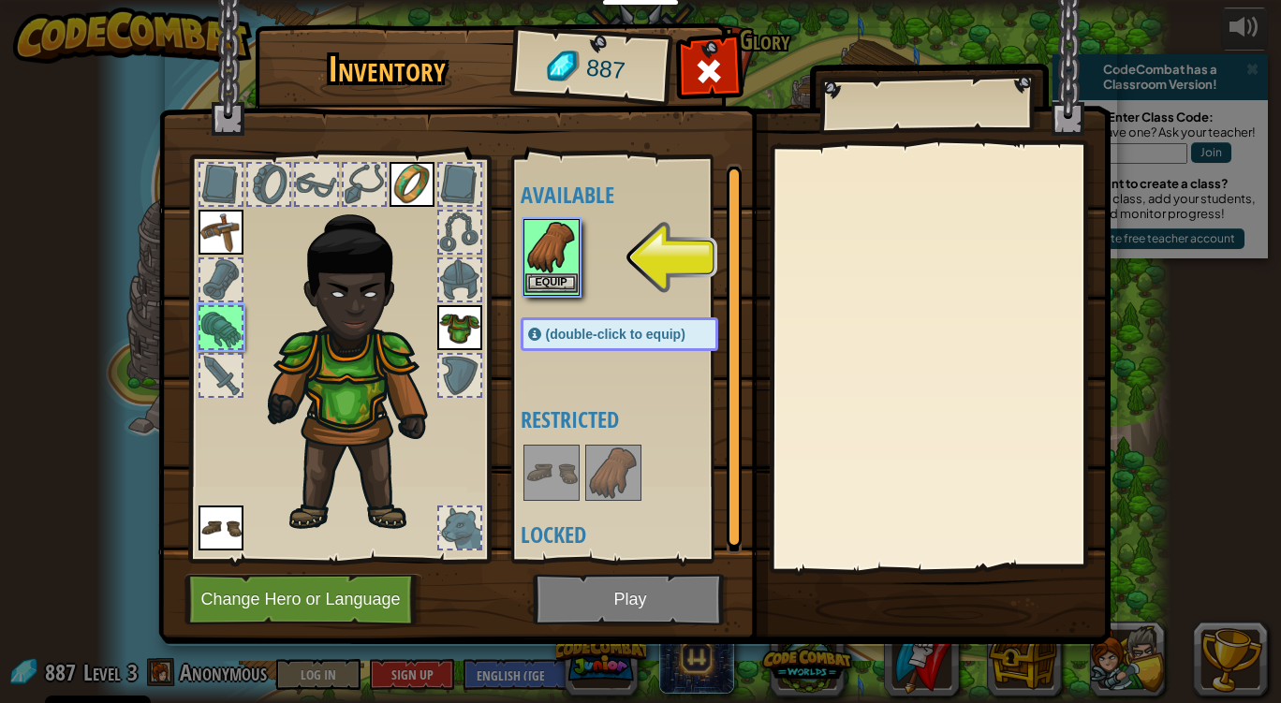
click at [558, 243] on img at bounding box center [551, 247] width 52 height 52
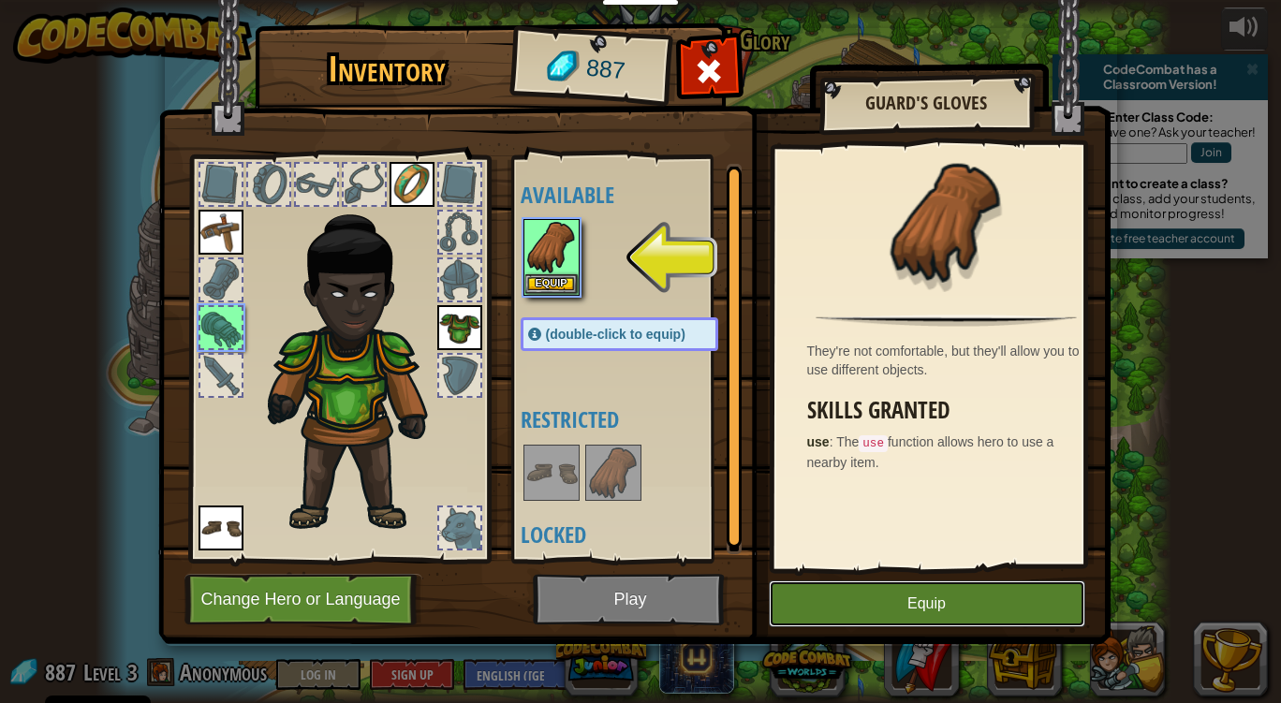
click at [843, 602] on button "Equip" at bounding box center [927, 603] width 316 height 47
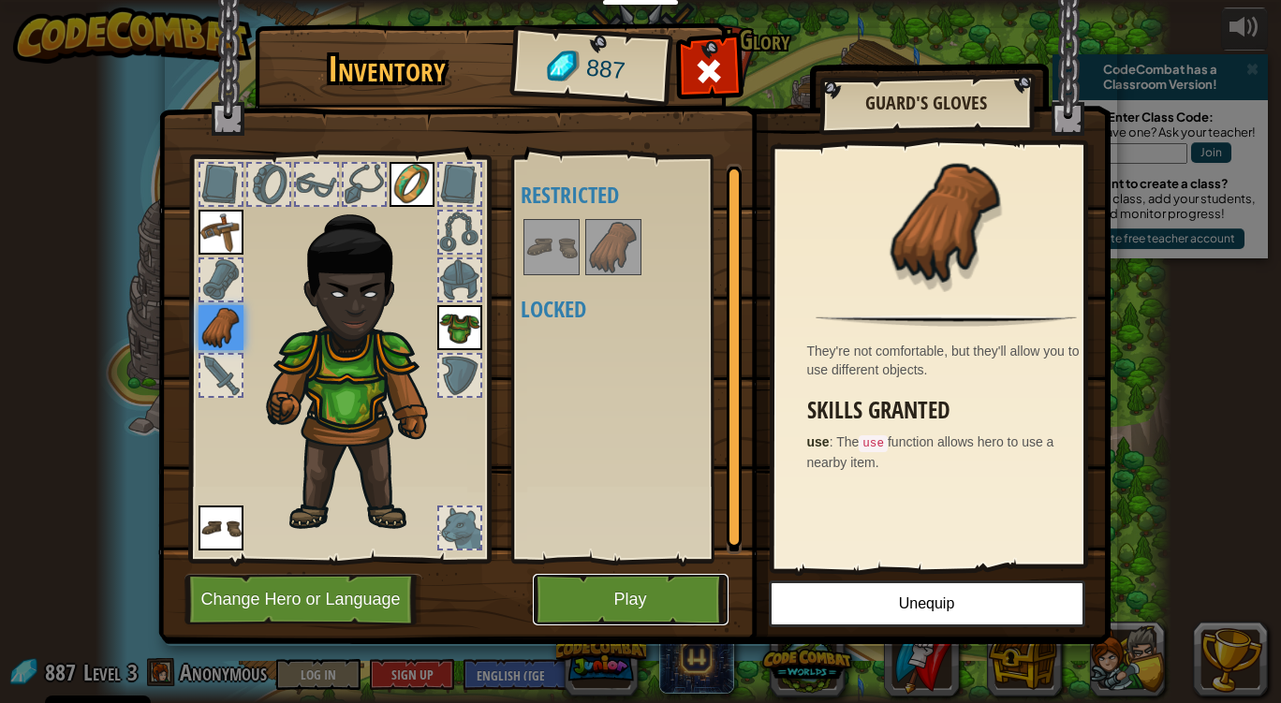
click at [699, 591] on button "Play" at bounding box center [631, 599] width 196 height 51
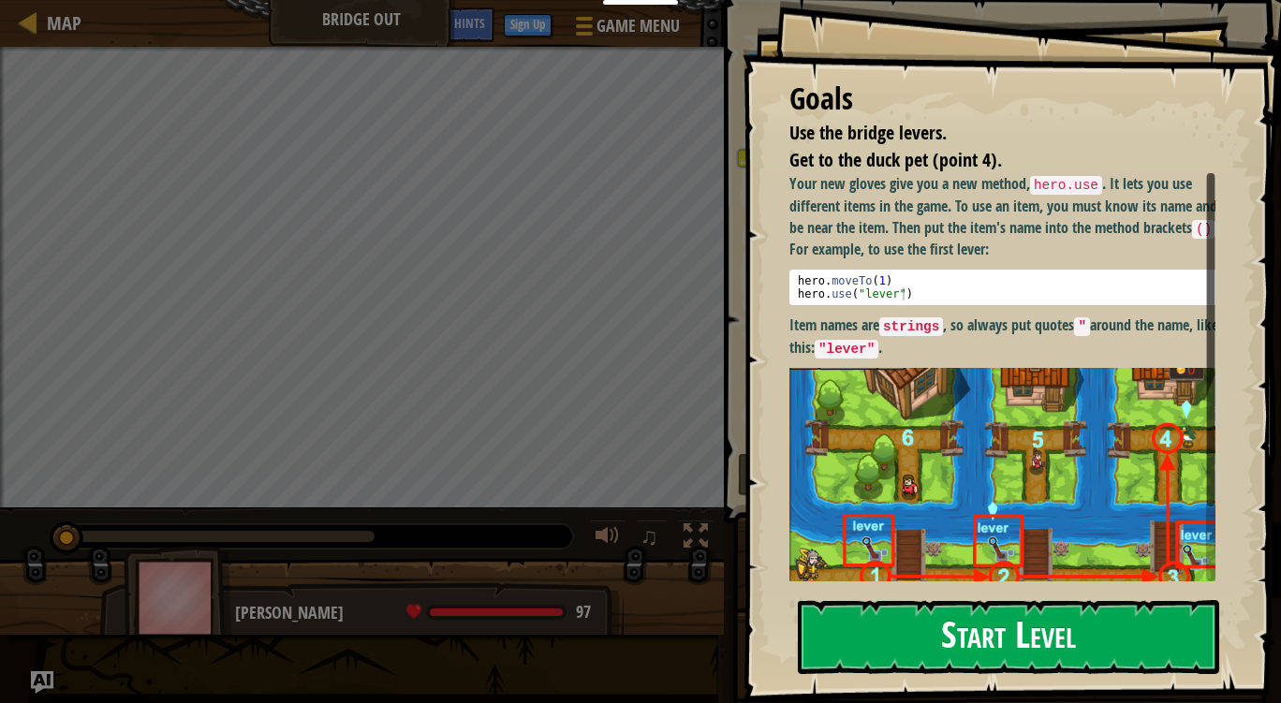
click at [985, 648] on button "Start Level" at bounding box center [1008, 637] width 421 height 74
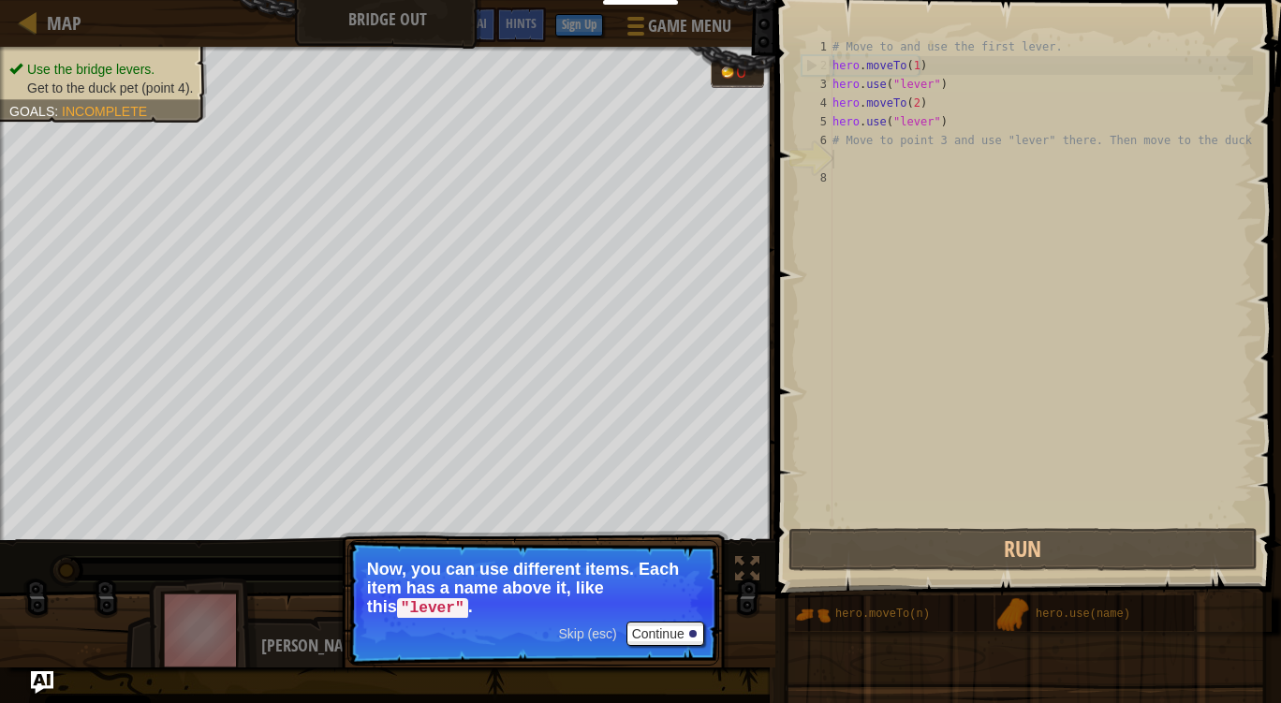
click at [843, 167] on div "# Move to and use the first lever. hero . moveTo ( 1 ) hero . use ( "lever" ) h…" at bounding box center [1041, 299] width 424 height 524
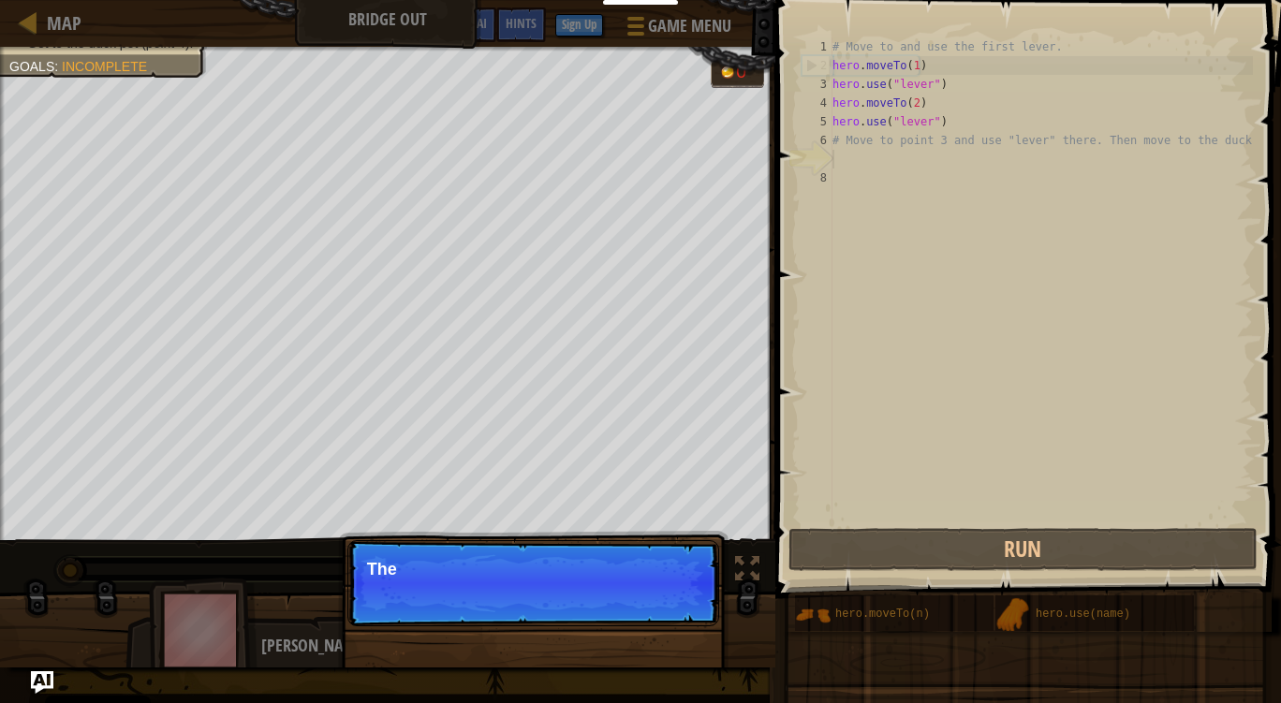
click at [853, 150] on div "# Move to and use the first lever. hero . moveTo ( 1 ) hero . use ( "lever" ) h…" at bounding box center [1041, 299] width 424 height 524
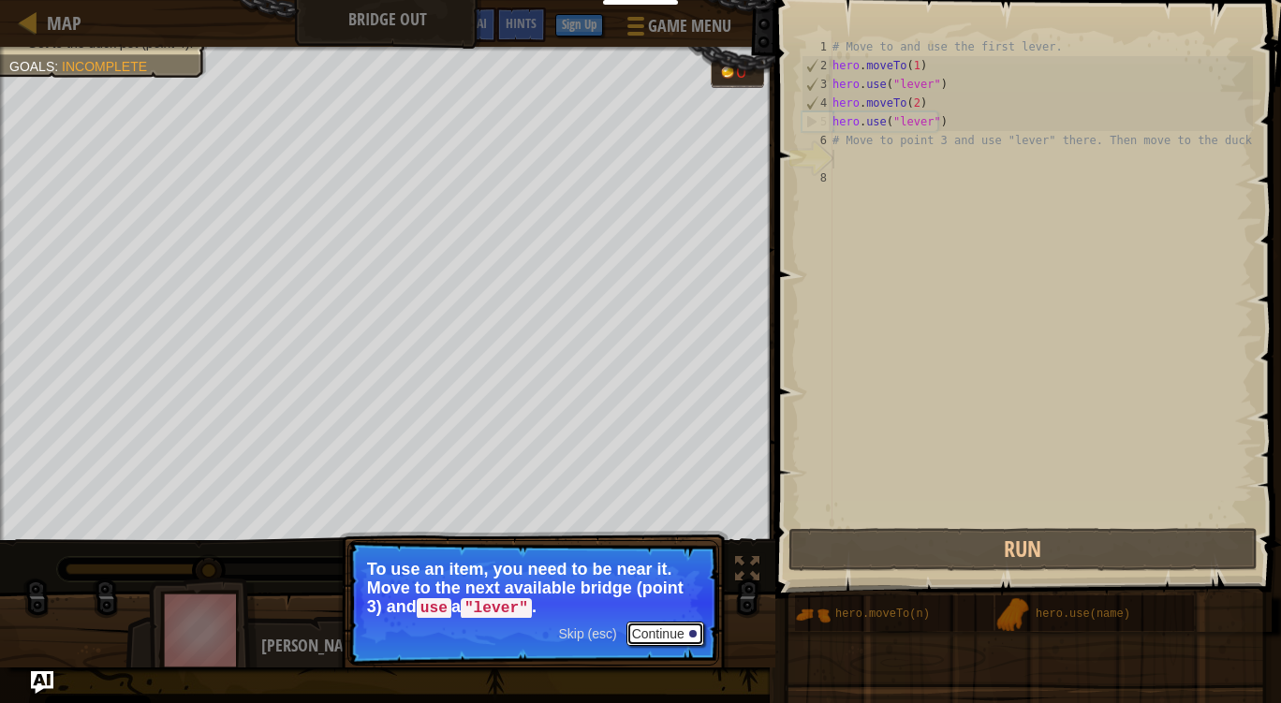
click at [672, 628] on button "Continue" at bounding box center [665, 634] width 78 height 24
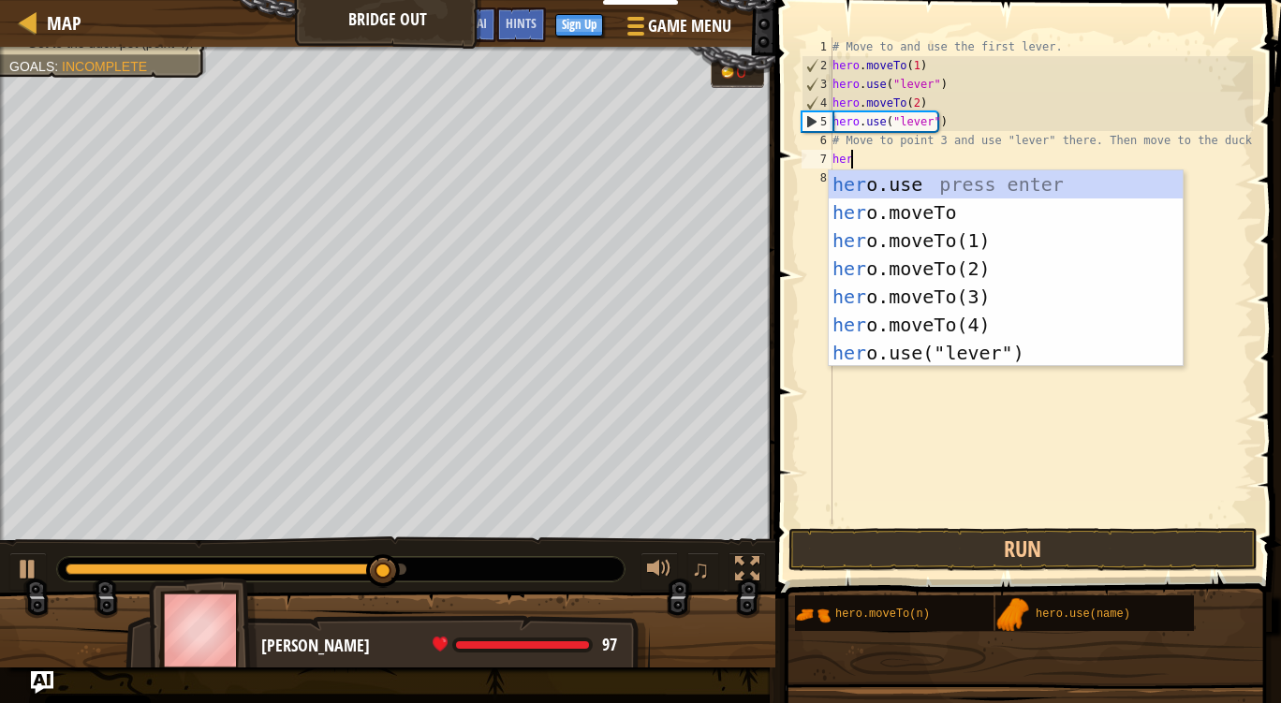
scroll to position [8, 0]
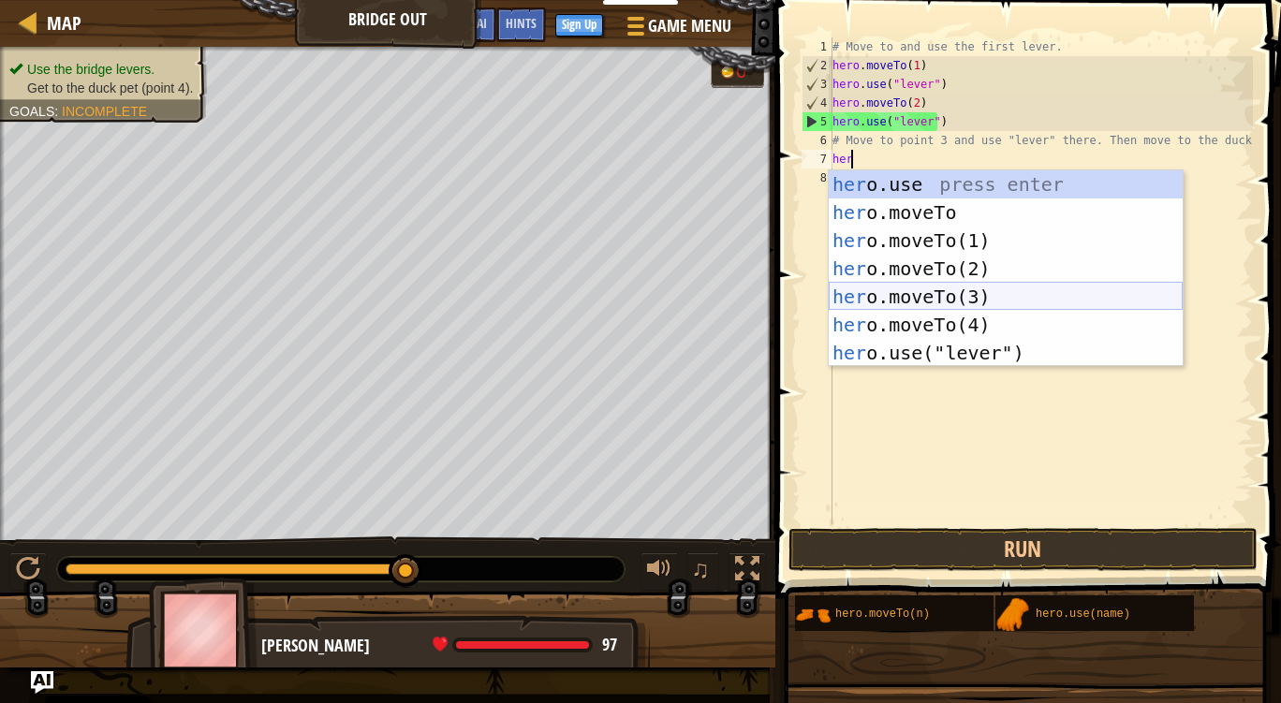
click at [886, 290] on div "her o.use press enter her o.moveTo press enter her o.moveTo(1) press enter her …" at bounding box center [1006, 296] width 354 height 253
type textarea "hero.moveTo(3)"
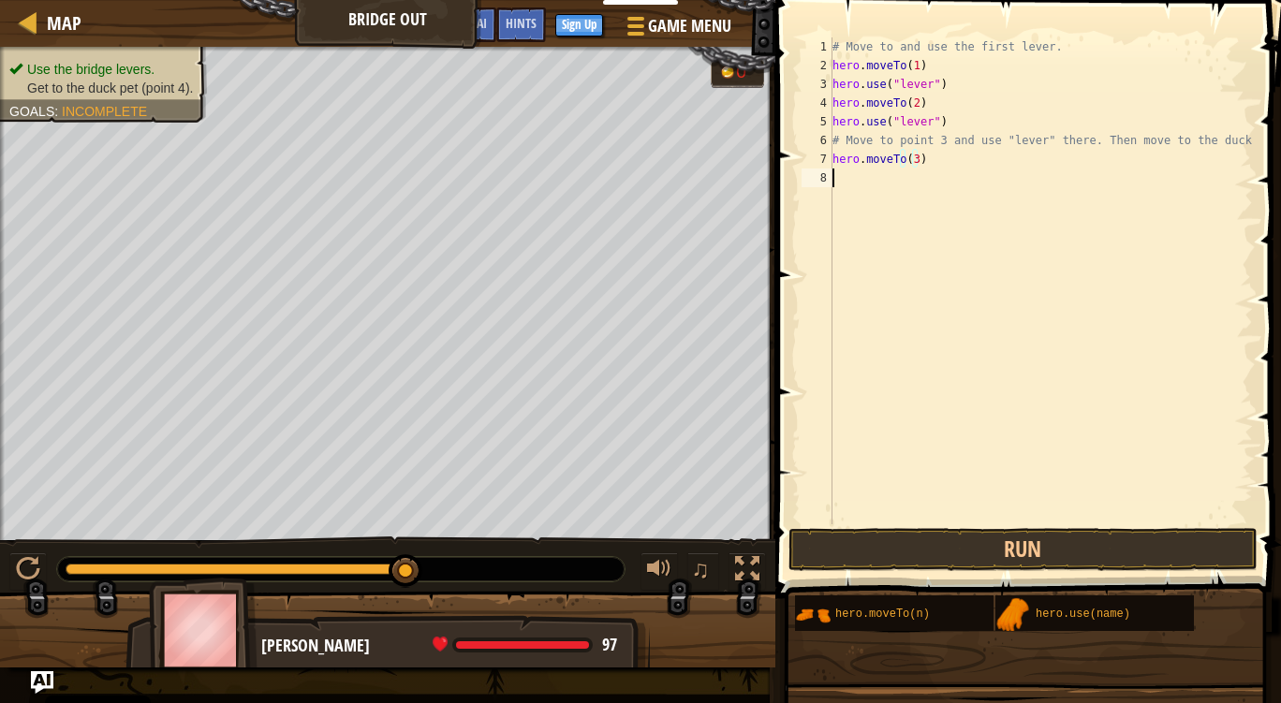
click at [872, 176] on div "# Move to and use the first lever. hero . moveTo ( 1 ) hero . use ( "lever" ) h…" at bounding box center [1041, 299] width 424 height 524
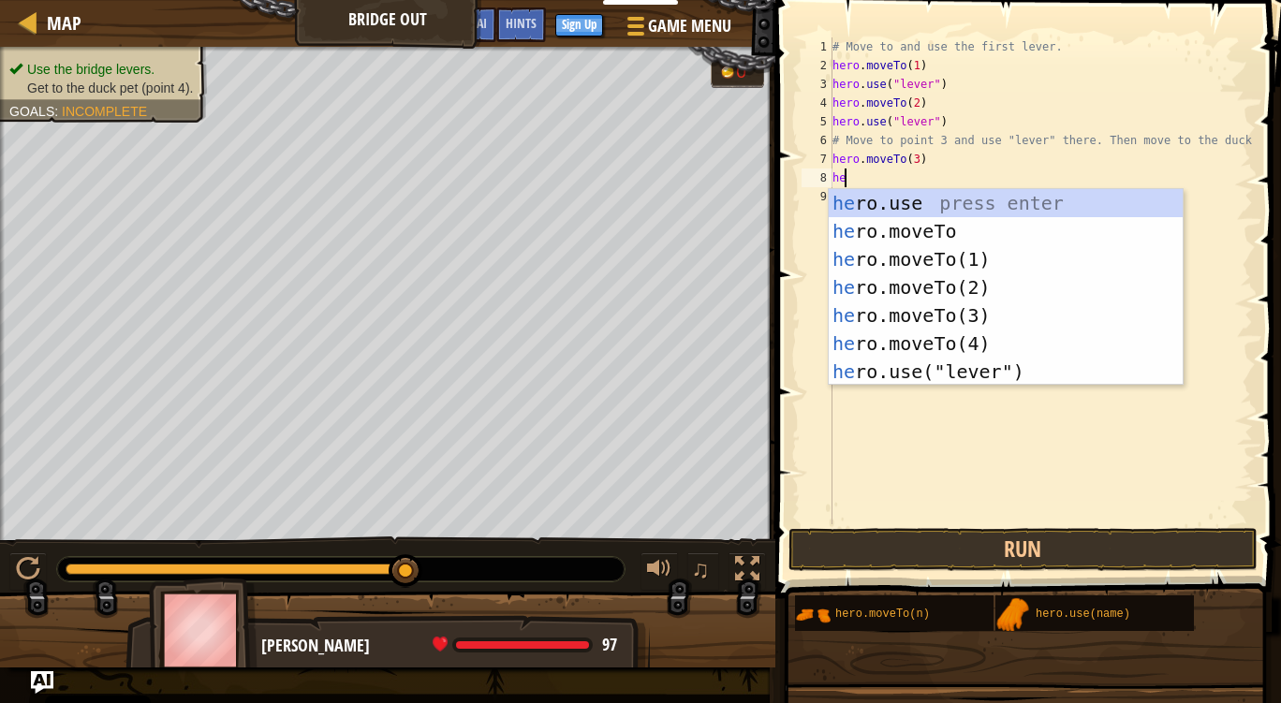
scroll to position [8, 1]
click at [867, 366] on div "hero .use press enter hero .moveTo press enter hero .moveTo(1) press enter hero…" at bounding box center [1006, 315] width 354 height 253
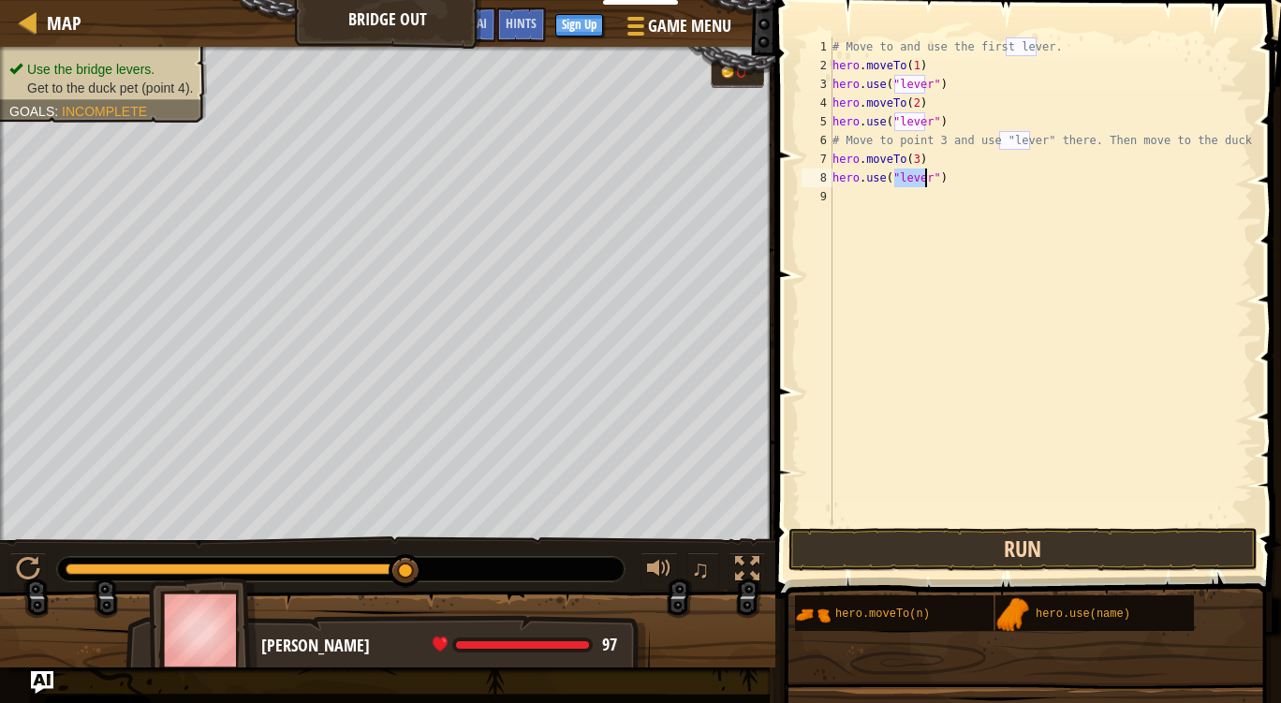
type textarea "hero.use("lever")"
click at [893, 553] on button "Run" at bounding box center [1022, 549] width 469 height 43
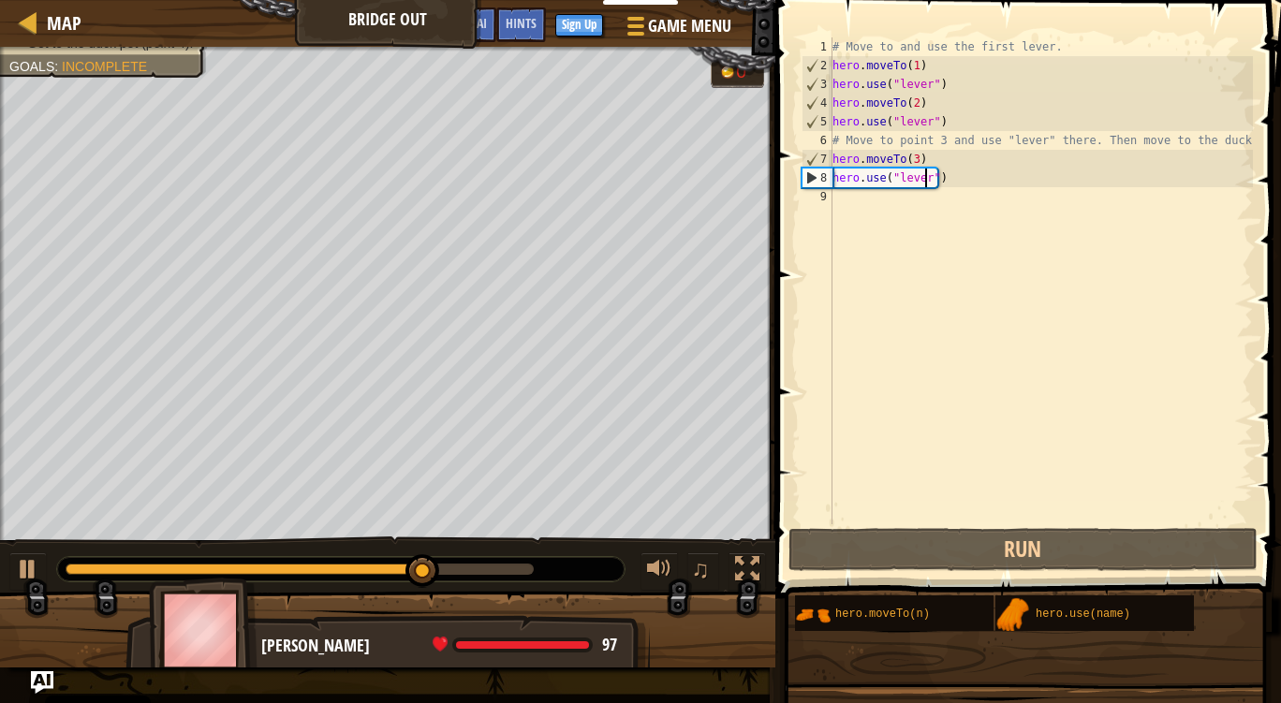
click at [857, 203] on div "# Move to and use the first lever. hero . moveTo ( 1 ) hero . use ( "lever" ) h…" at bounding box center [1041, 299] width 424 height 524
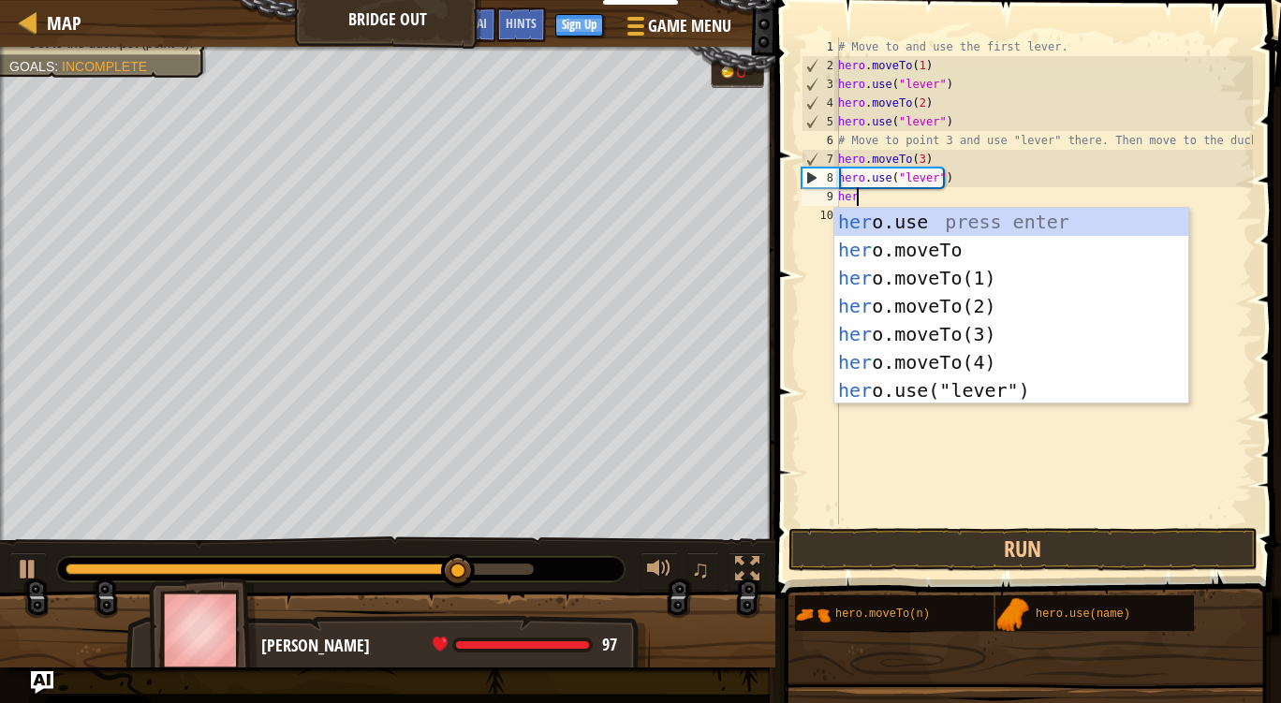
scroll to position [8, 0]
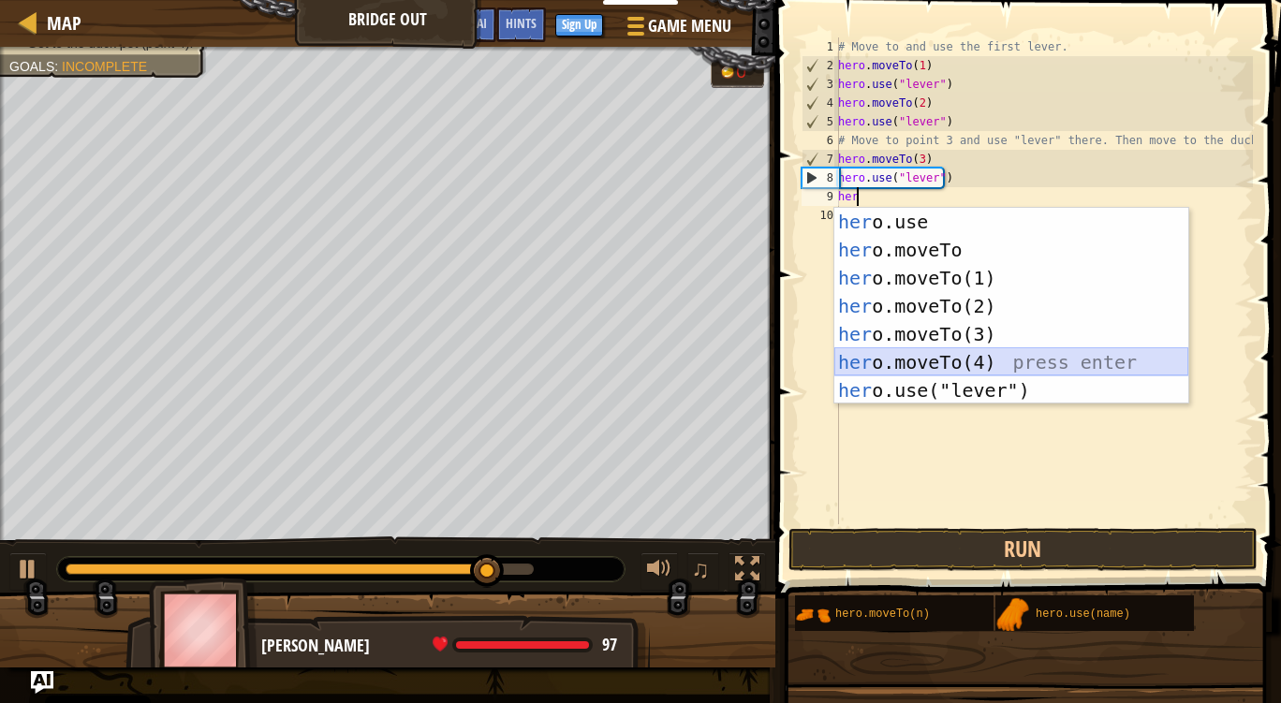
click at [903, 368] on div "her o.use press enter her o.moveTo press enter her o.moveTo(1) press enter her …" at bounding box center [1011, 334] width 354 height 253
type textarea "hero.moveTo(4)"
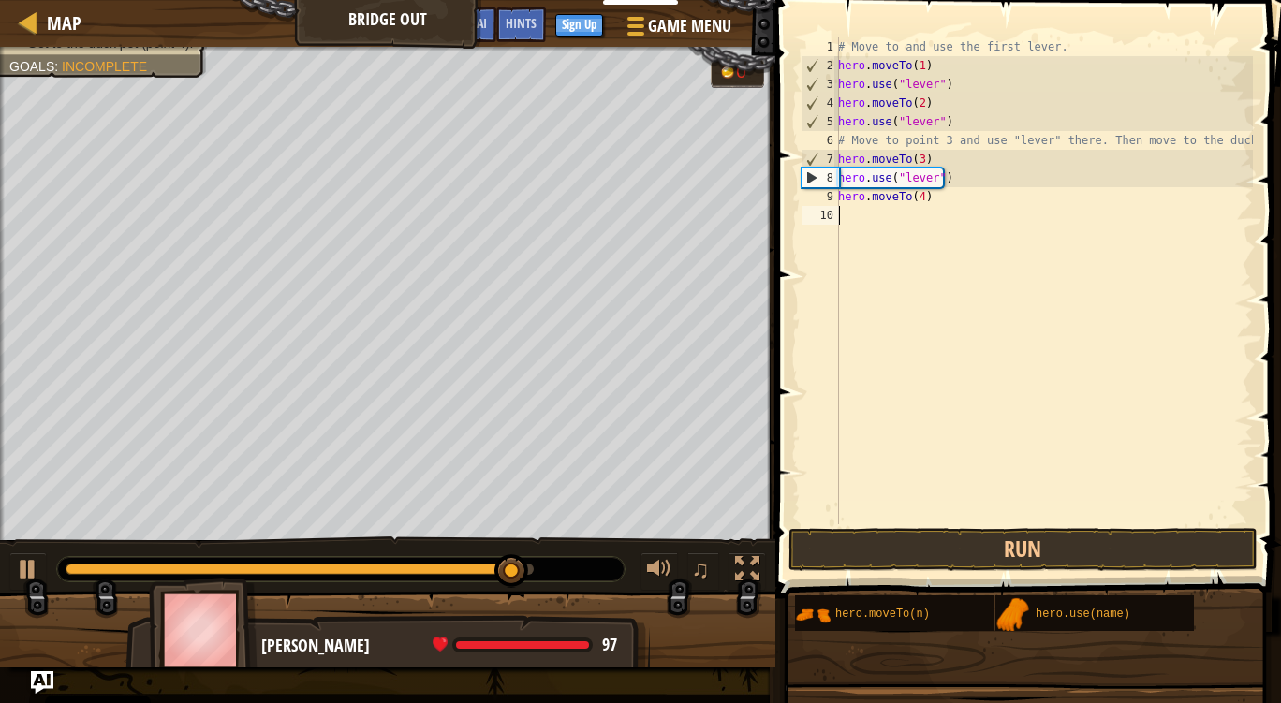
click at [873, 216] on div "# Move to and use the first lever. hero . moveTo ( 1 ) hero . use ( "lever" ) h…" at bounding box center [1043, 299] width 418 height 524
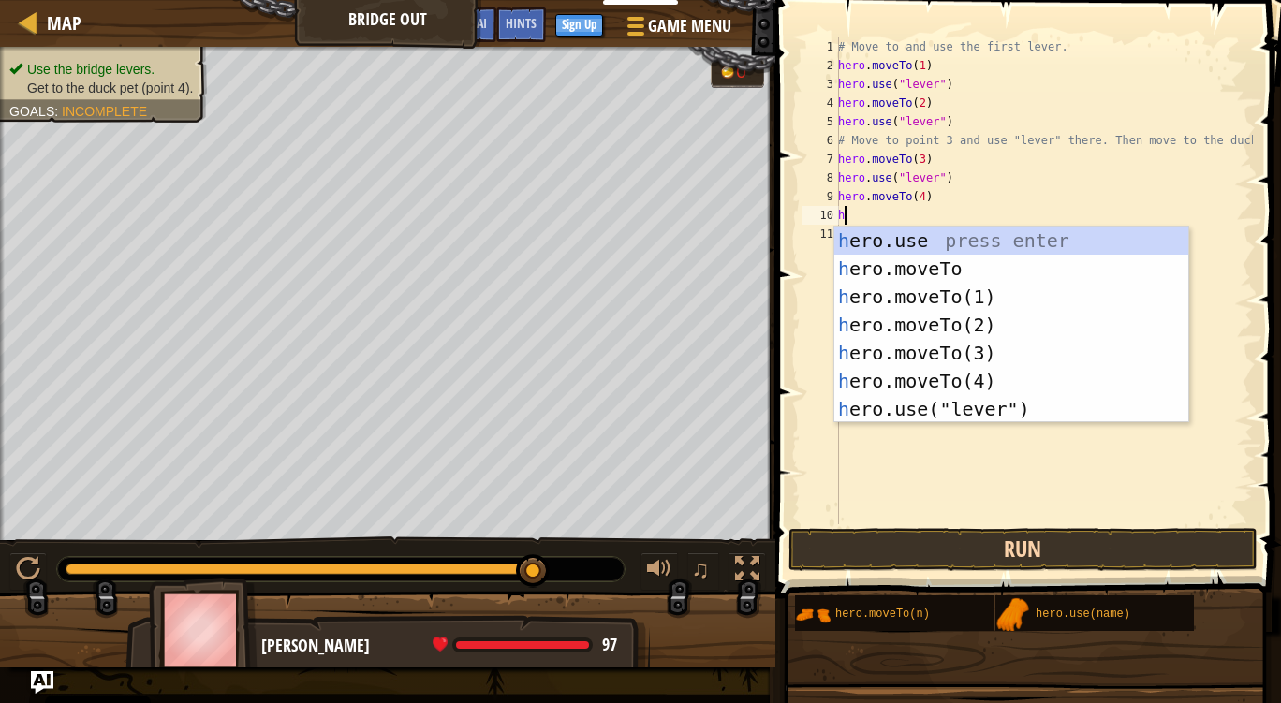
type textarea "h"
click at [936, 557] on button "Run" at bounding box center [1022, 549] width 469 height 43
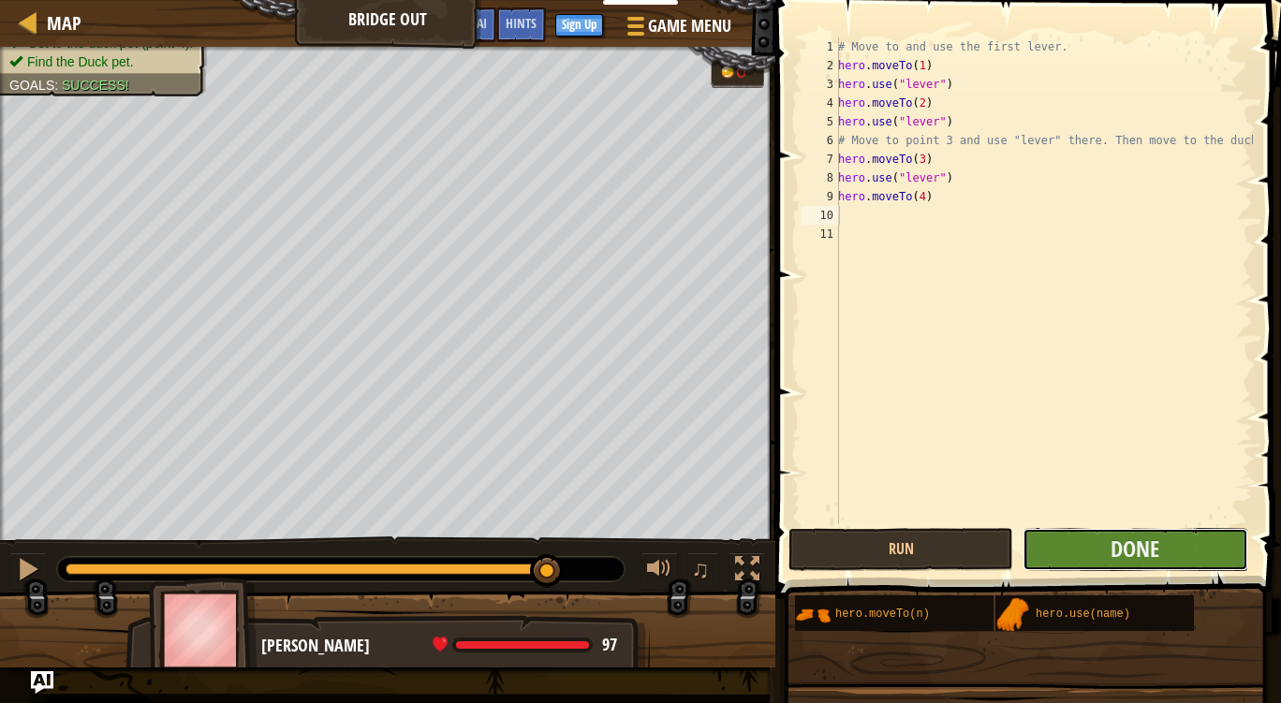
click at [1065, 542] on button "Done" at bounding box center [1134, 549] width 225 height 43
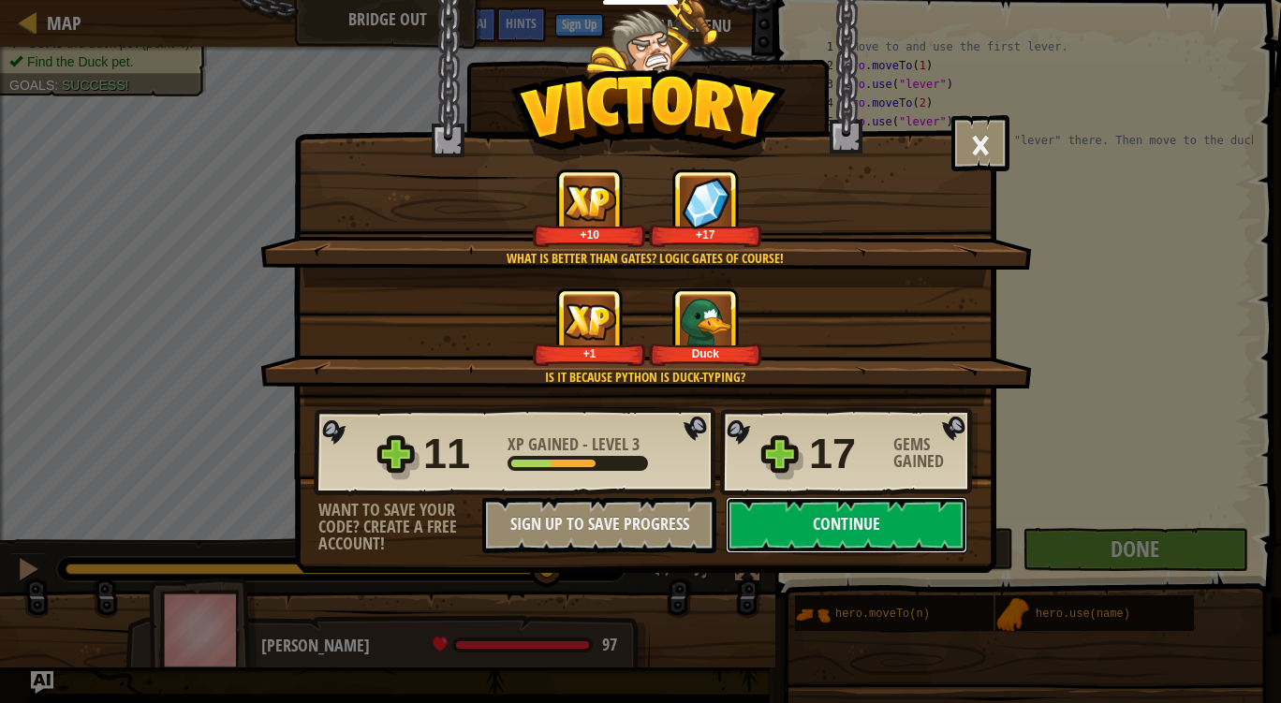
click at [883, 506] on button "Continue" at bounding box center [847, 525] width 242 height 56
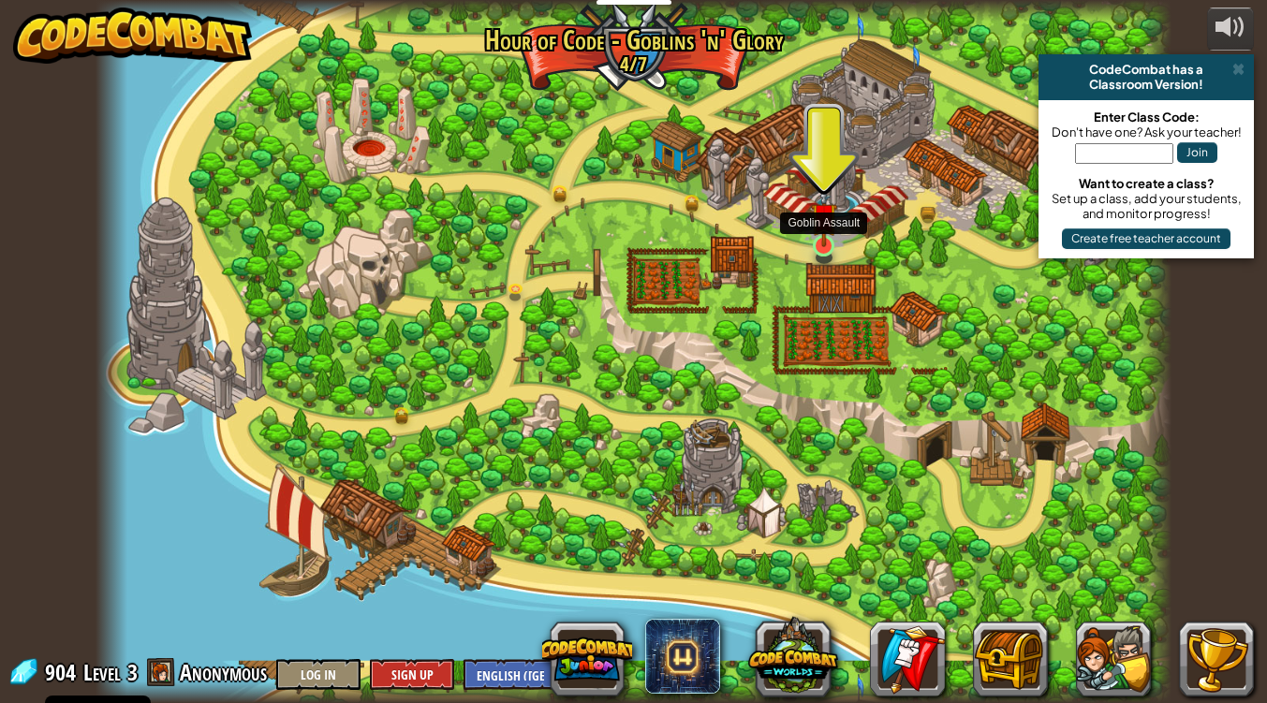
click at [821, 244] on img at bounding box center [824, 216] width 27 height 62
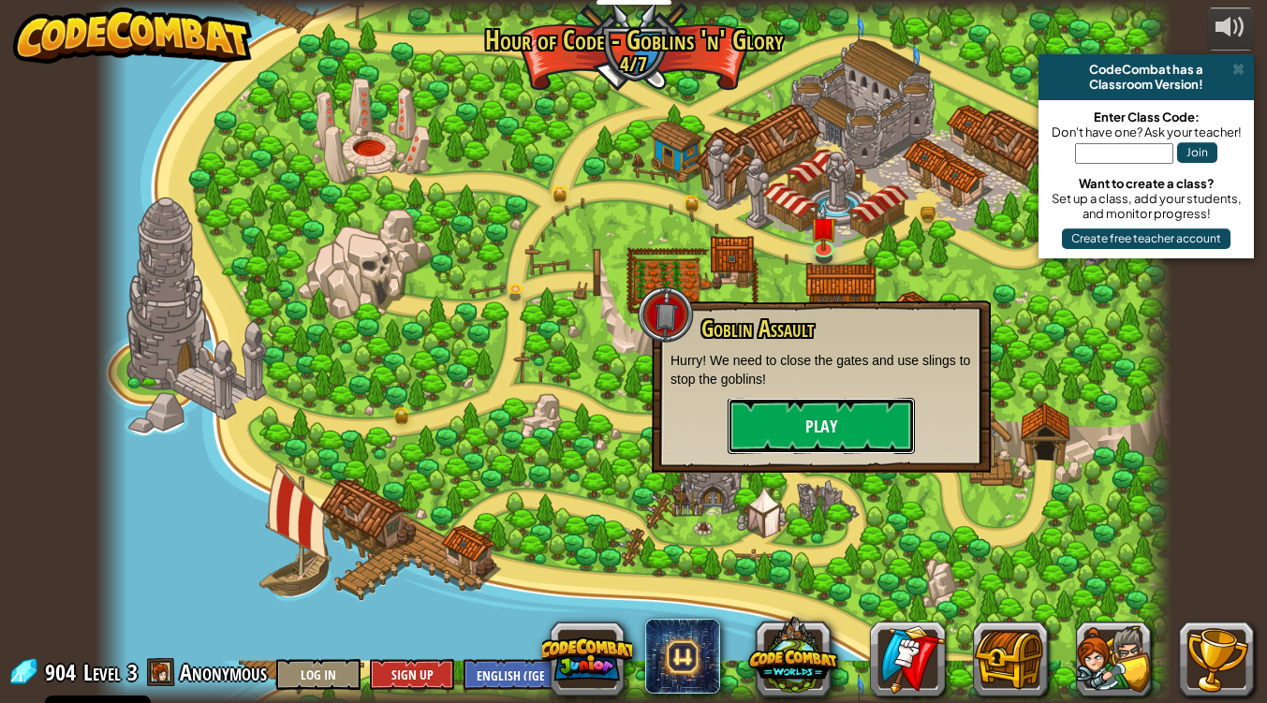
click at [781, 437] on button "Play" at bounding box center [820, 426] width 187 height 56
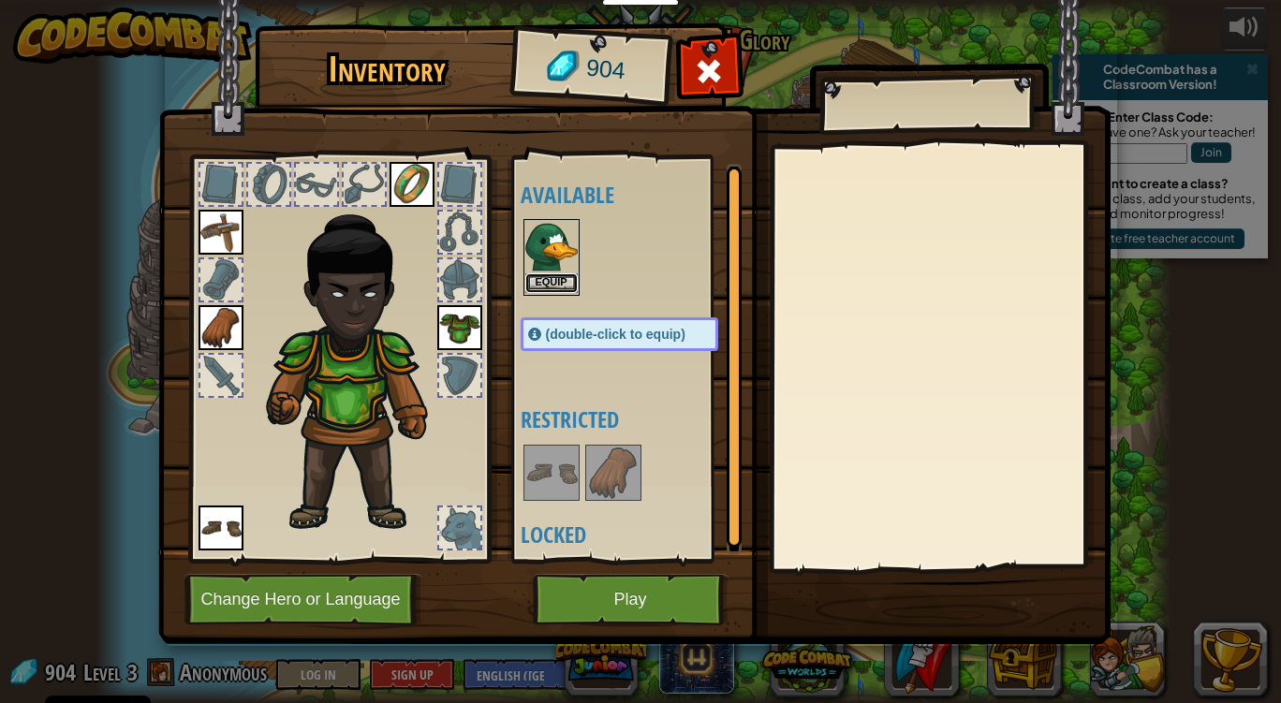
click at [550, 279] on button "Equip" at bounding box center [551, 283] width 52 height 20
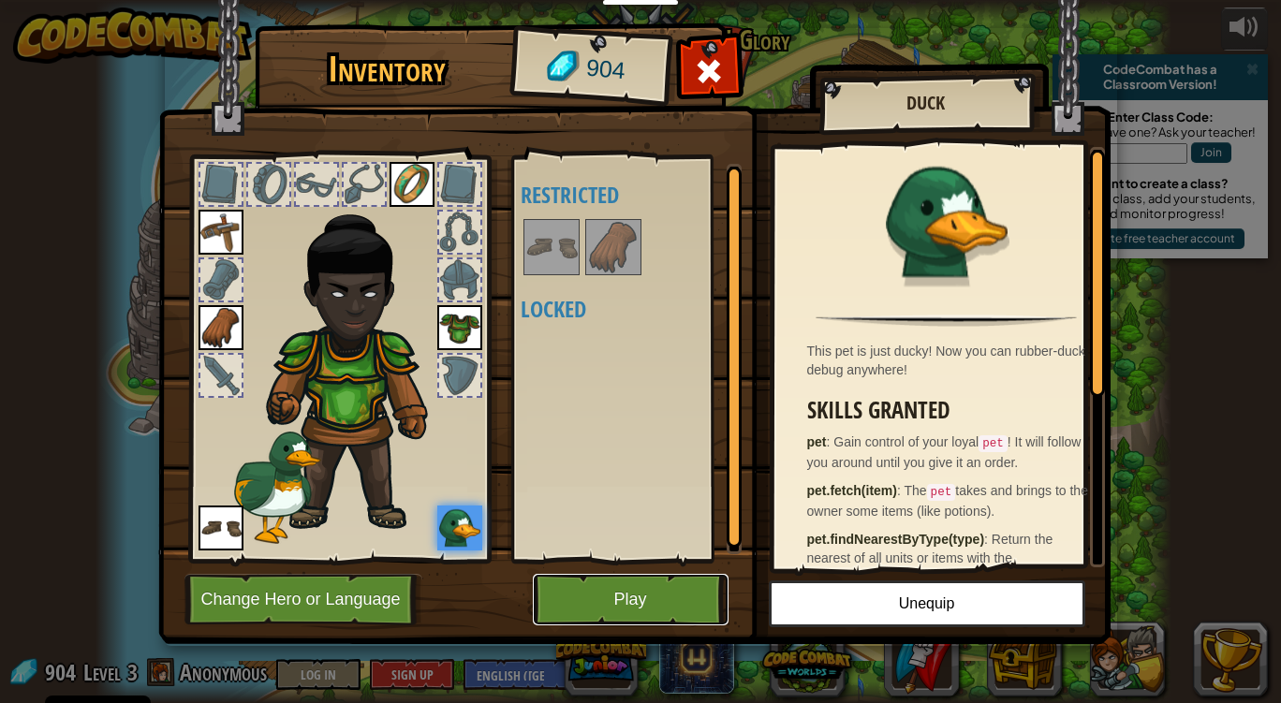
click at [579, 609] on button "Play" at bounding box center [631, 599] width 196 height 51
